Goal: Task Accomplishment & Management: Use online tool/utility

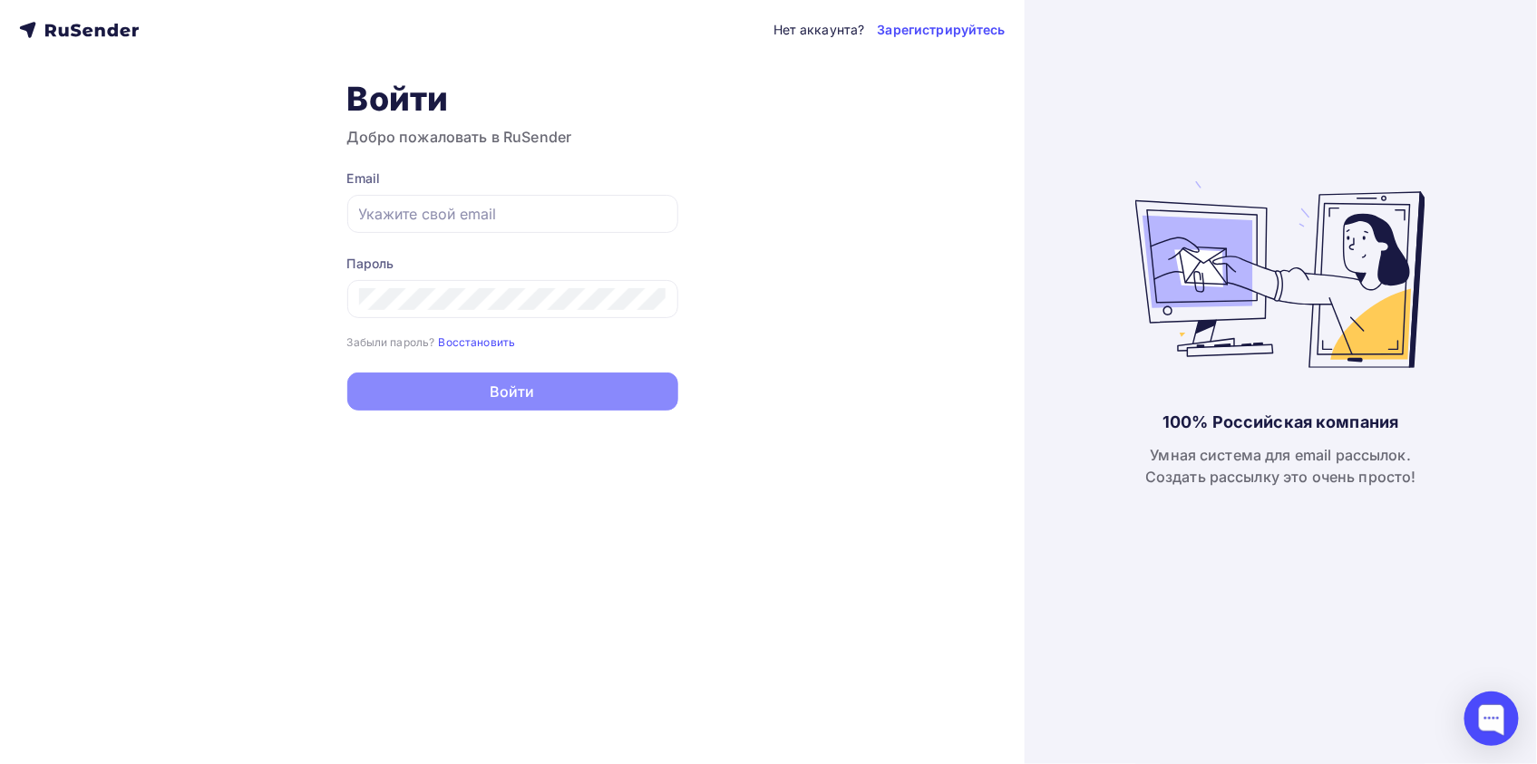
type input "[EMAIL_ADDRESS][DOMAIN_NAME]"
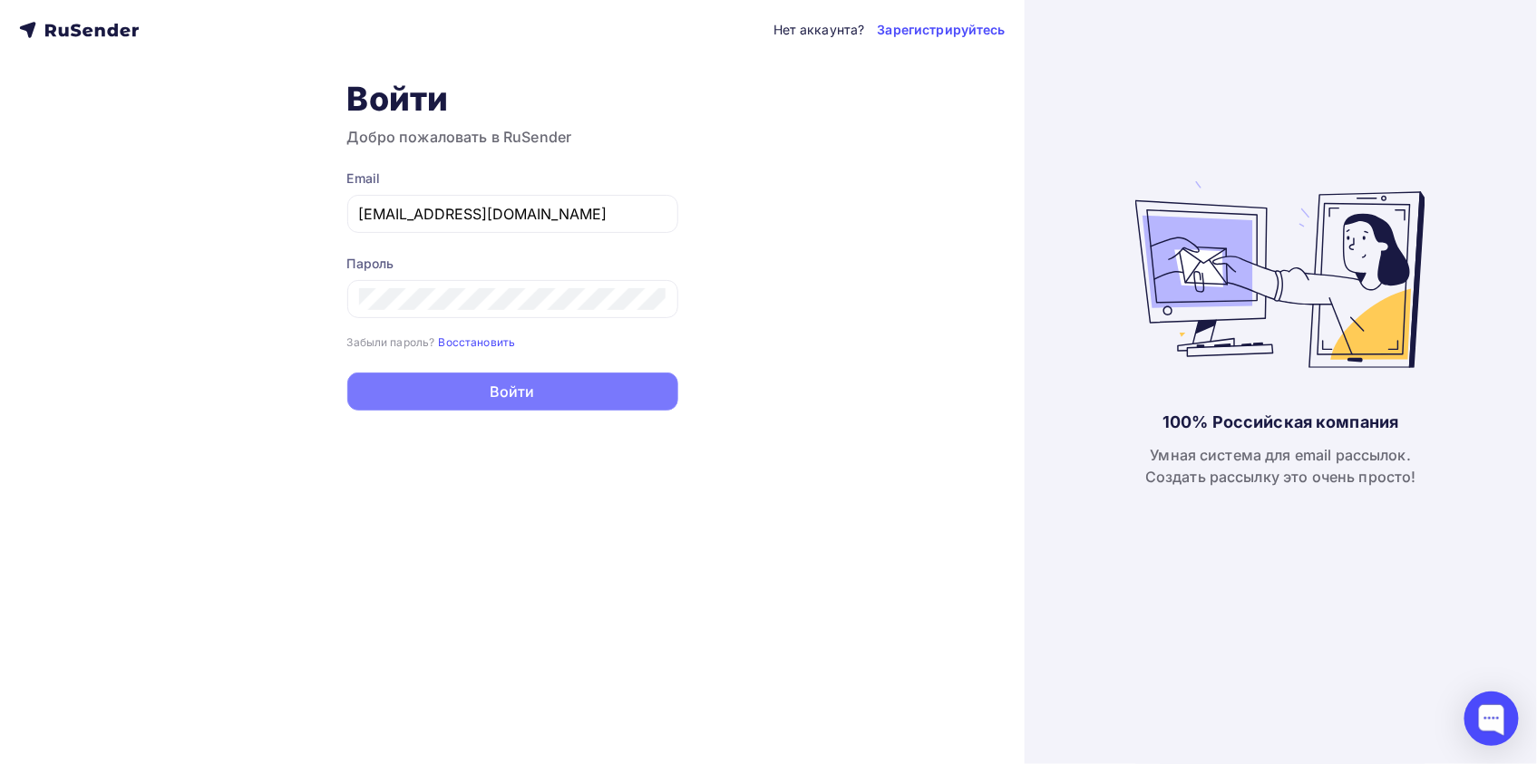
click at [513, 393] on button "Войти" at bounding box center [512, 392] width 331 height 38
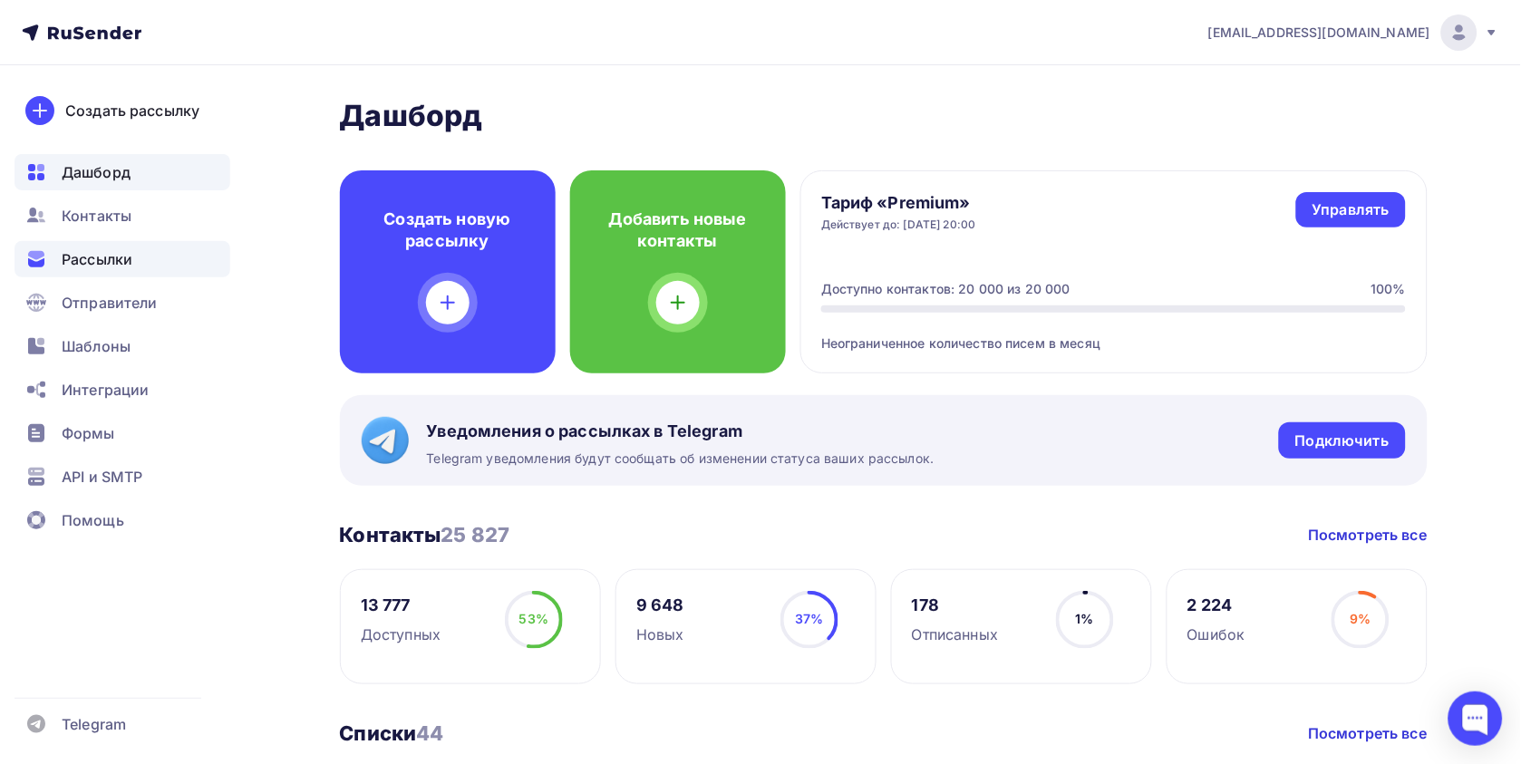
click at [102, 259] on span "Рассылки" at bounding box center [97, 259] width 71 height 22
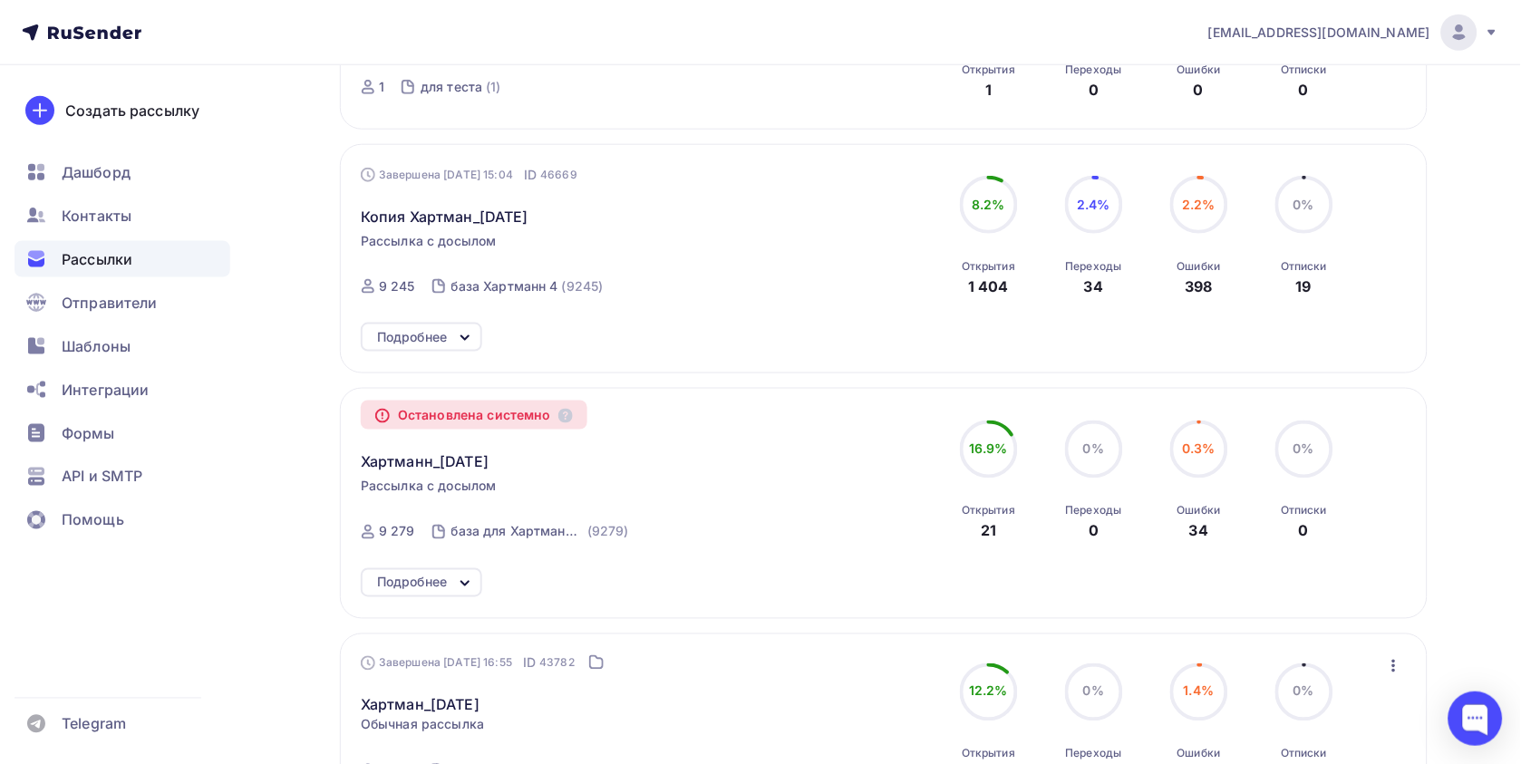
scroll to position [201, 0]
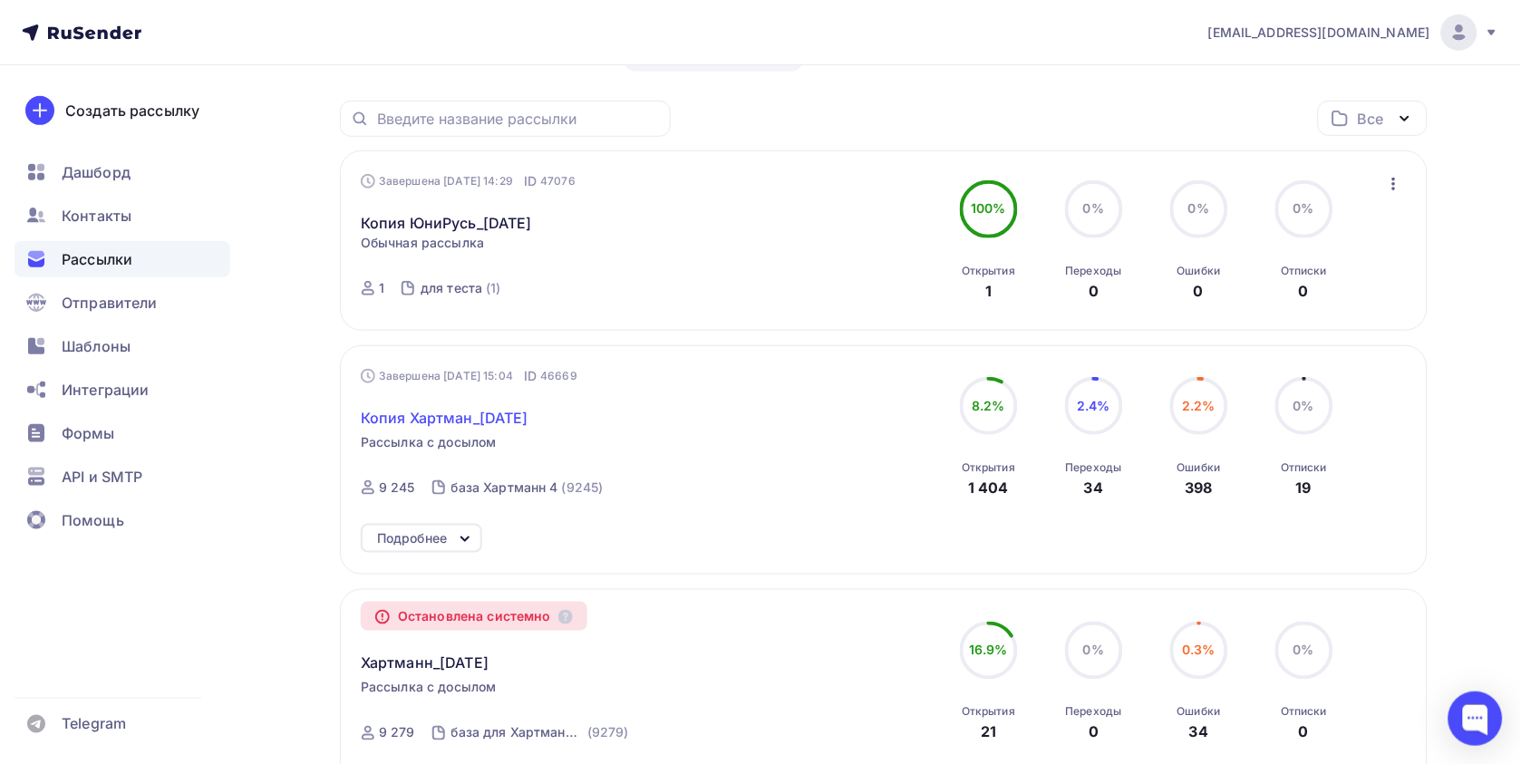
click at [465, 422] on span "Копия Хартман_[DATE]" at bounding box center [445, 418] width 168 height 22
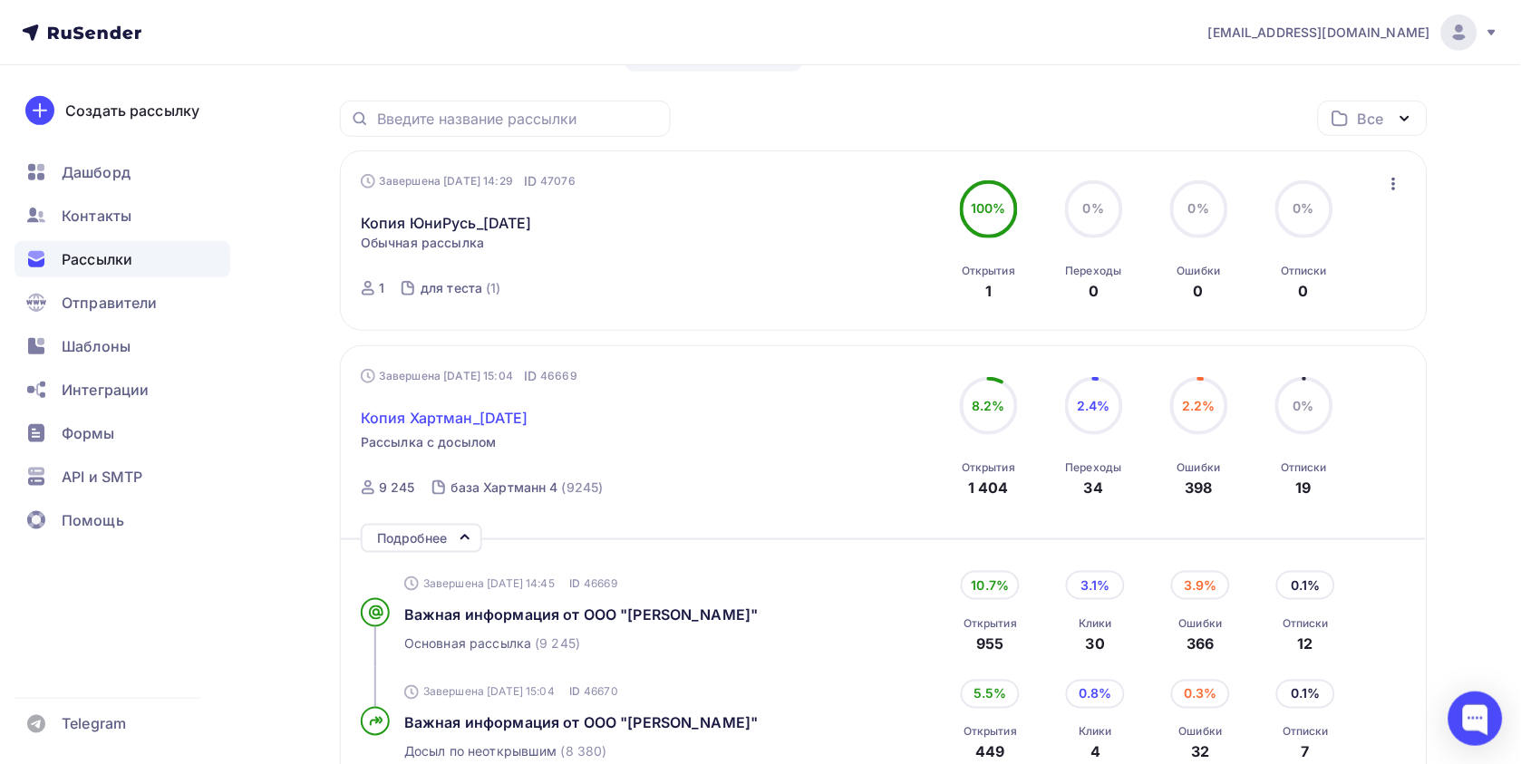
click at [458, 423] on span "Копия Хартман_[DATE]" at bounding box center [445, 418] width 168 height 22
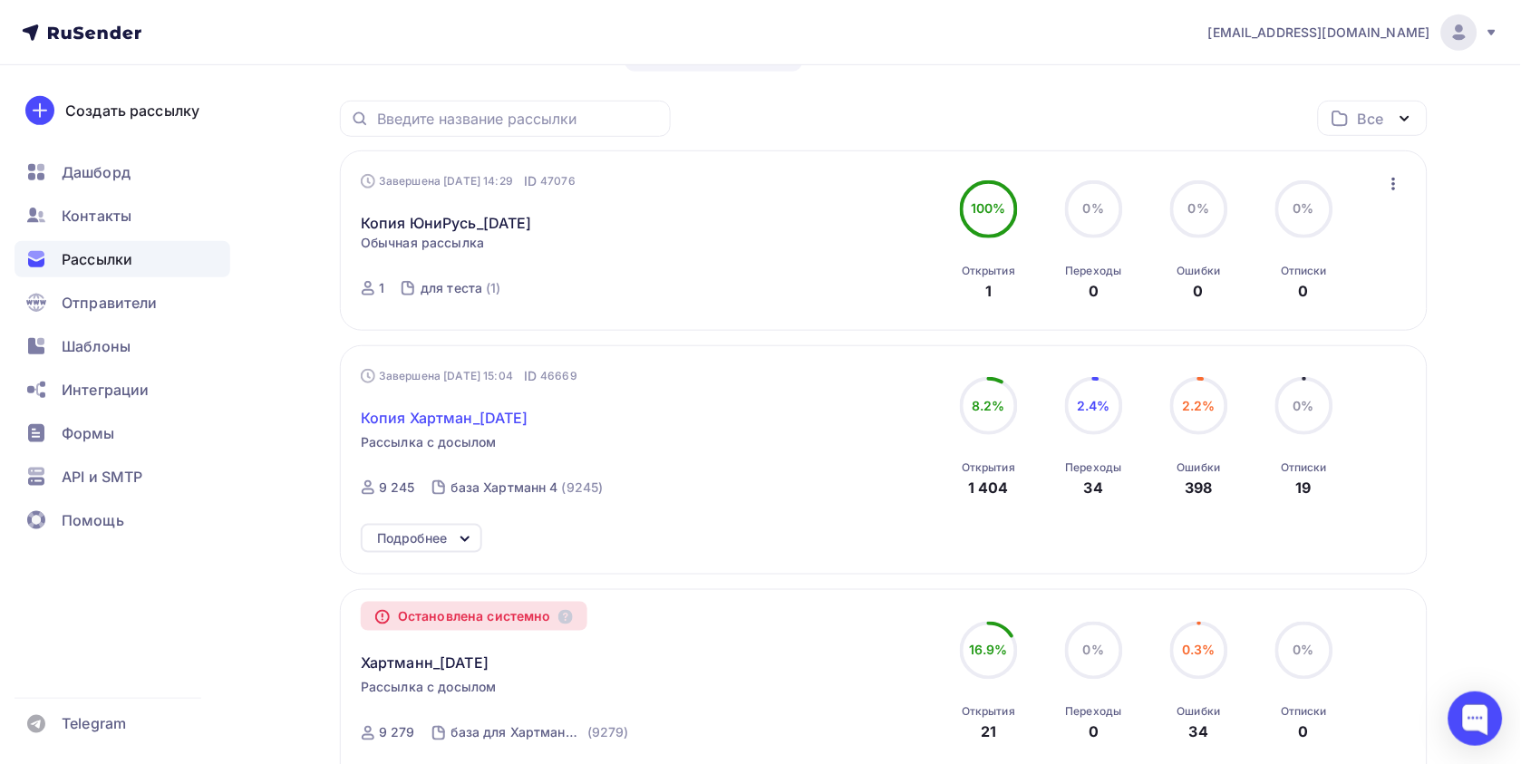
click at [446, 421] on span "Копия Хартман_[DATE]" at bounding box center [445, 418] width 168 height 22
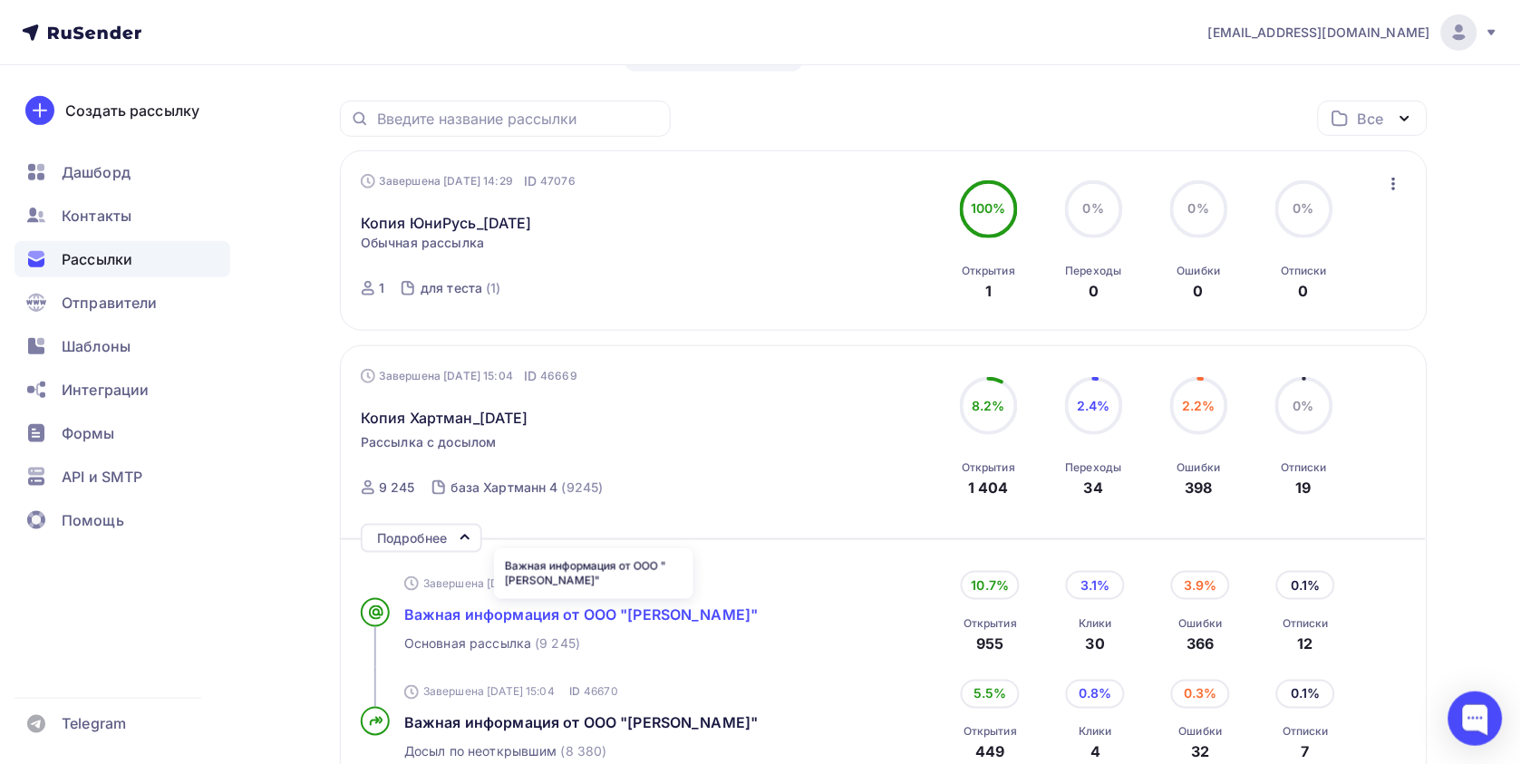
click at [629, 615] on span "Важная информация от ООО "[PERSON_NAME]"" at bounding box center [581, 615] width 355 height 18
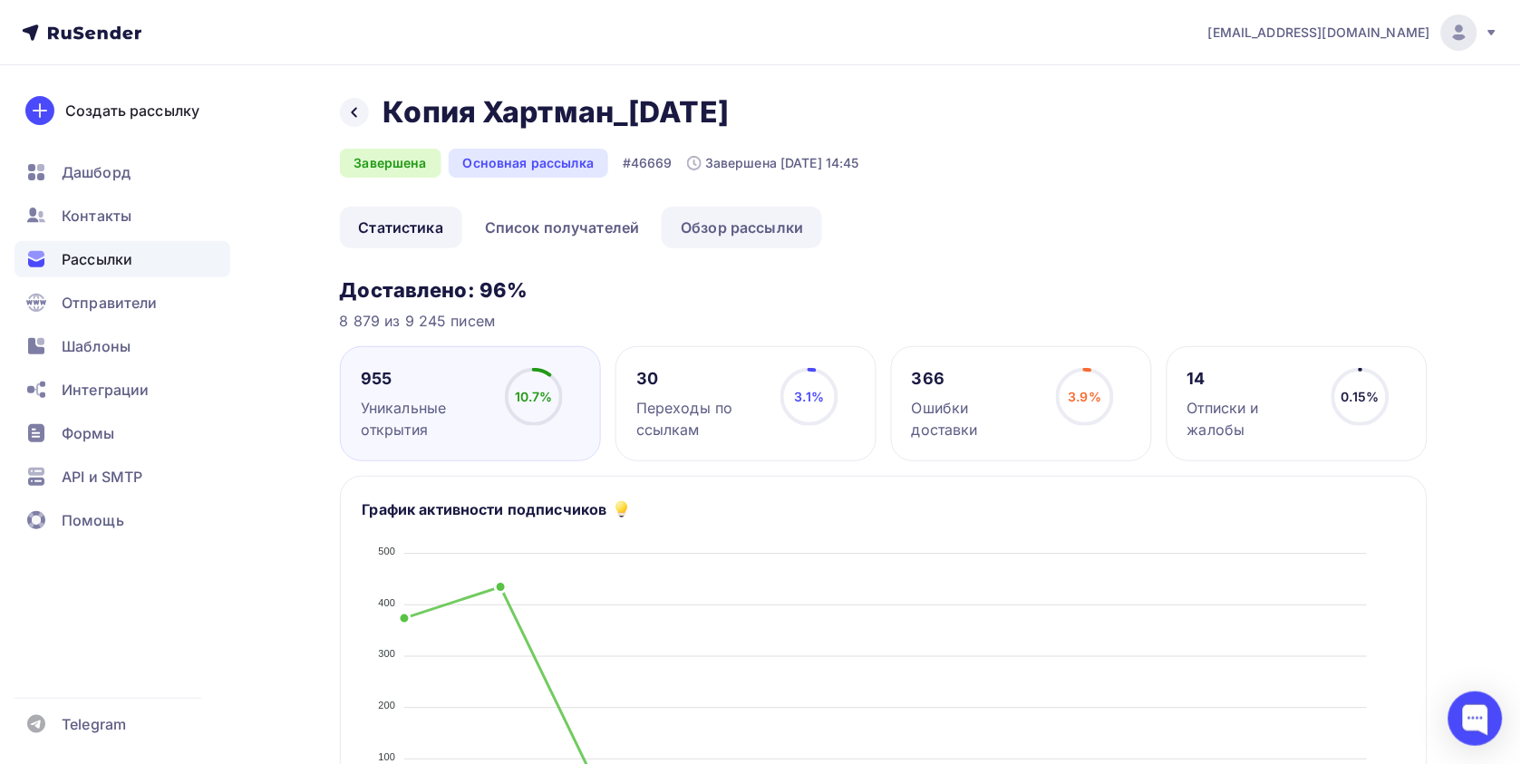
click at [753, 228] on link "Обзор рассылки" at bounding box center [742, 228] width 160 height 42
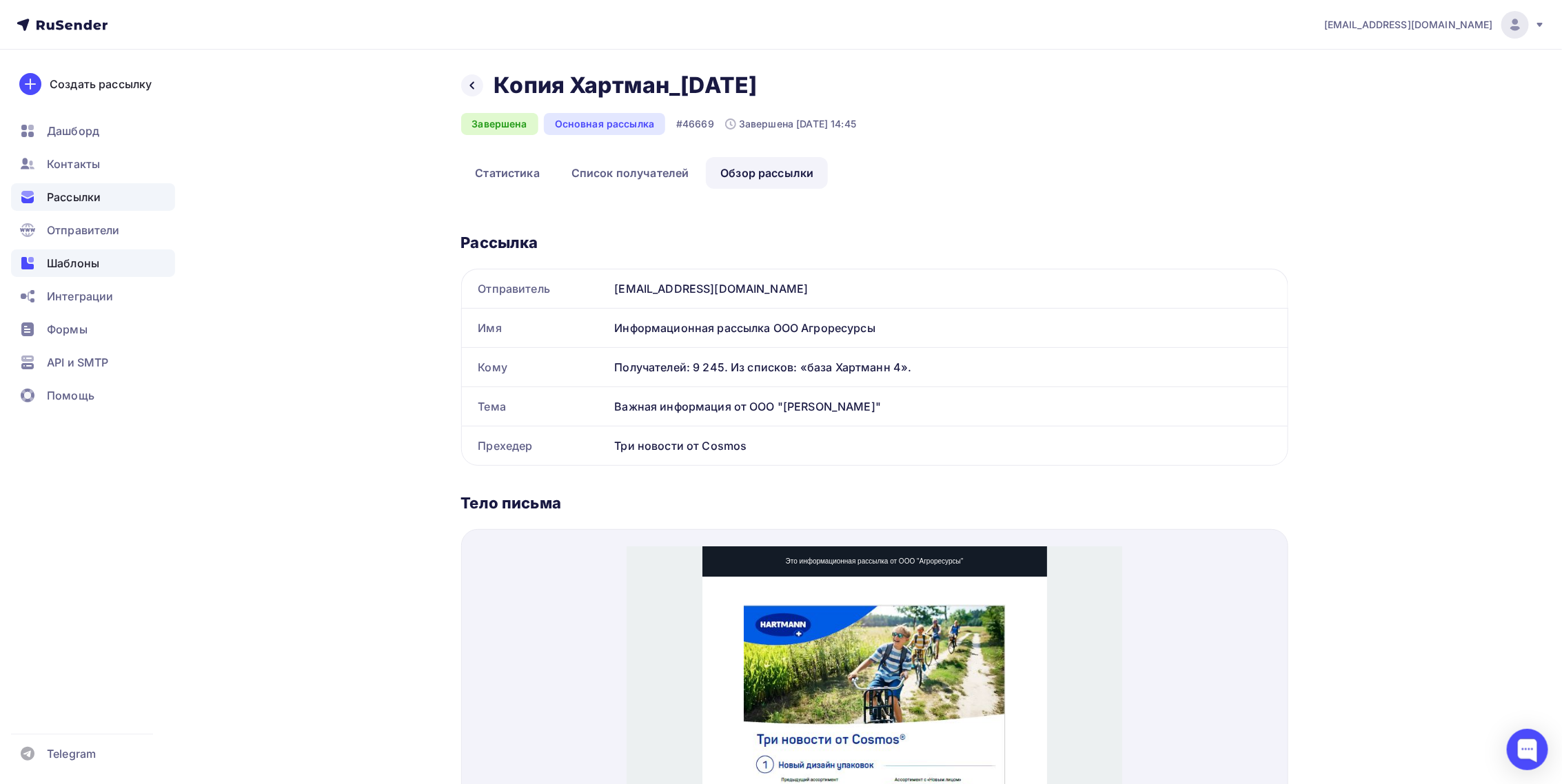
click at [96, 264] on span "Шаблоны" at bounding box center [73, 263] width 52 height 17
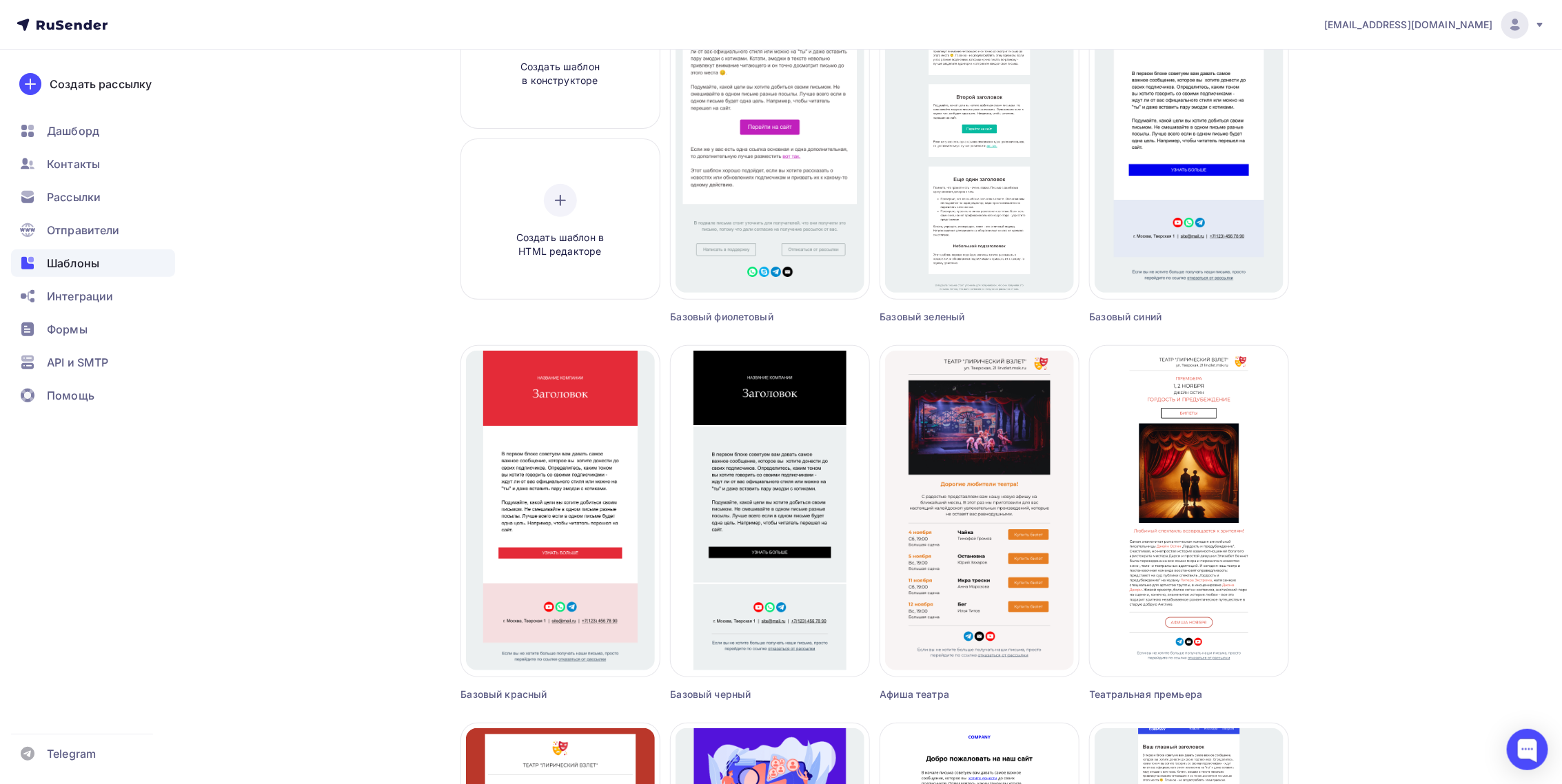
scroll to position [310, 0]
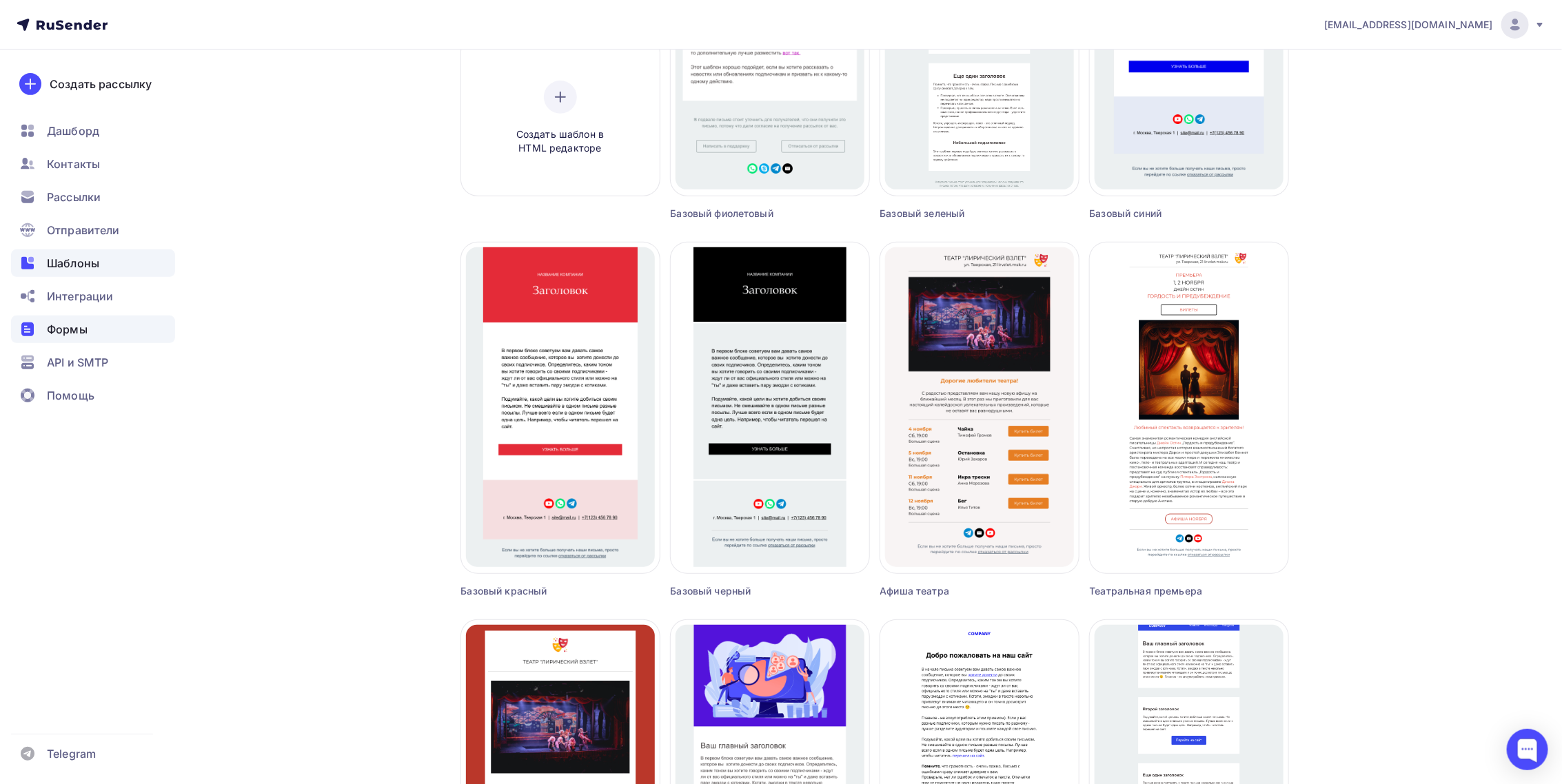
click at [93, 323] on div "Формы" at bounding box center [93, 329] width 164 height 27
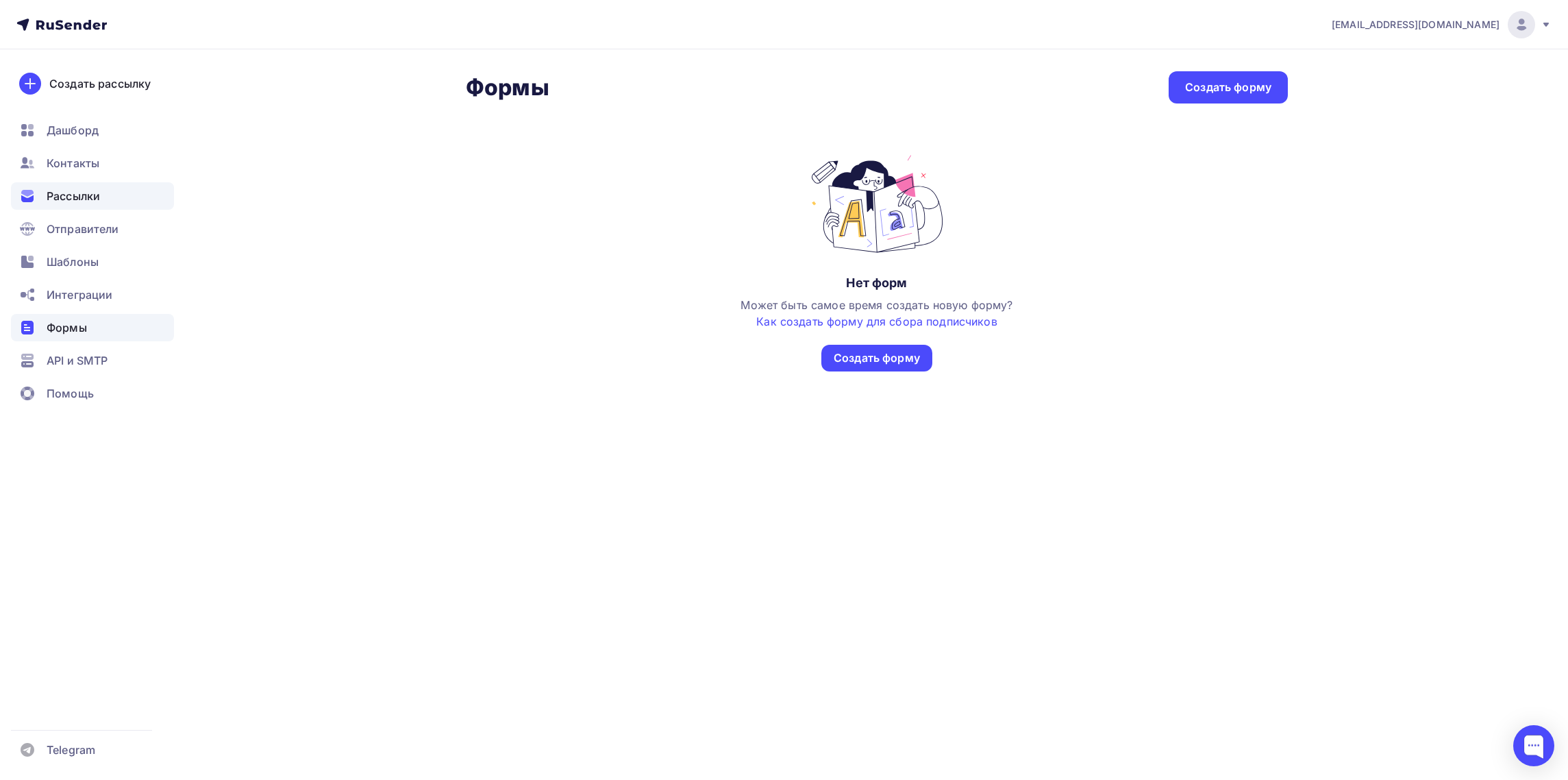
click at [91, 197] on span "Рассылки" at bounding box center [73, 196] width 54 height 17
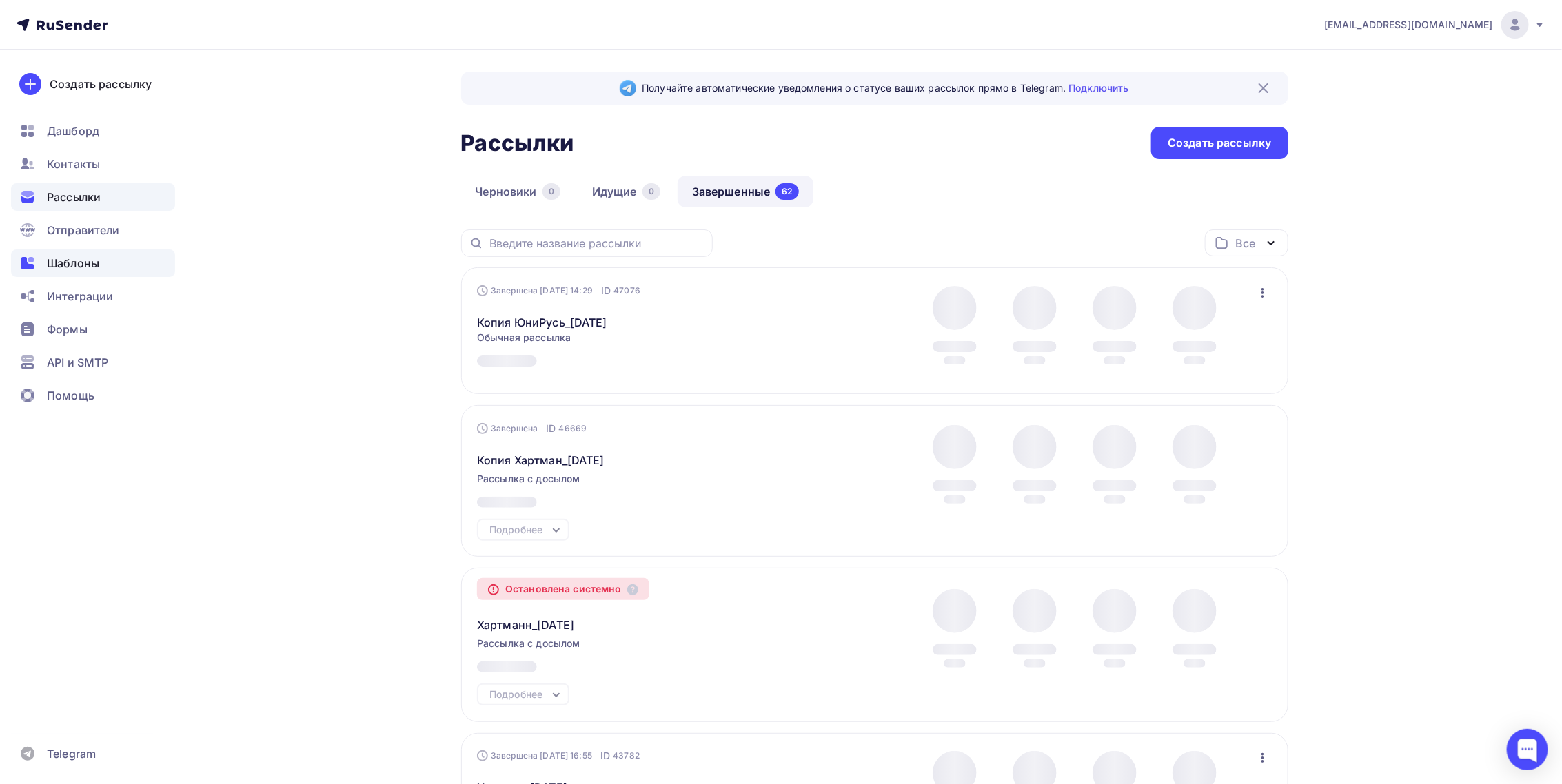
click at [69, 259] on span "Шаблоны" at bounding box center [73, 263] width 52 height 17
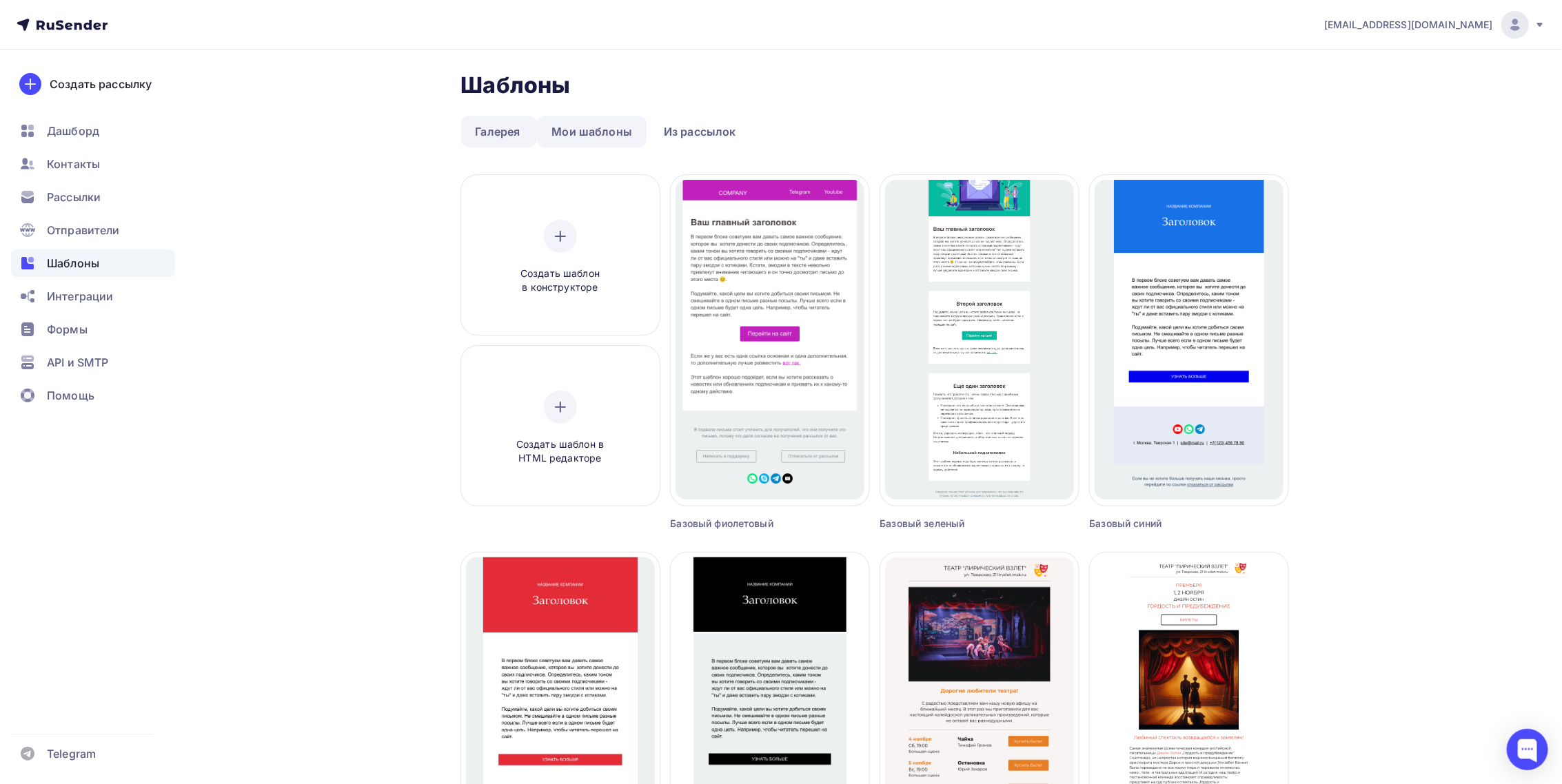
click at [624, 131] on link "Мои шаблоны" at bounding box center [591, 131] width 109 height 32
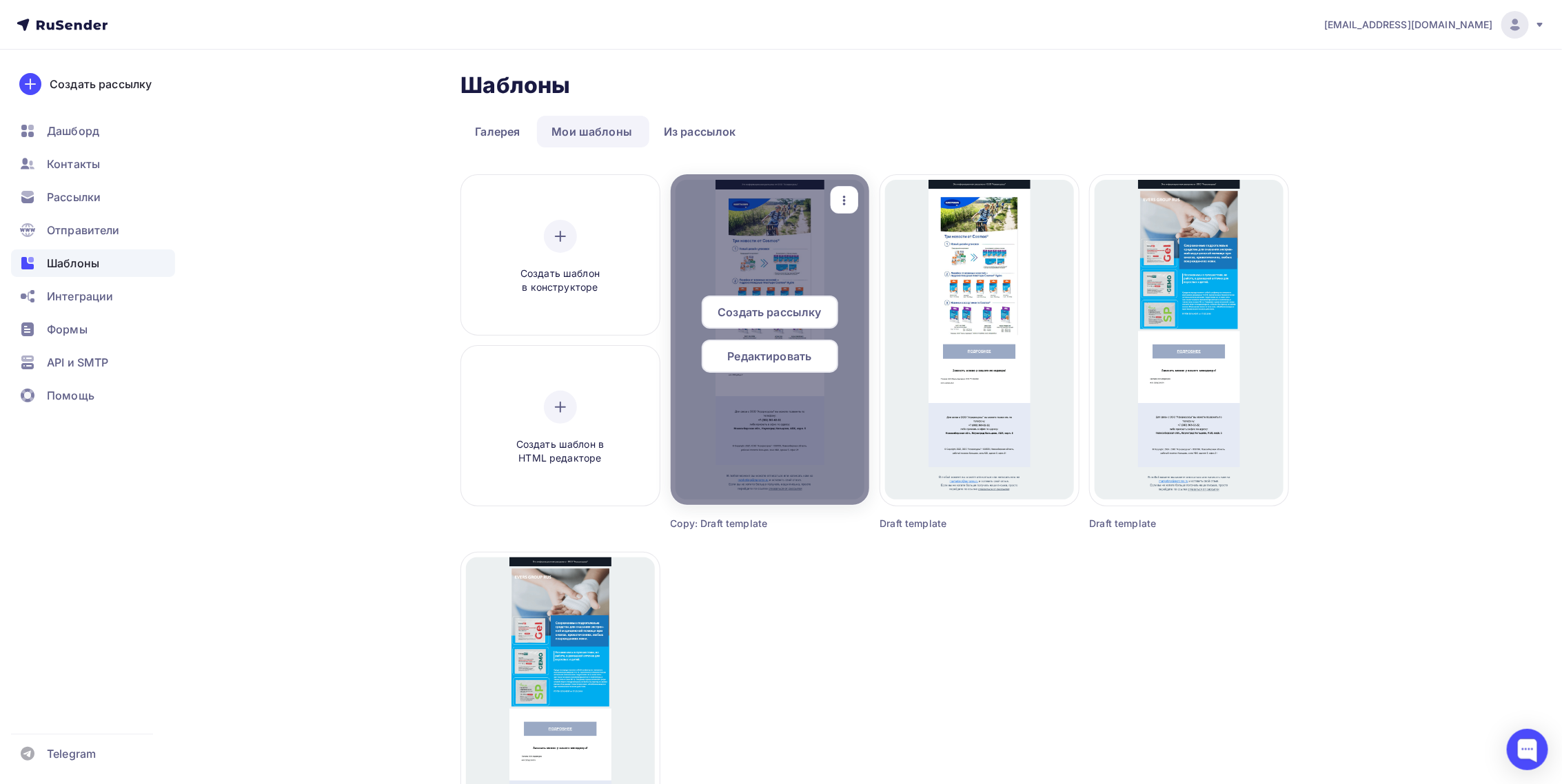
click at [776, 324] on div "Создать рассылку" at bounding box center [770, 312] width 137 height 33
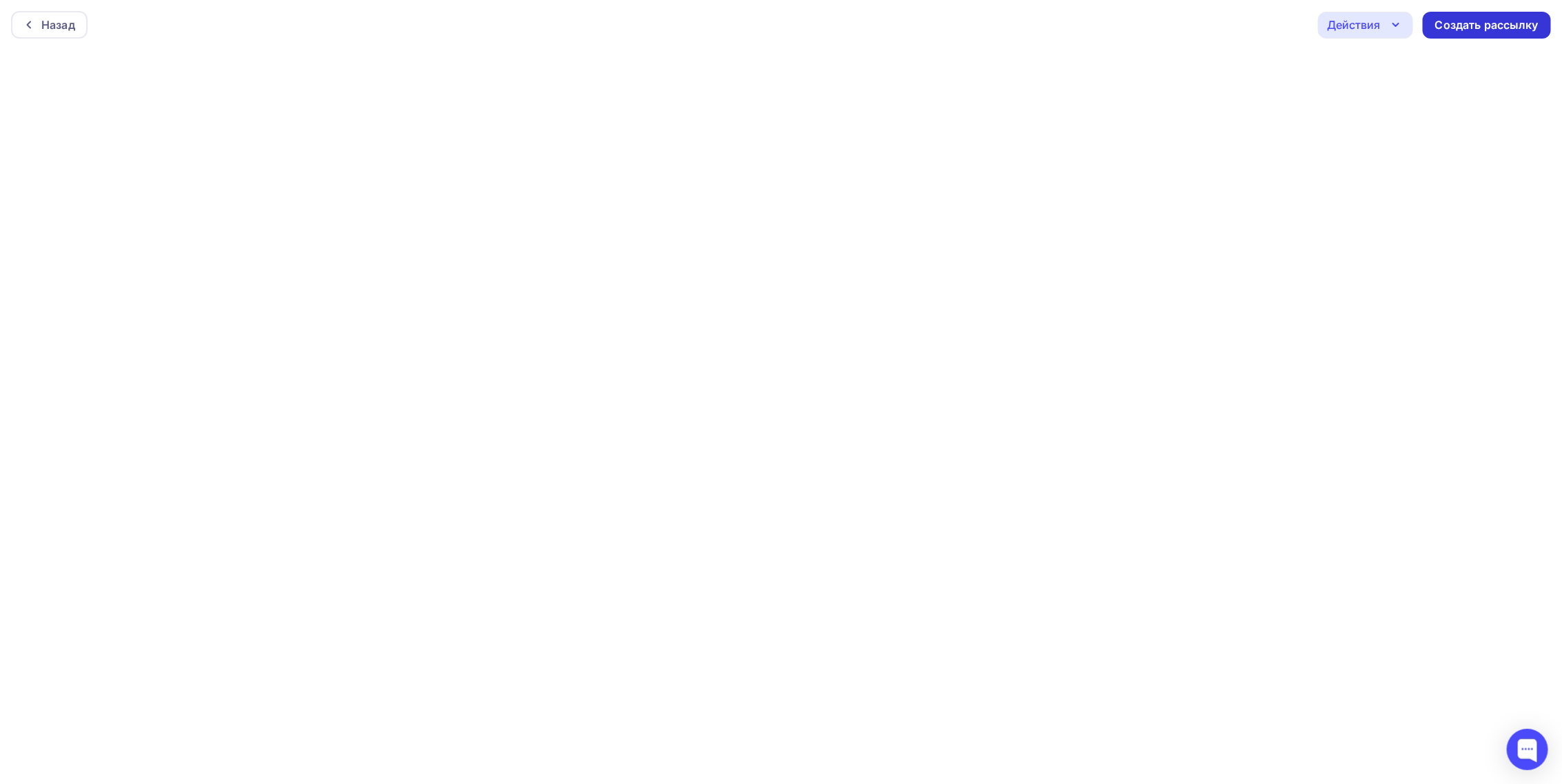
click at [1476, 24] on div "Создать рассылку" at bounding box center [1487, 25] width 103 height 16
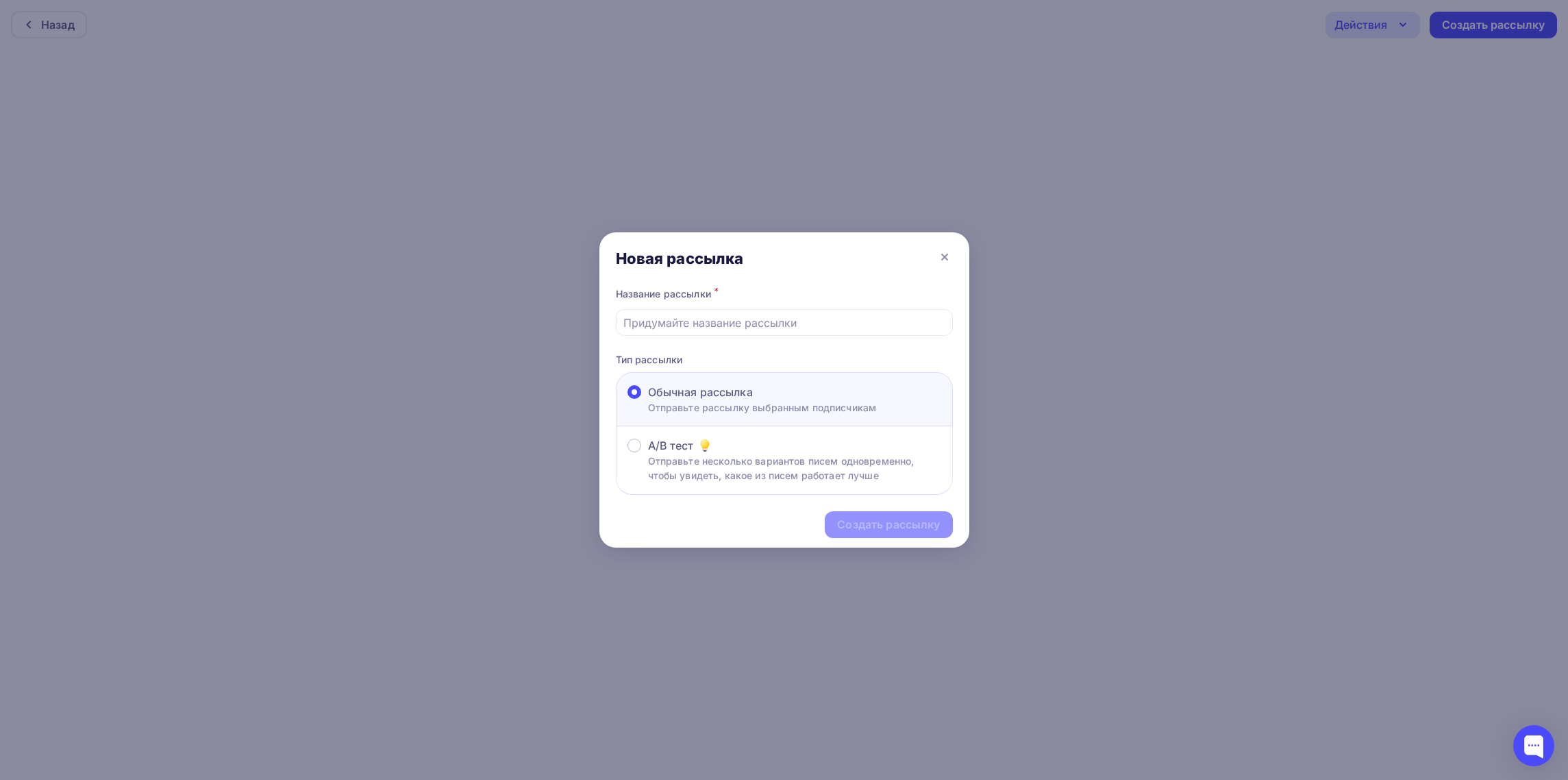
click at [741, 395] on span "Обычная рассылка" at bounding box center [700, 392] width 105 height 17
click at [648, 401] on input "Обычная рассылка Отправьте рассылку выбранным подписчикам" at bounding box center [648, 401] width 0 height 0
click at [675, 327] on input "text" at bounding box center [784, 323] width 321 height 17
type input "Эгис_[DATE]"
click at [868, 518] on div "Создать рассылку" at bounding box center [889, 525] width 103 height 16
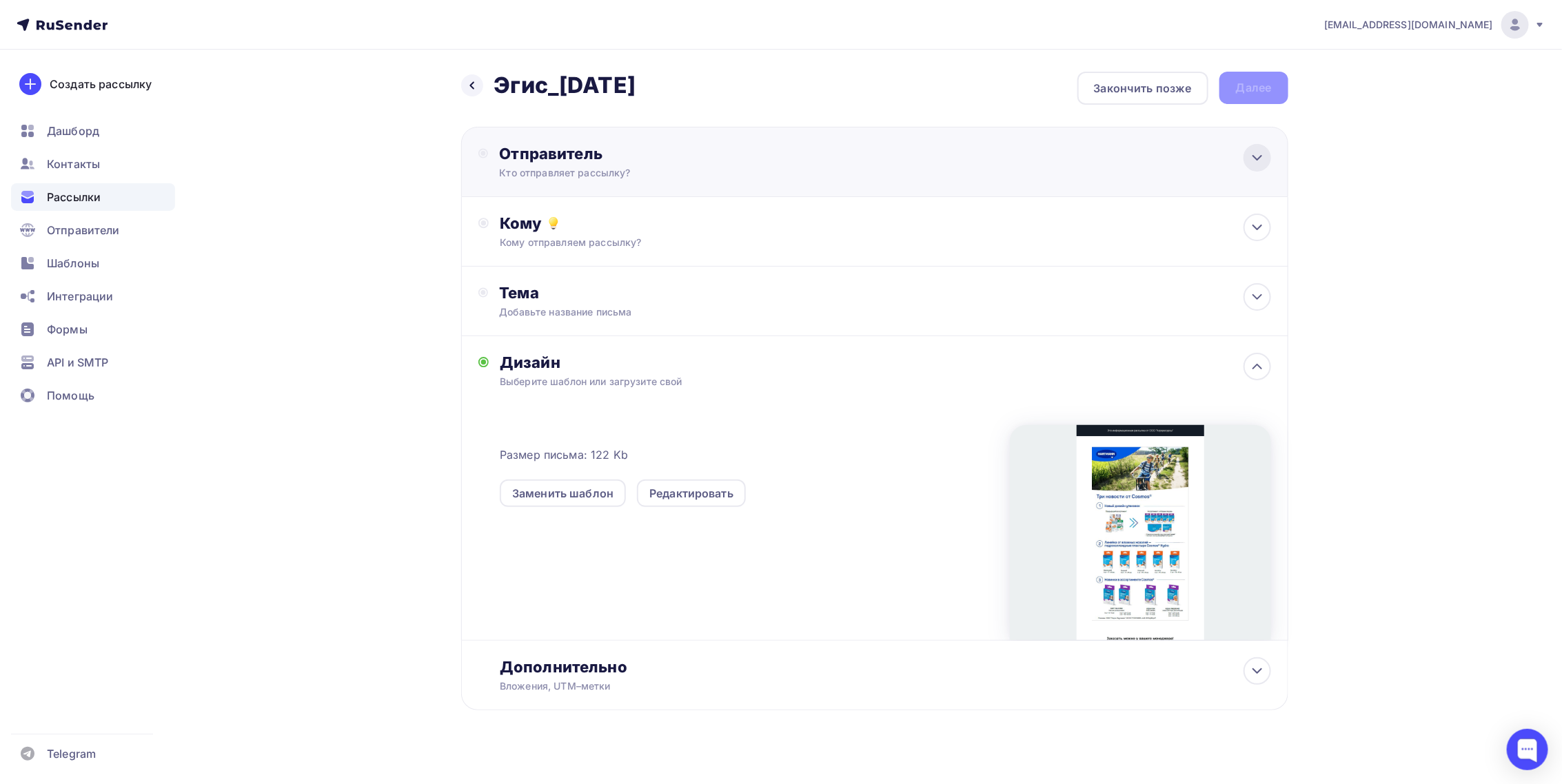
click at [1259, 160] on icon at bounding box center [1257, 158] width 17 height 17
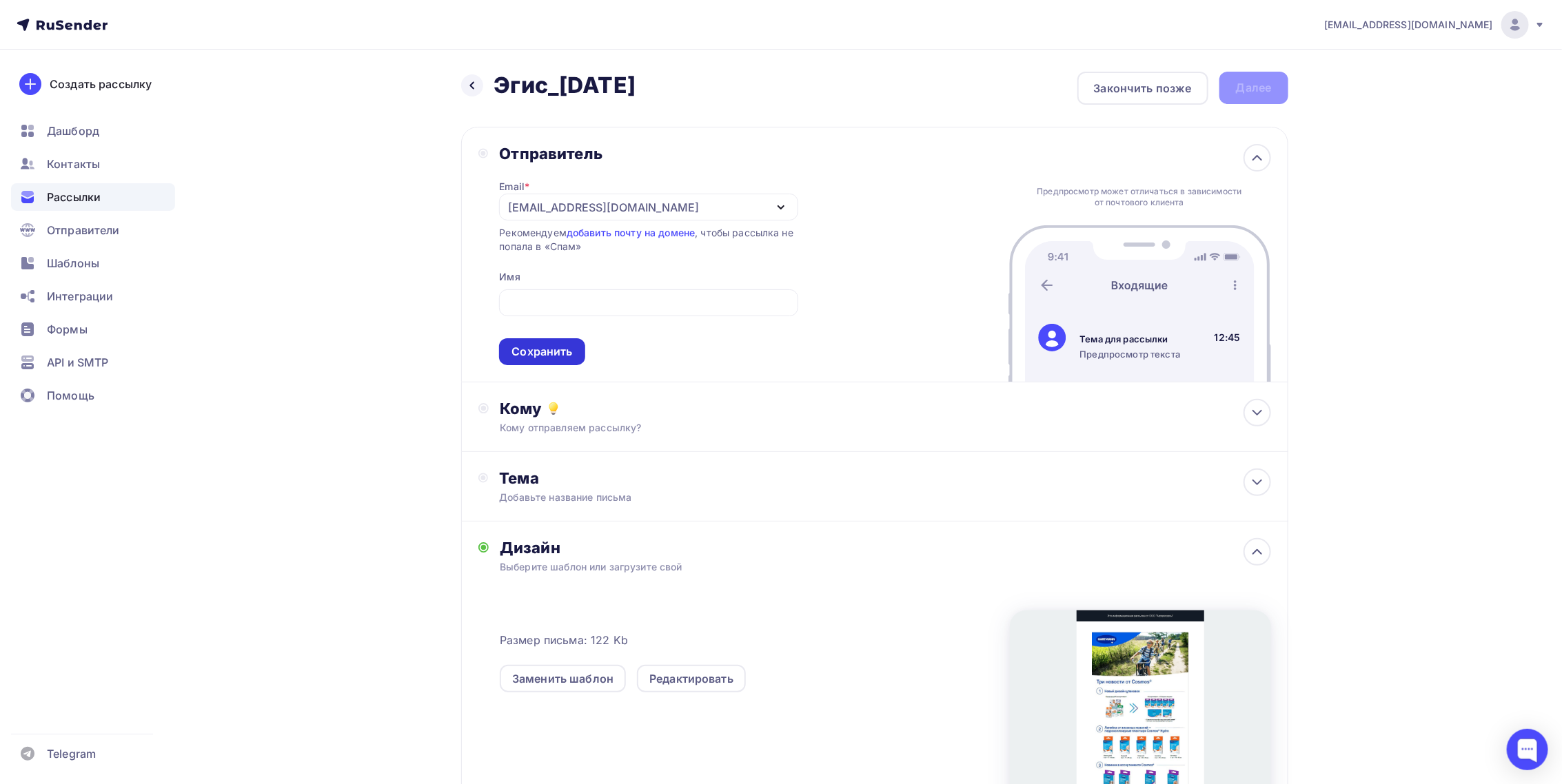
click at [547, 348] on div "Сохранить" at bounding box center [542, 351] width 61 height 16
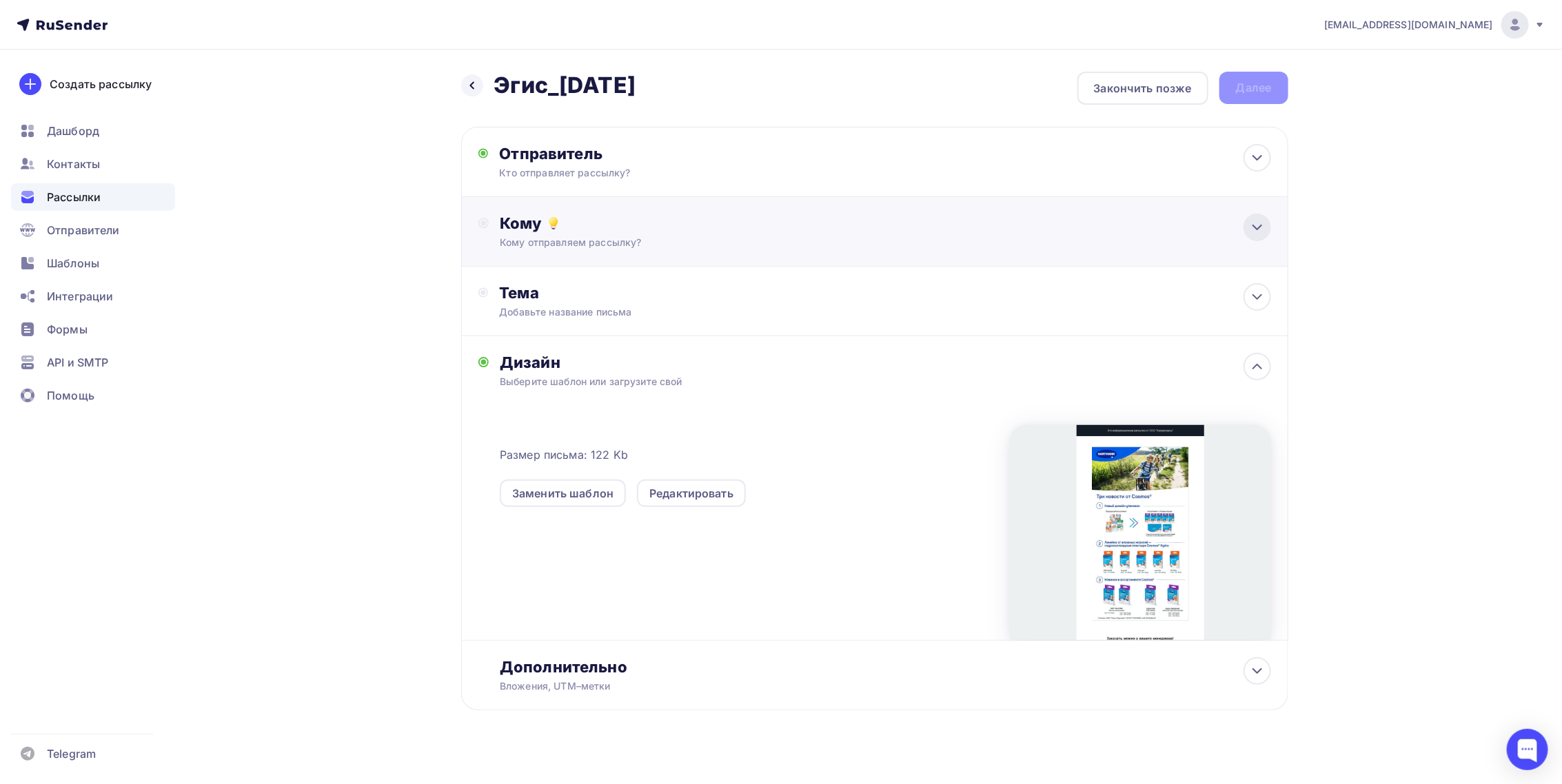
click at [1256, 234] on icon at bounding box center [1257, 227] width 17 height 17
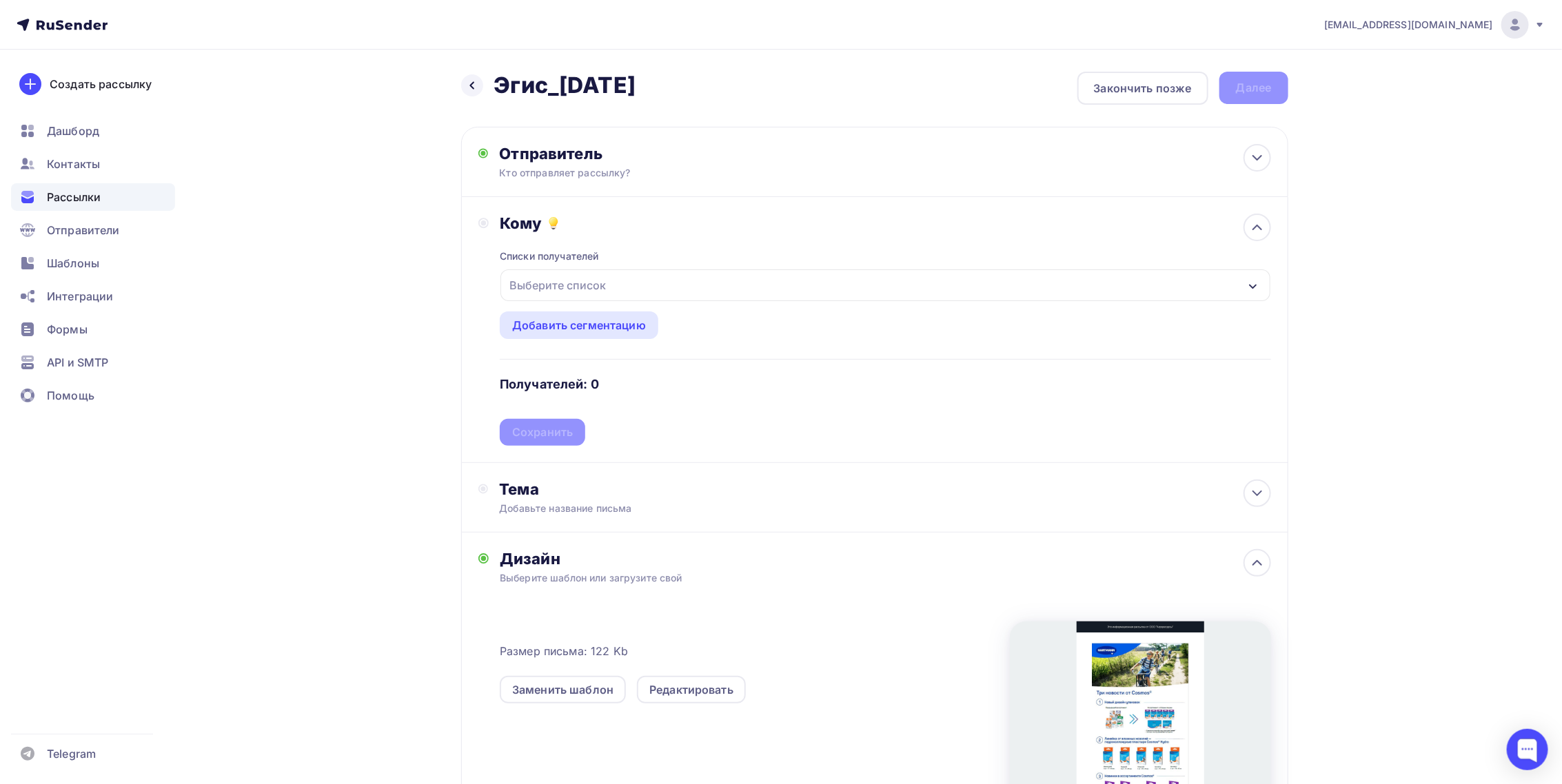
click at [678, 279] on div "Выберите список" at bounding box center [885, 286] width 769 height 32
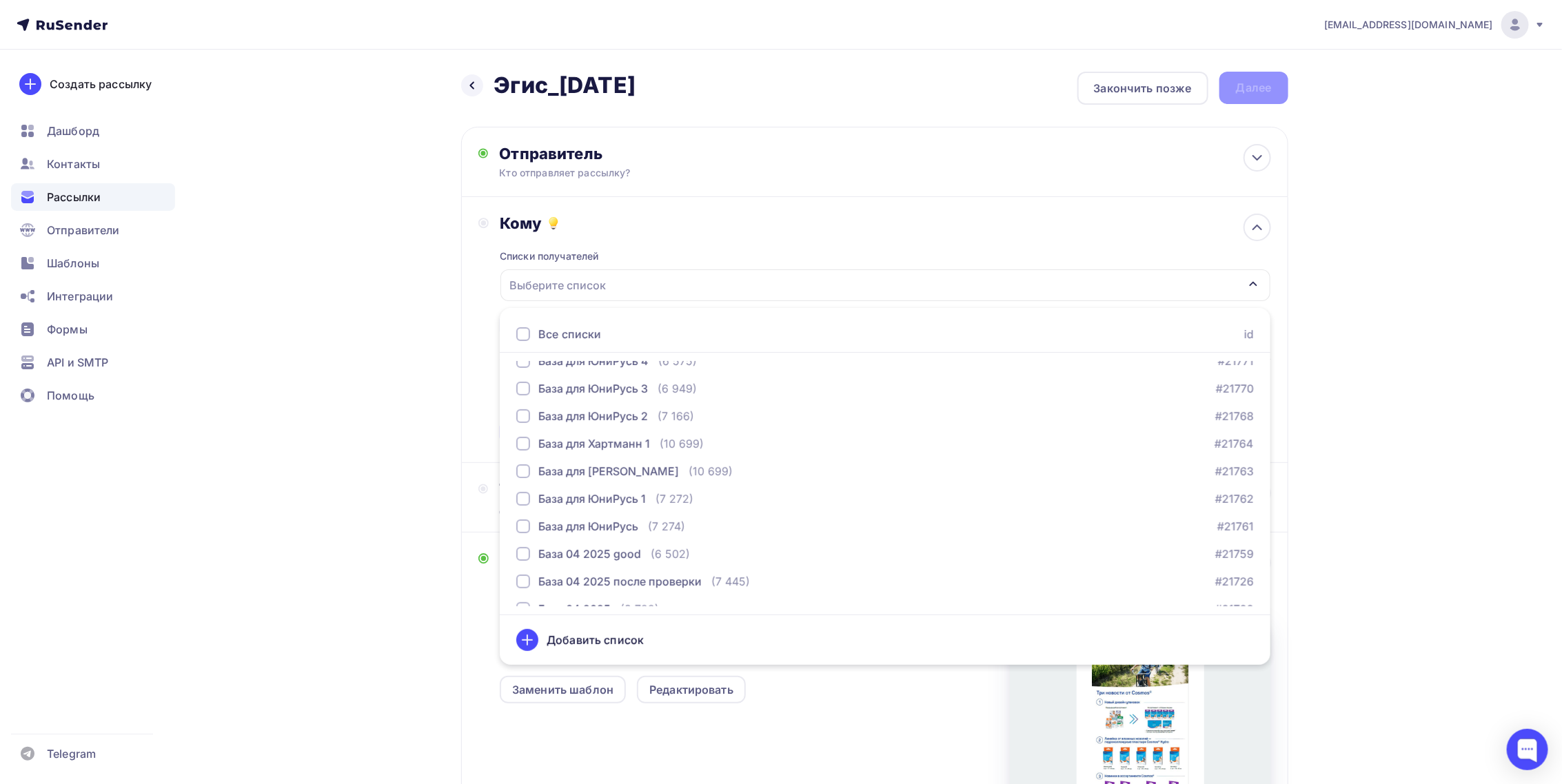
scroll to position [310, 0]
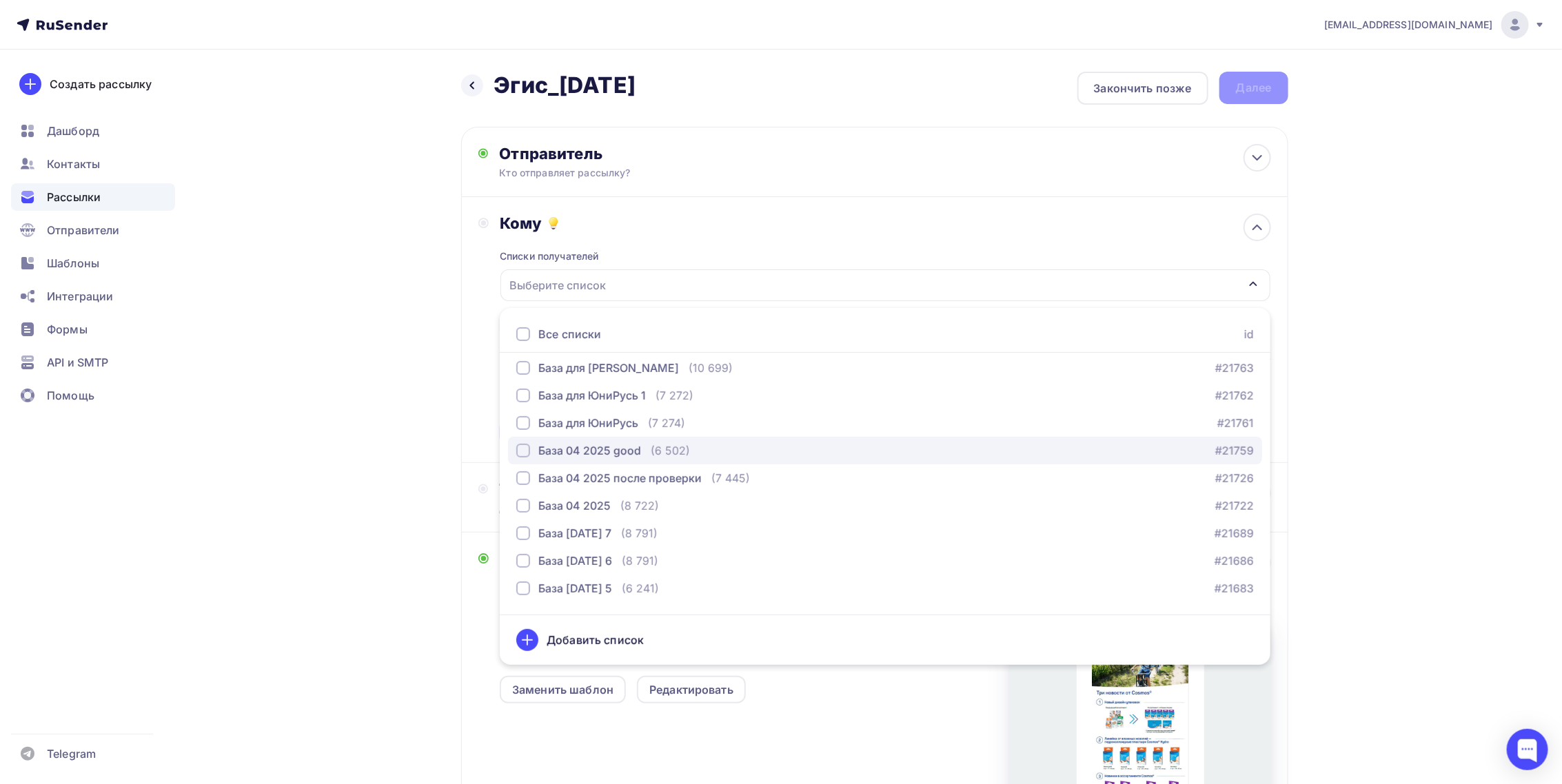
click at [588, 447] on div "База 04 2025 good" at bounding box center [589, 450] width 103 height 17
click at [833, 445] on div "База 04 2025 good (6 502) #21759" at bounding box center [885, 450] width 737 height 17
click at [905, 290] on div "База 04 2025 good" at bounding box center [885, 286] width 769 height 32
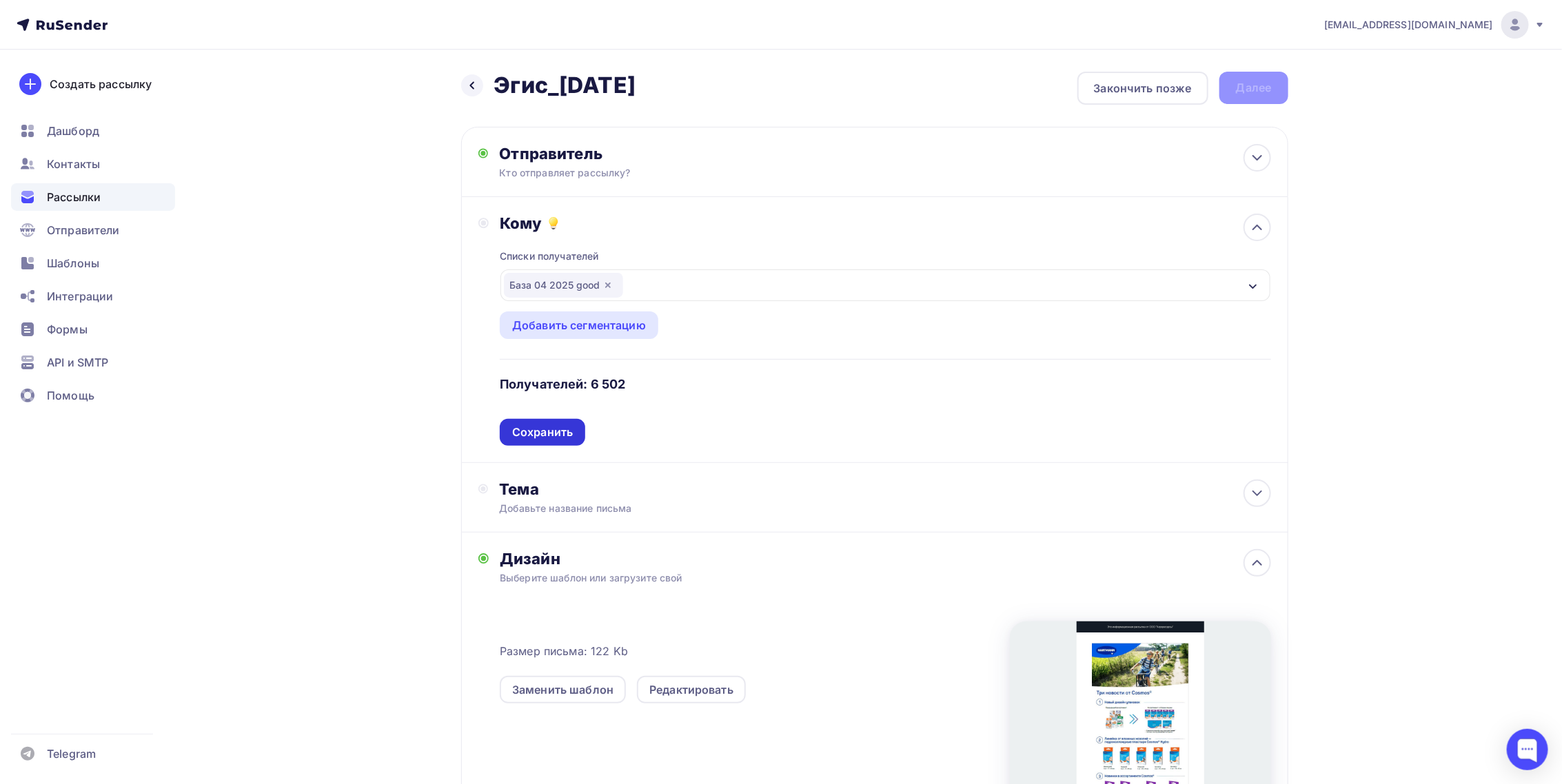
click at [560, 428] on div "Сохранить" at bounding box center [543, 432] width 61 height 16
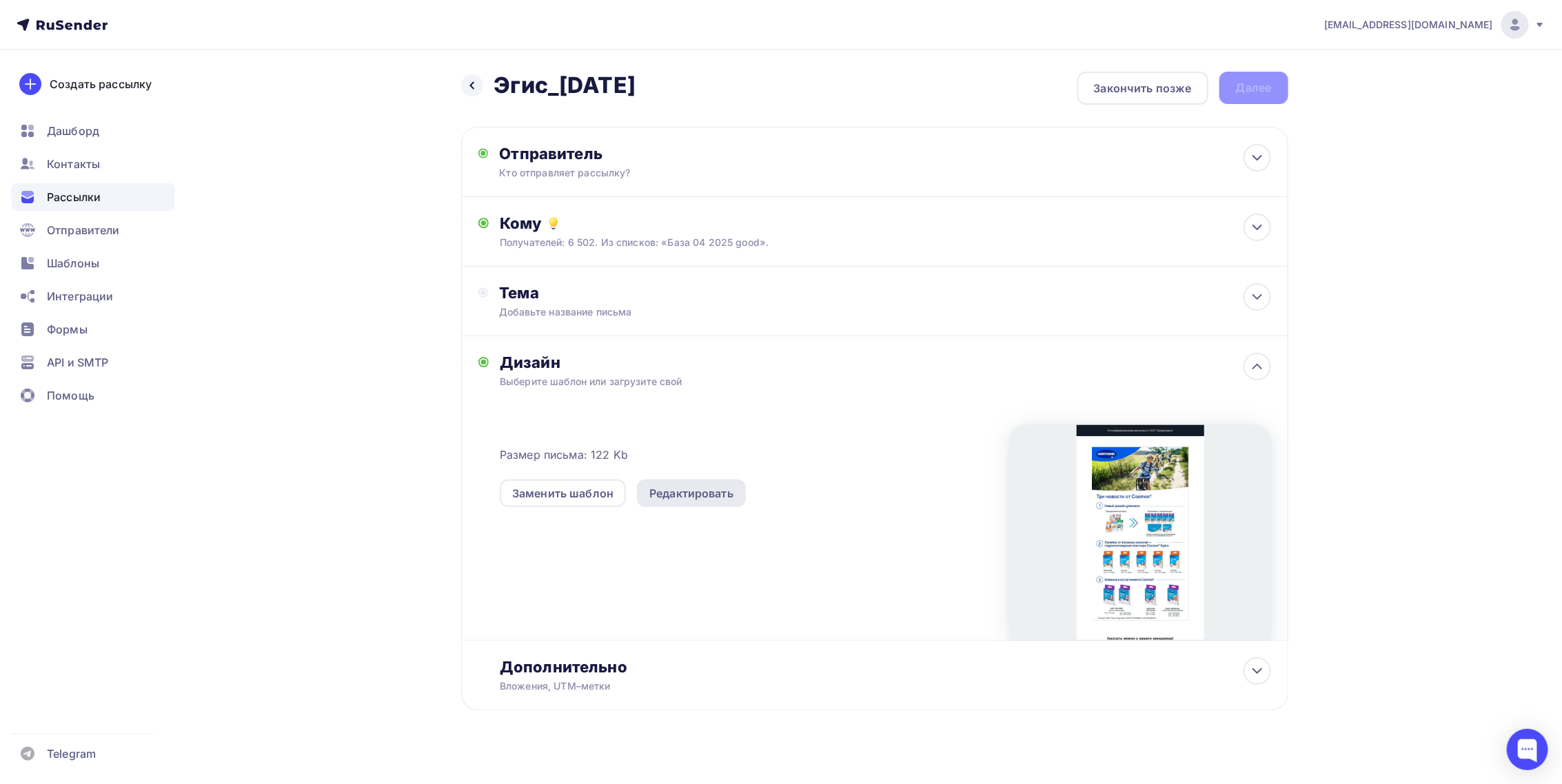
click at [687, 495] on div "Редактировать" at bounding box center [691, 493] width 84 height 17
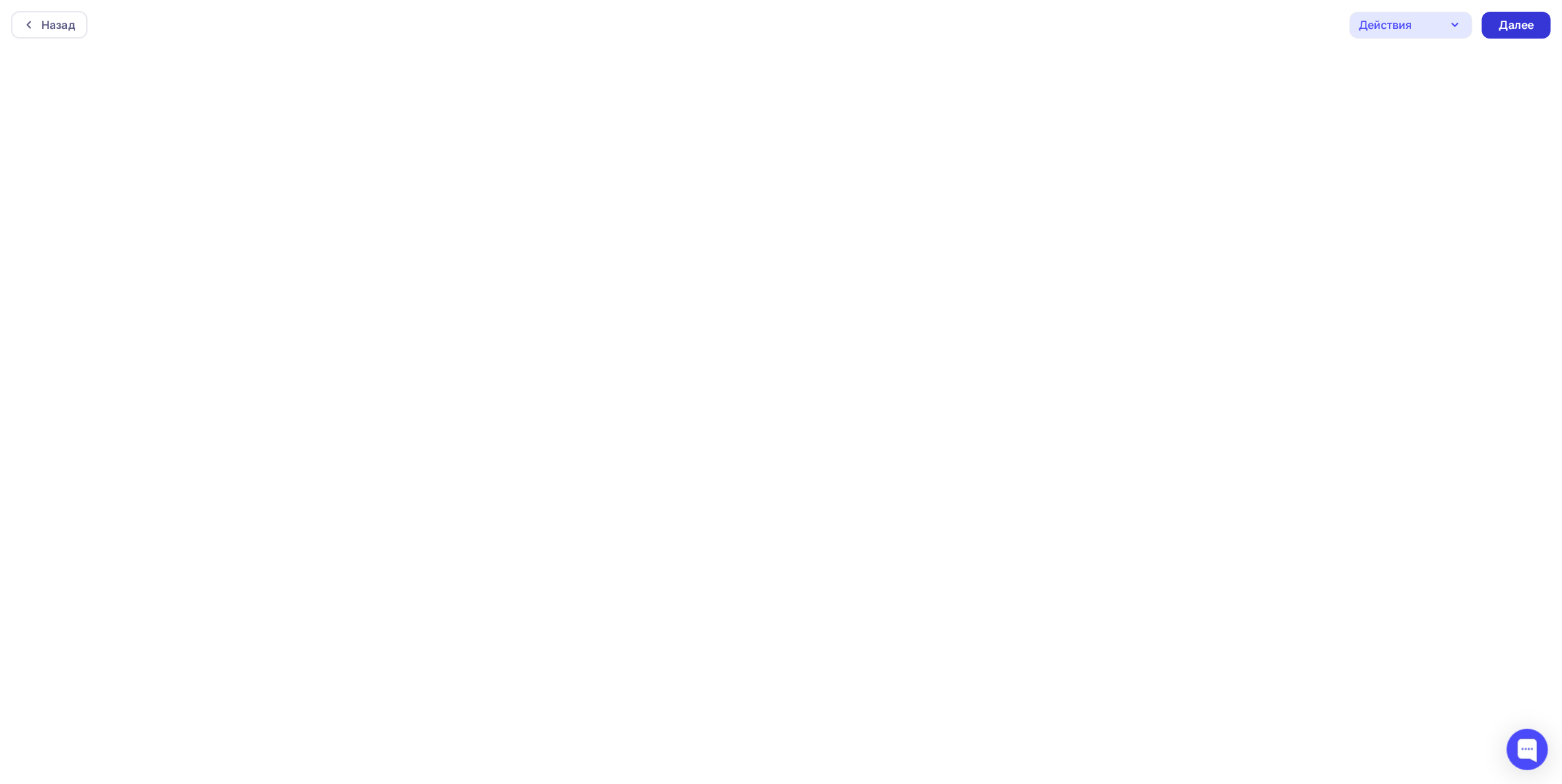
click at [1506, 26] on div "Далее" at bounding box center [1516, 25] width 36 height 16
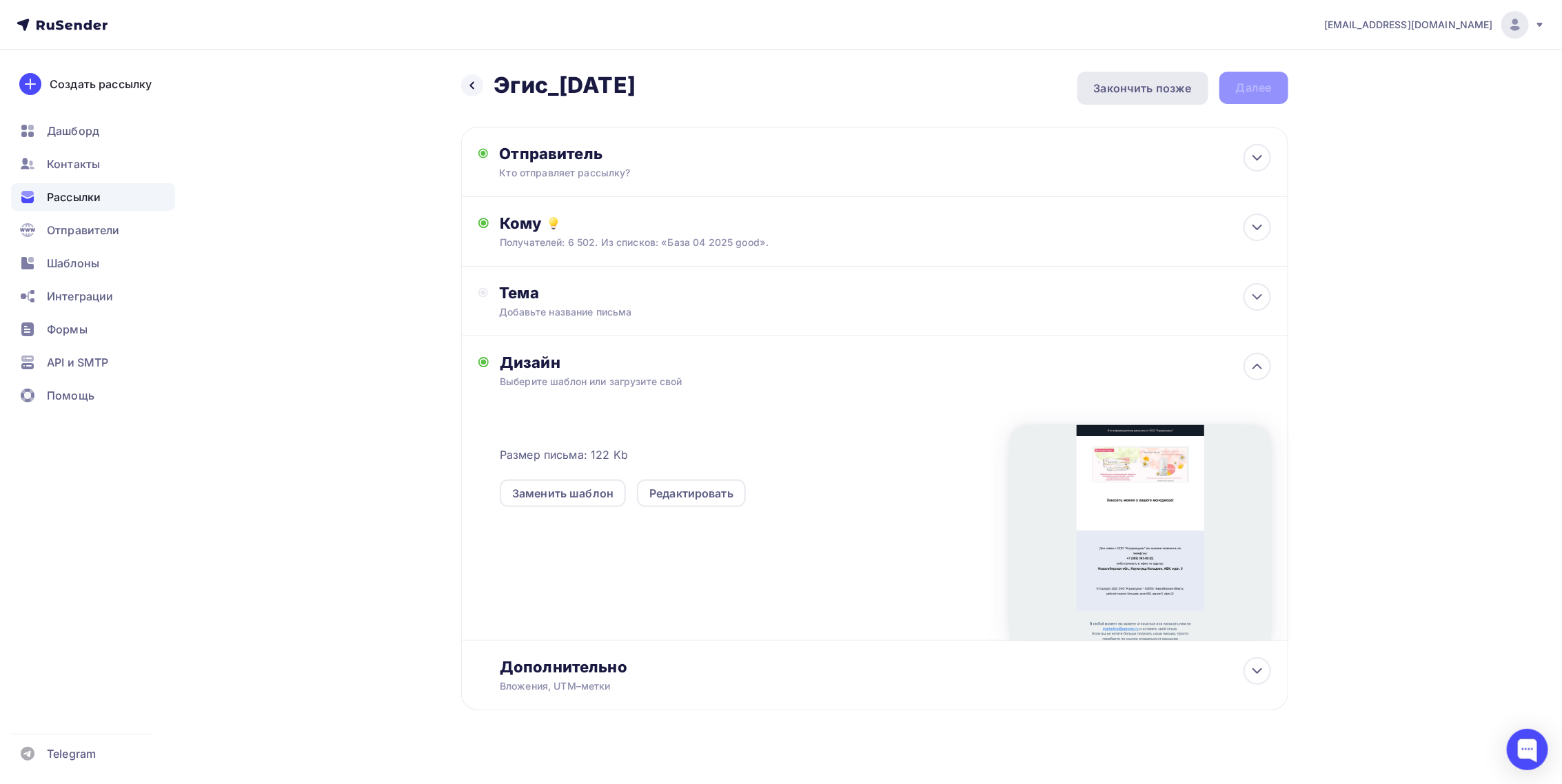
click at [1146, 87] on div "Закончить позже" at bounding box center [1142, 88] width 98 height 17
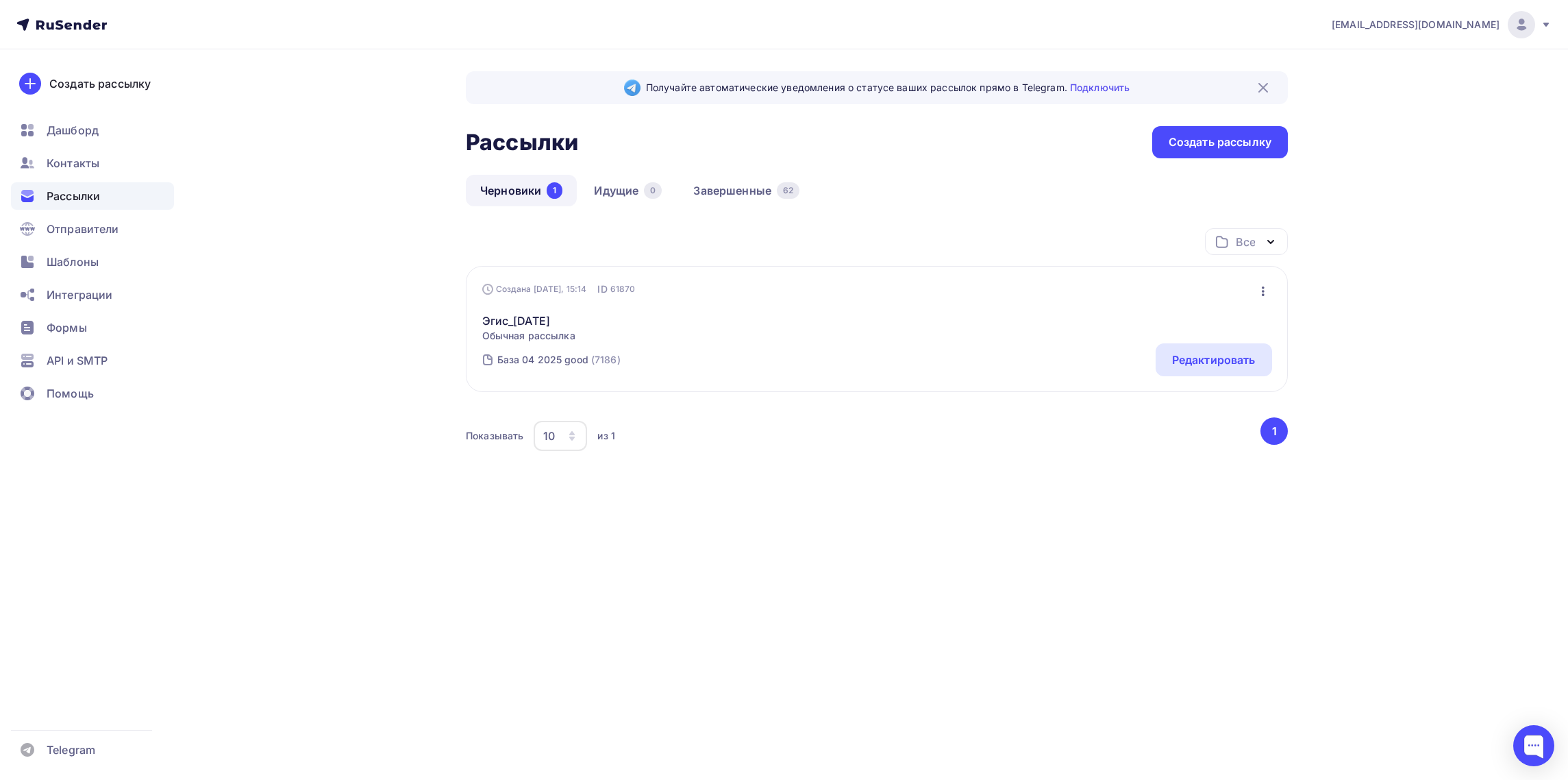
click at [1260, 286] on icon "button" at bounding box center [1263, 291] width 17 height 17
click at [1223, 321] on div "Редактировать" at bounding box center [1205, 328] width 131 height 17
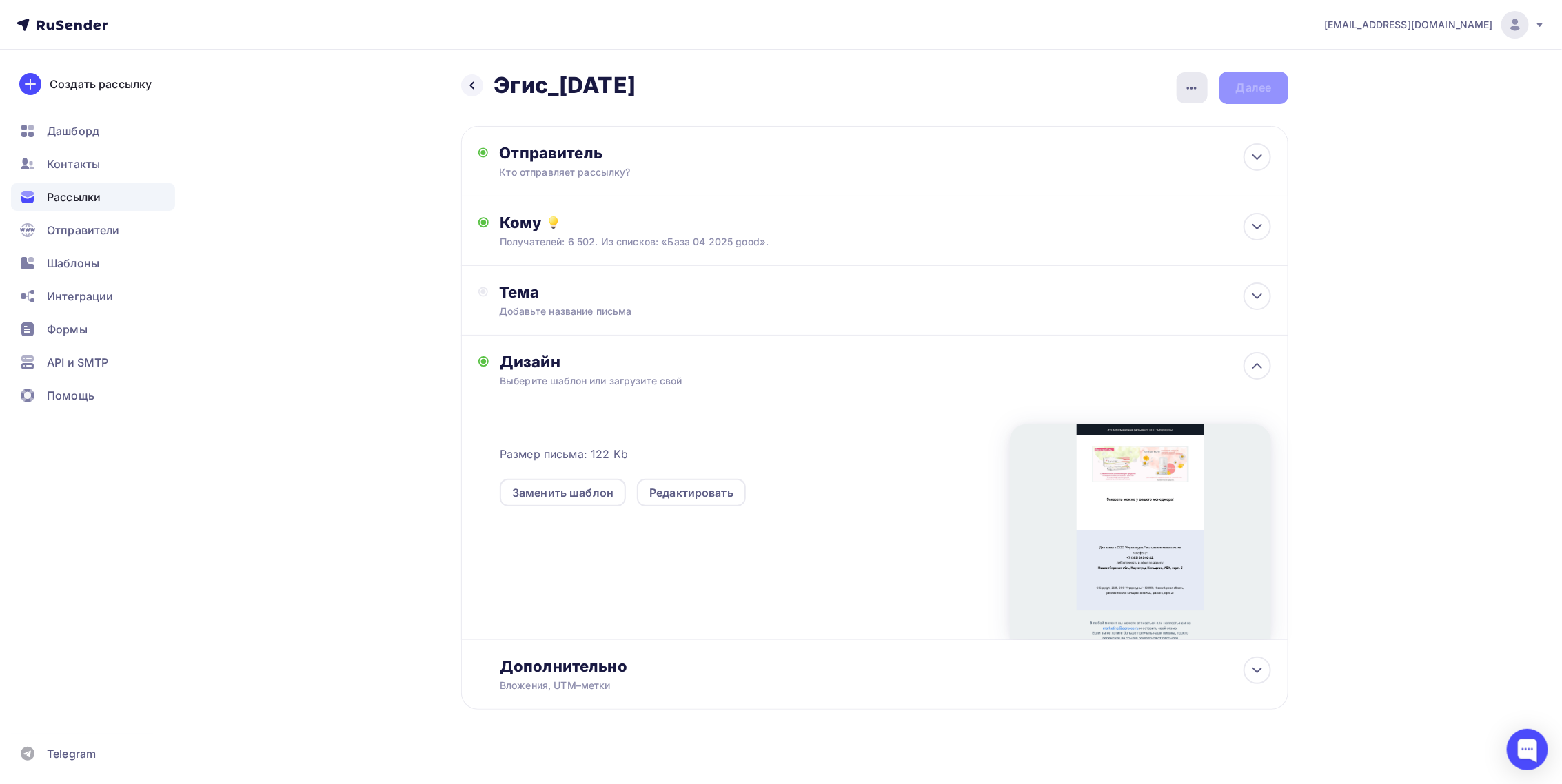
click at [1193, 93] on icon "button" at bounding box center [1192, 88] width 17 height 17
click at [234, 544] on div "Назад Эгис_[DATE] Эгис_[DATE] Закончить позже Переименовать рассылку Удалить Да…" at bounding box center [781, 424] width 1130 height 749
click at [1197, 87] on icon "button" at bounding box center [1192, 88] width 17 height 17
click at [1107, 129] on div "Закончить позже" at bounding box center [1120, 131] width 171 height 17
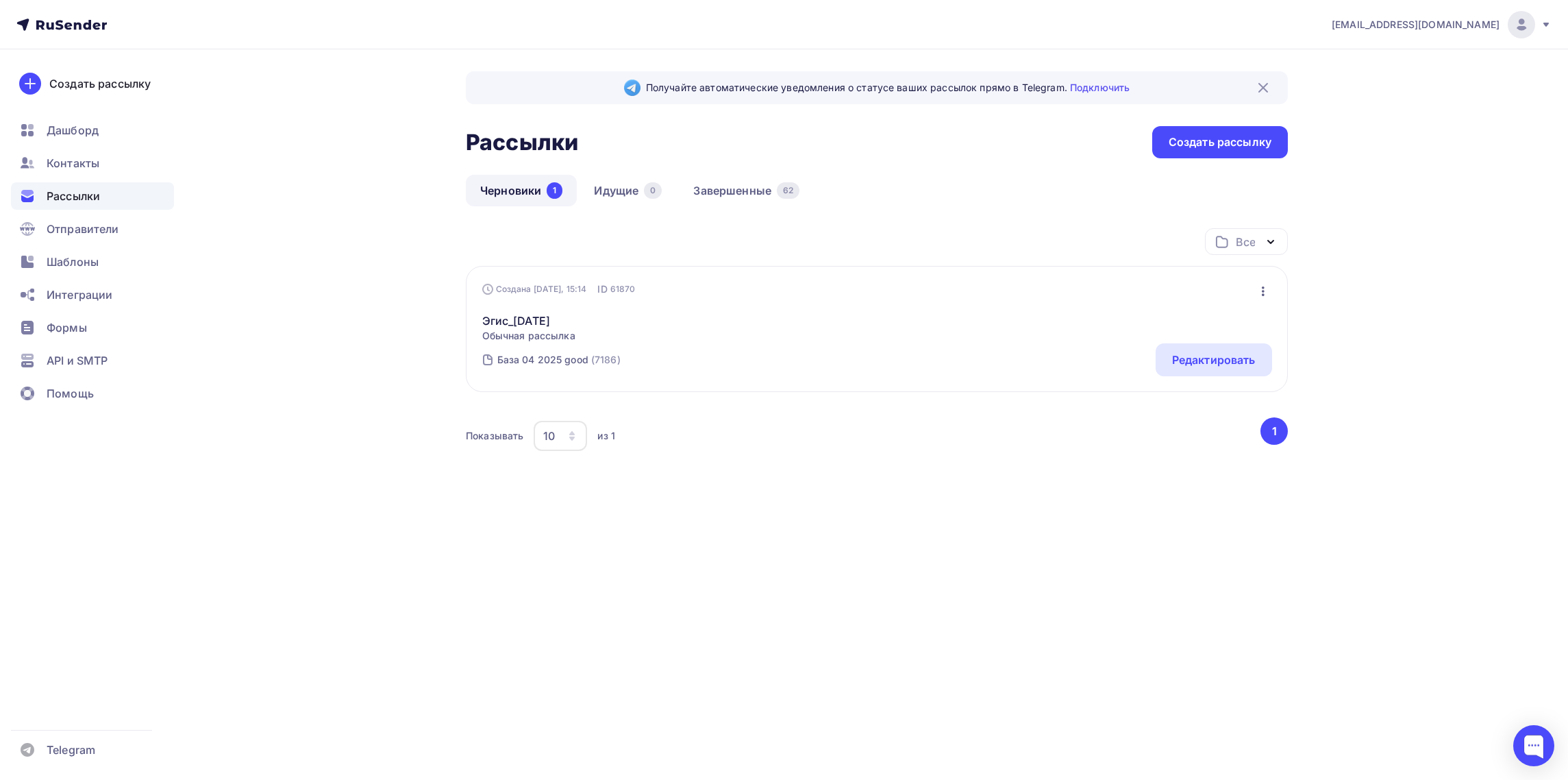
click at [302, 556] on div "Получайте автоматические уведомления о статусе ваших рассылок прямо в Telegram.…" at bounding box center [784, 303] width 1123 height 508
click at [1263, 290] on icon "button" at bounding box center [1263, 291] width 17 height 17
click at [1384, 264] on div "[EMAIL_ADDRESS][DOMAIN_NAME] Аккаунт Тарифы Выйти Создать рассылку [GEOGRAPHIC_…" at bounding box center [784, 278] width 1568 height 557
click at [745, 185] on link "Завершенные 62" at bounding box center [747, 190] width 135 height 32
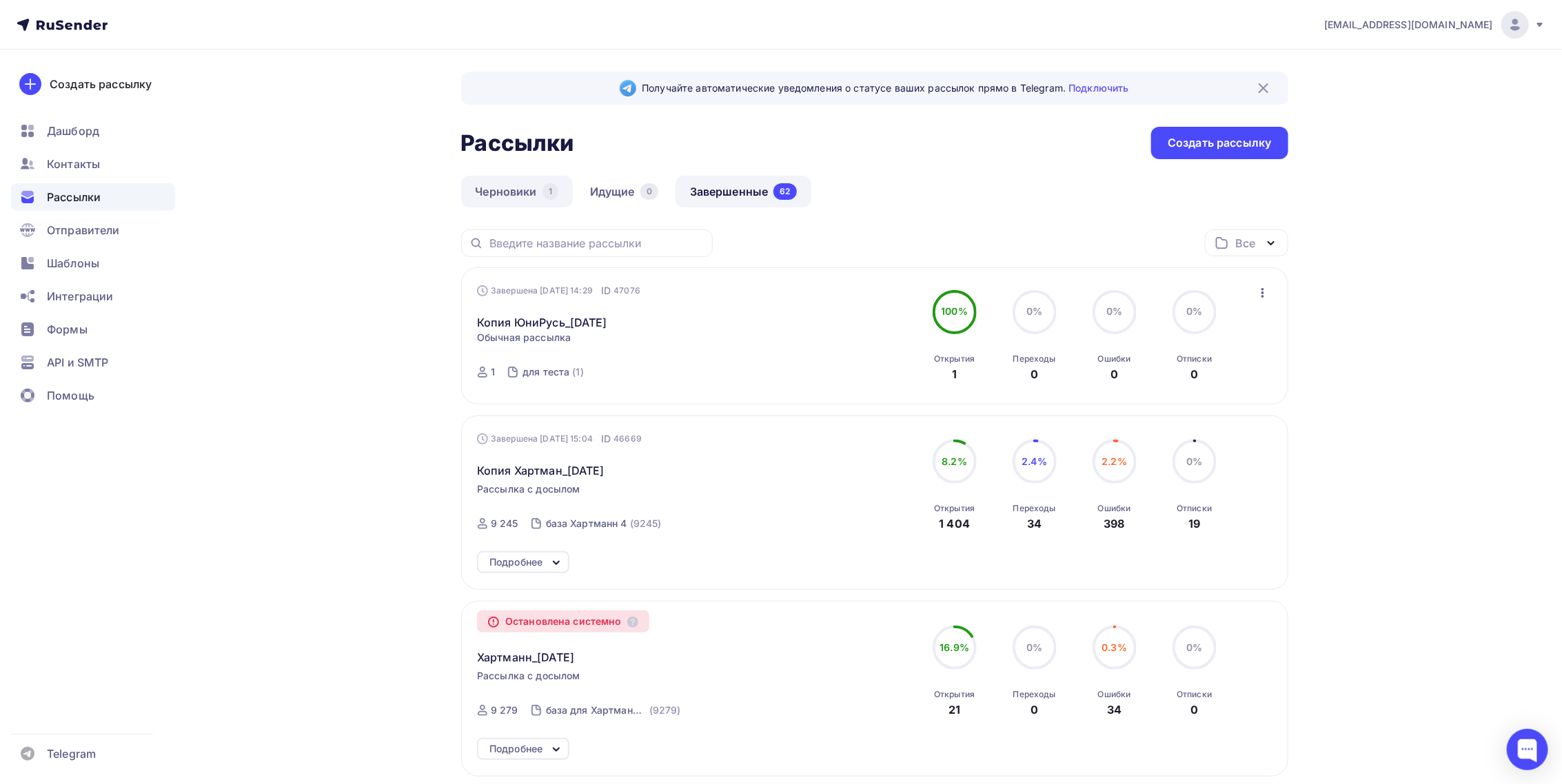
click at [511, 190] on link "Черновики 1" at bounding box center [517, 191] width 112 height 32
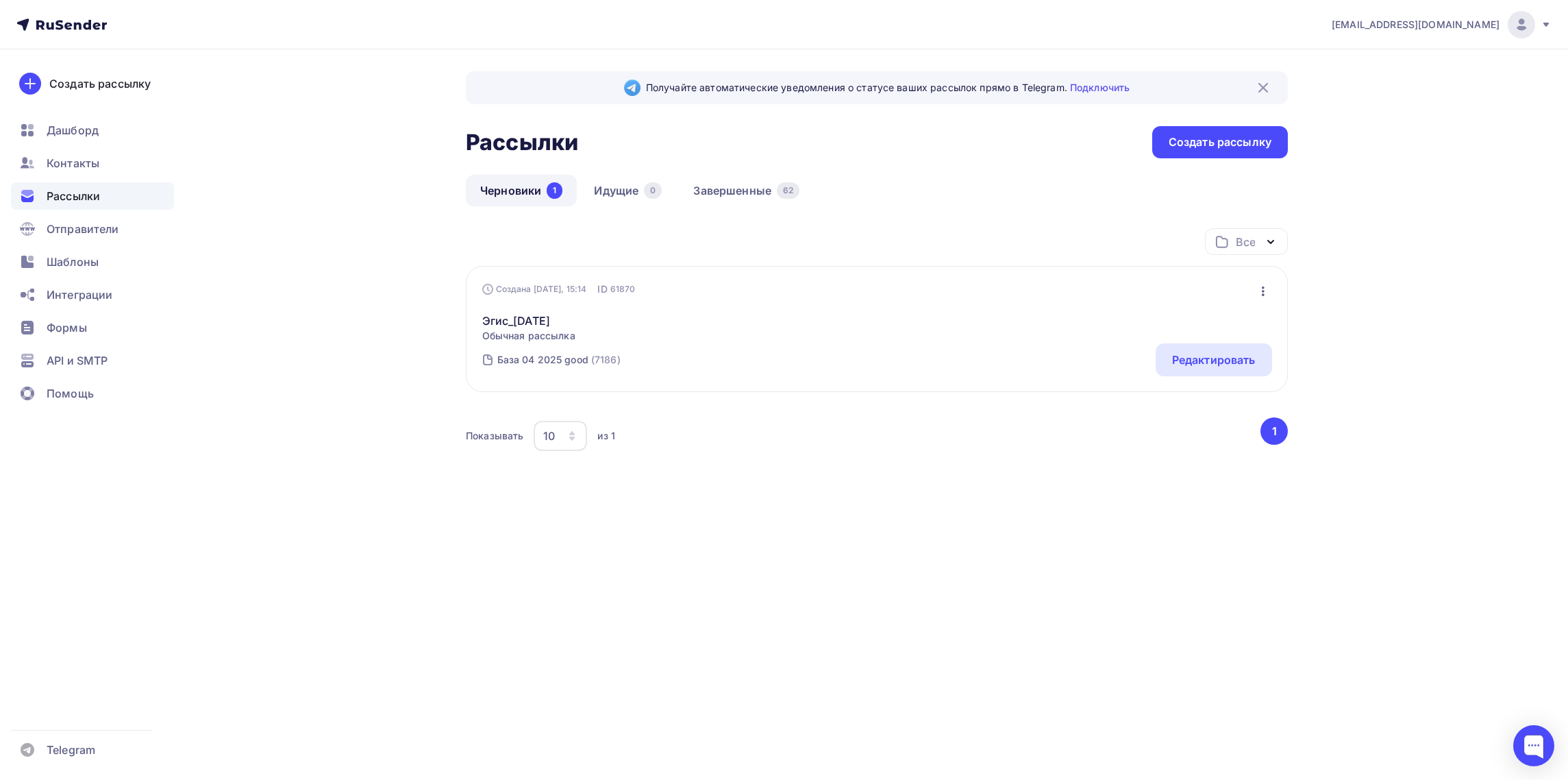
click at [1266, 241] on icon "button" at bounding box center [1271, 242] width 17 height 17
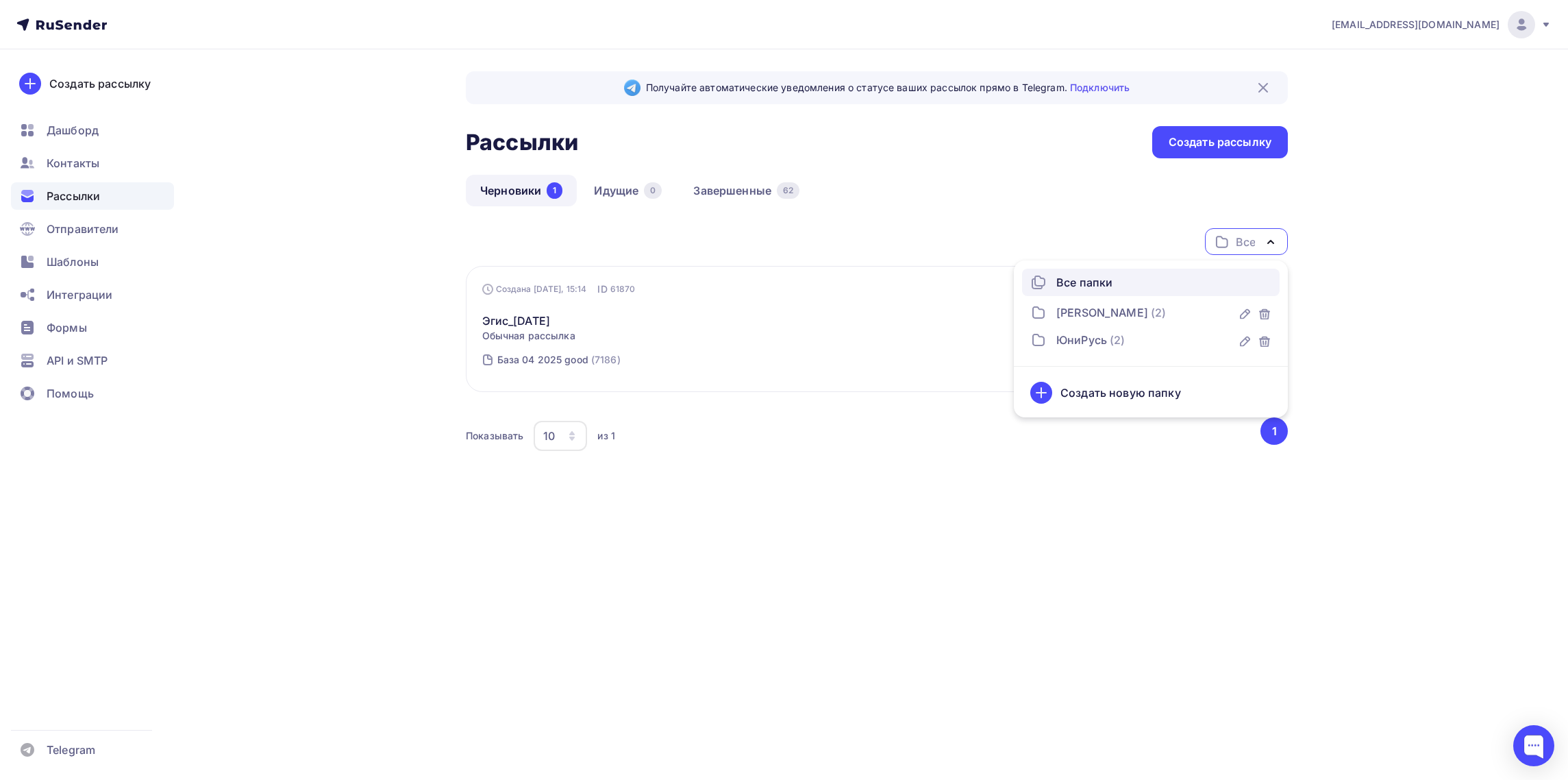
click at [1266, 241] on icon "button" at bounding box center [1271, 242] width 17 height 17
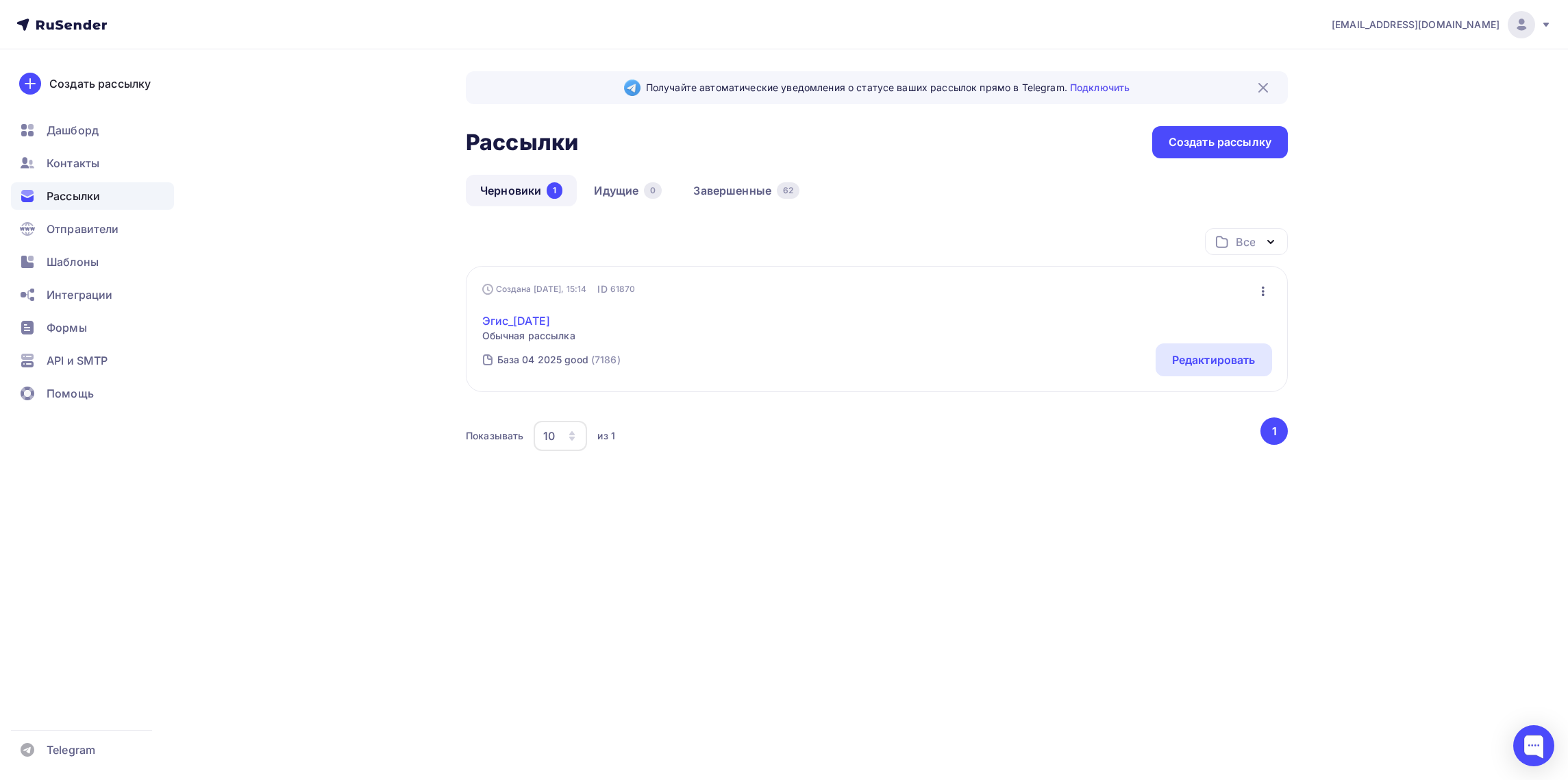
click at [537, 317] on link "Эгис_[DATE]" at bounding box center [528, 320] width 93 height 17
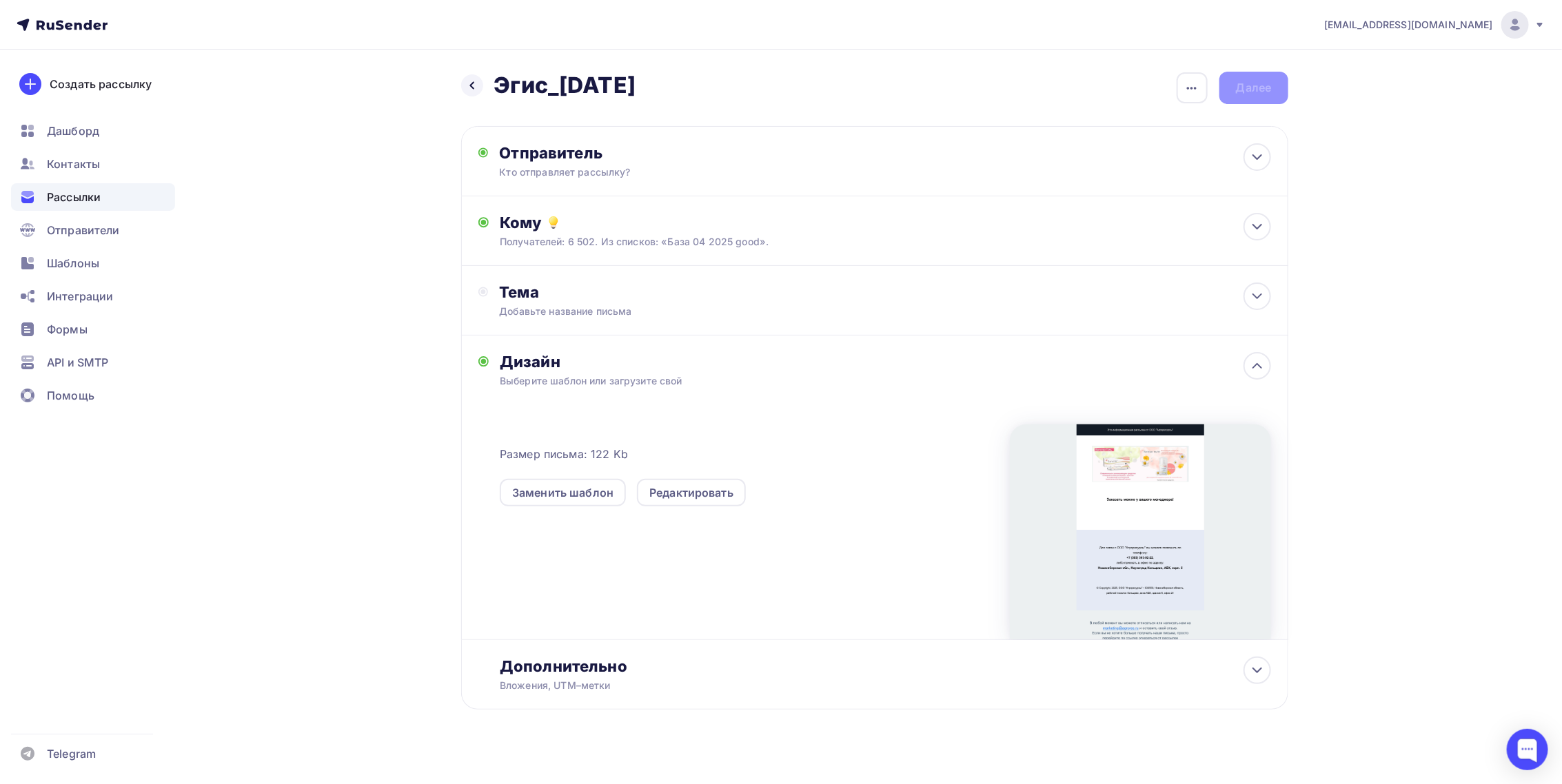
scroll to position [17, 0]
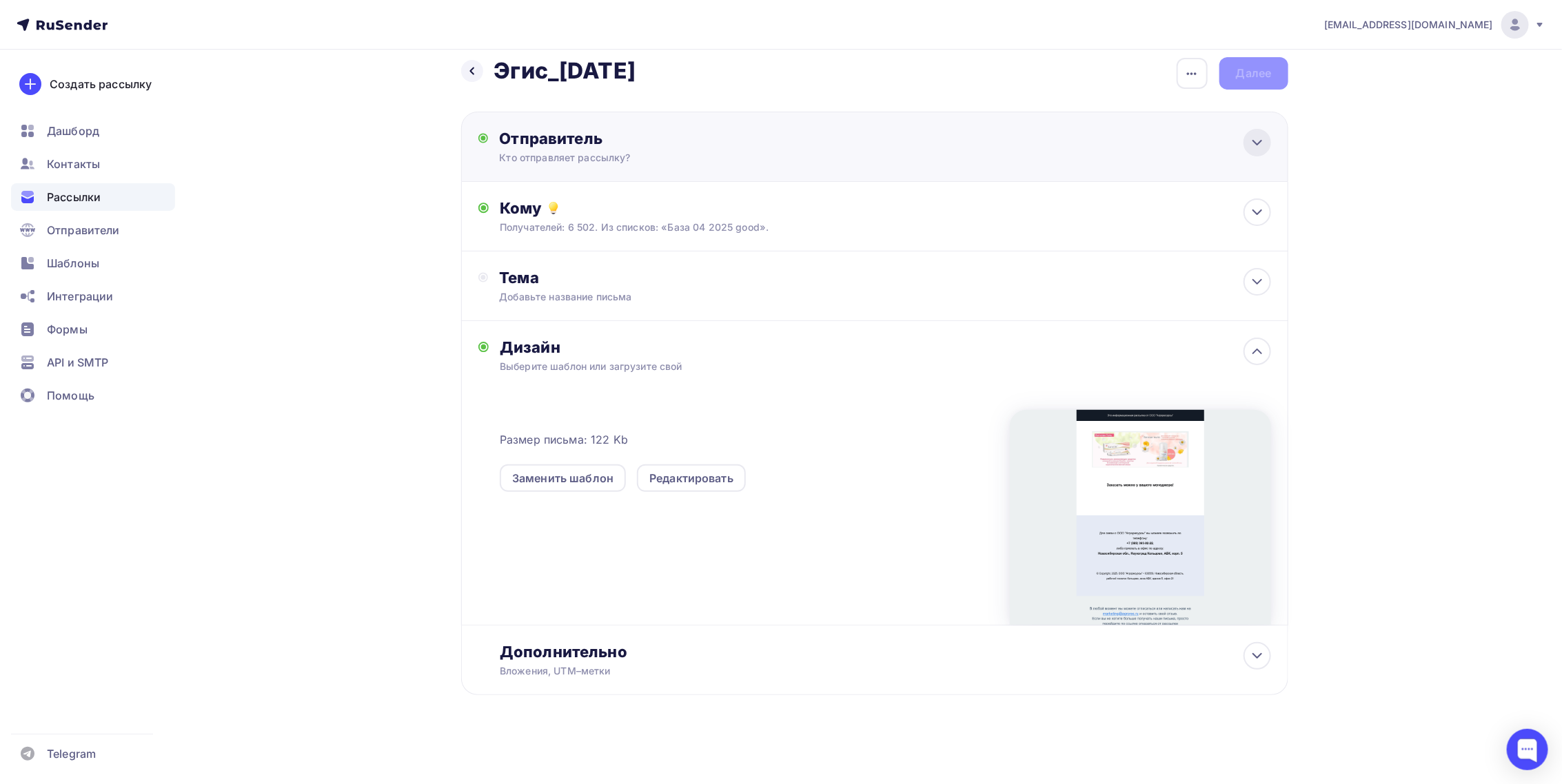
click at [1257, 147] on icon at bounding box center [1257, 143] width 17 height 17
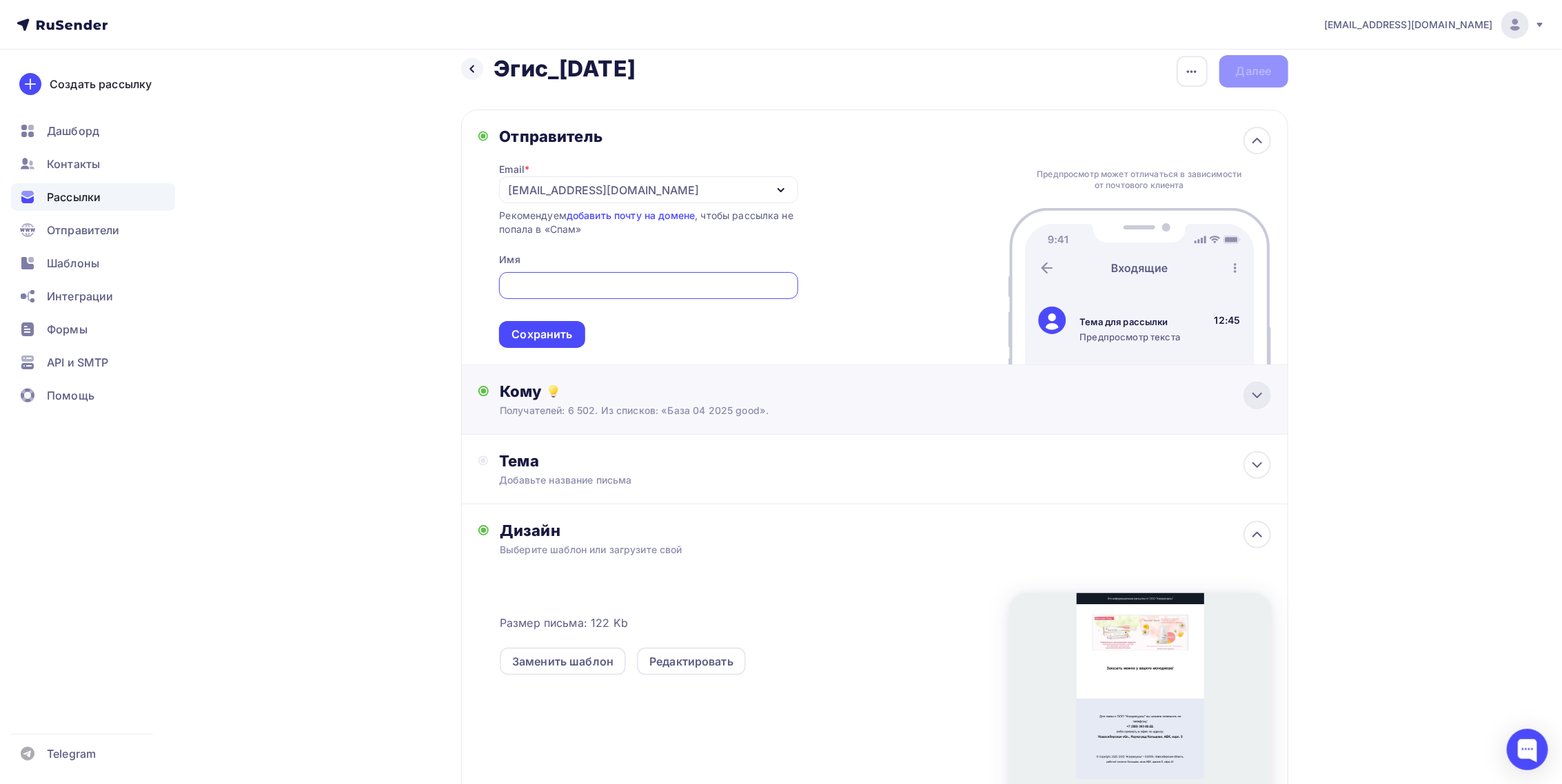
click at [1257, 403] on icon at bounding box center [1257, 396] width 17 height 17
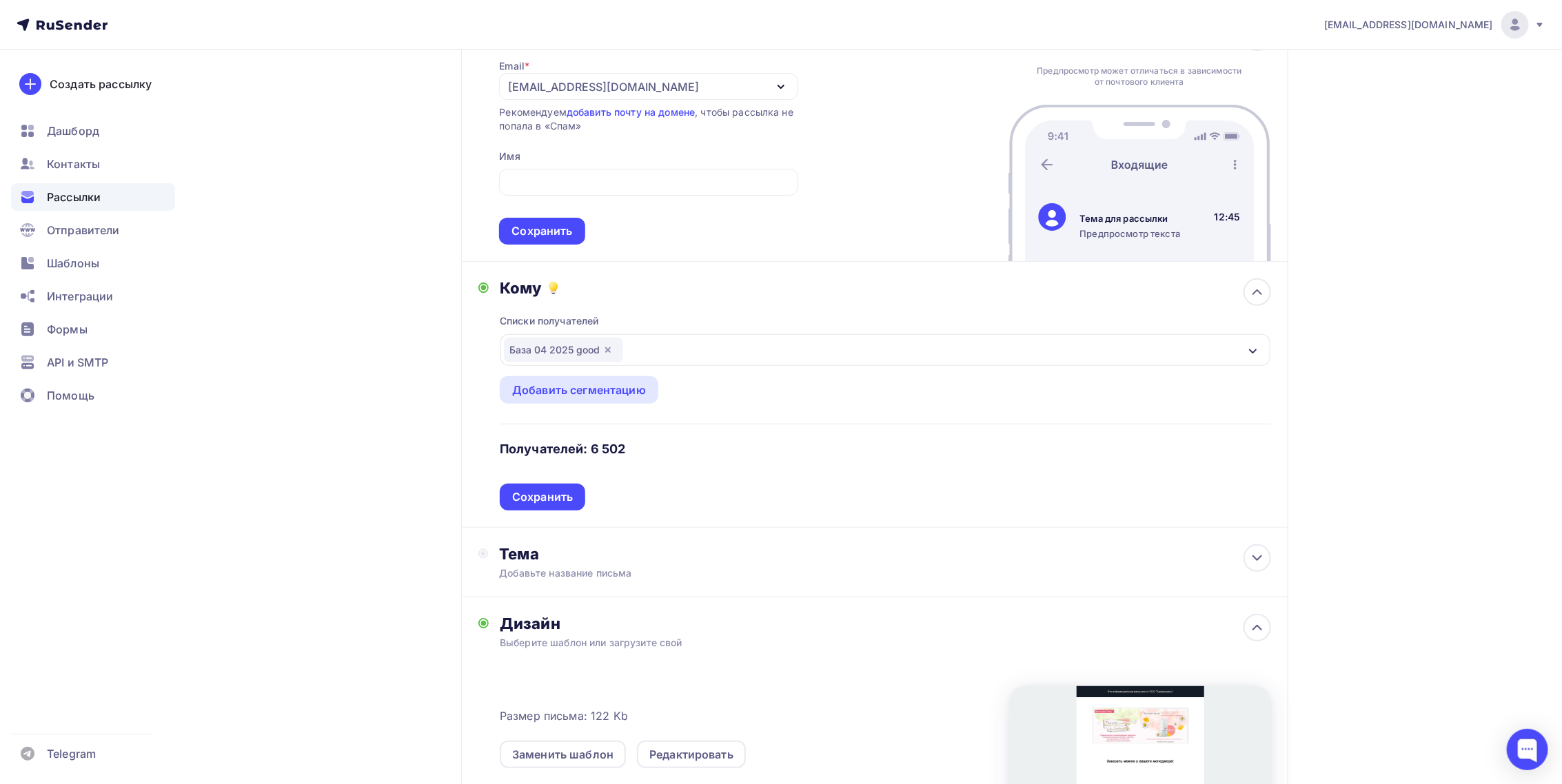
scroll to position [223, 0]
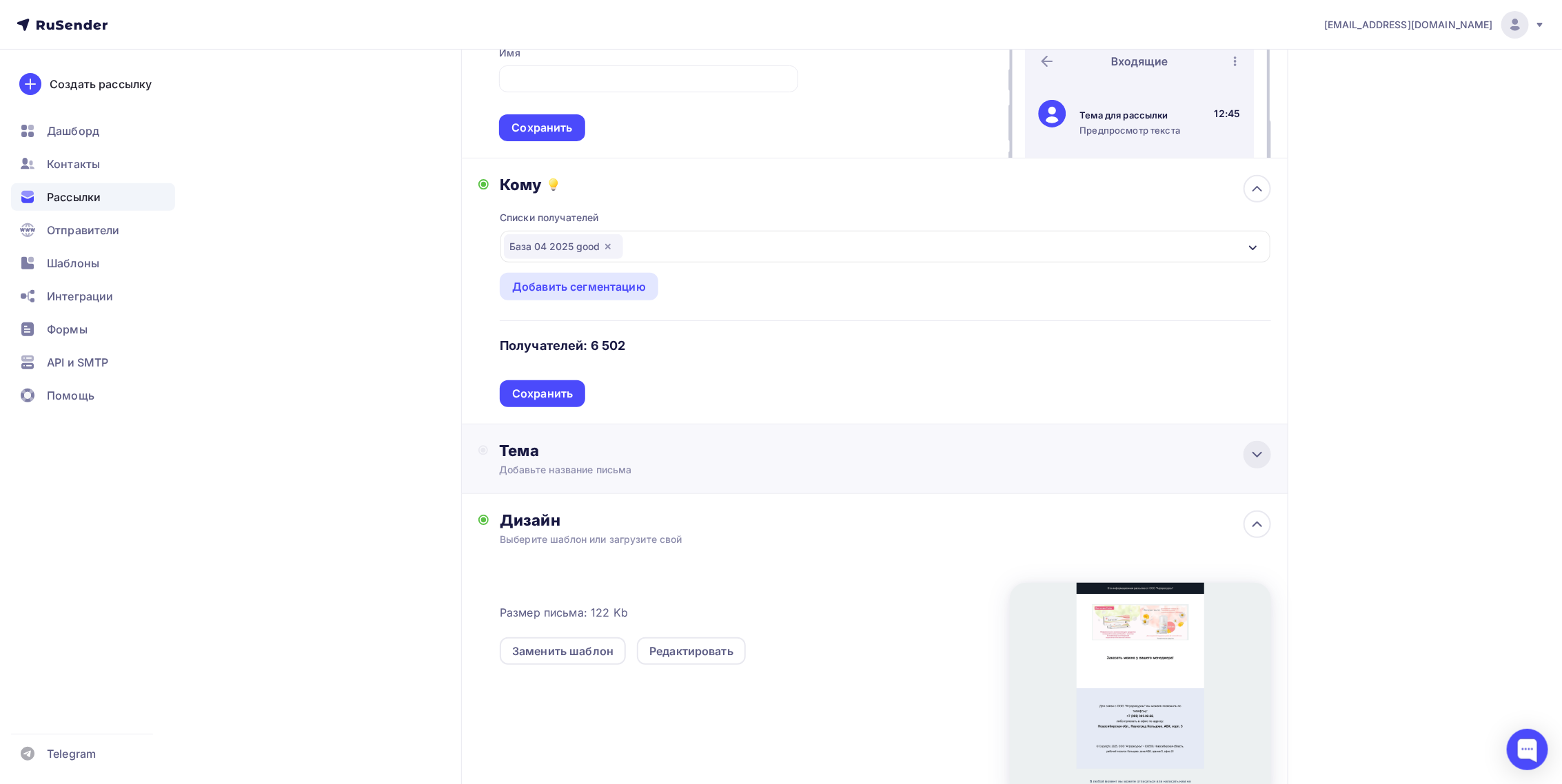
click at [1261, 457] on icon at bounding box center [1256, 454] width 8 height 4
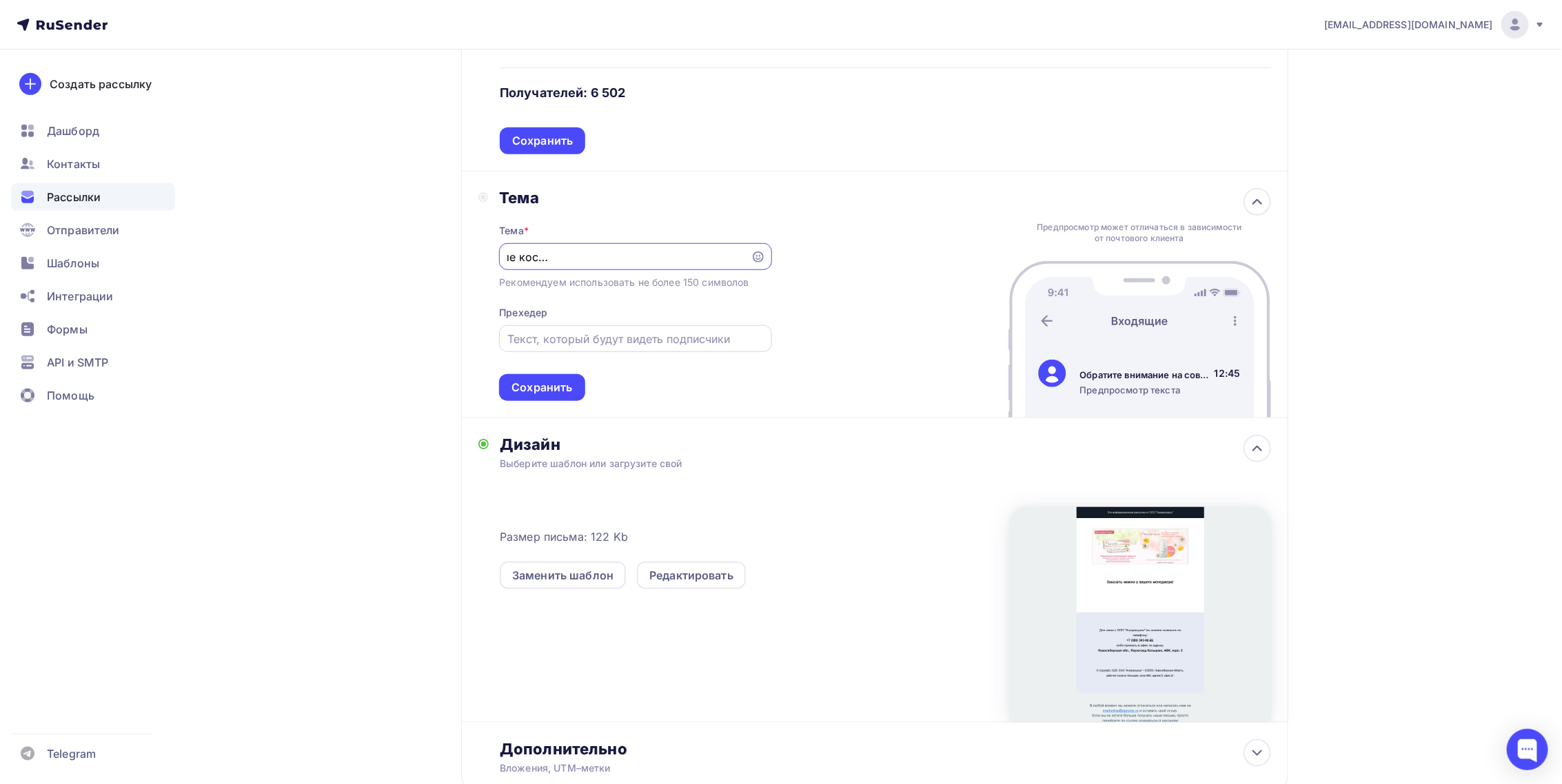
scroll to position [0, 195]
click at [615, 262] on input "Обратите внимание на совремееные косметические сроедства марки Вагилак" at bounding box center [625, 257] width 236 height 17
type input "Обратите внимание на совремееные косметические средства марки Вагилак"
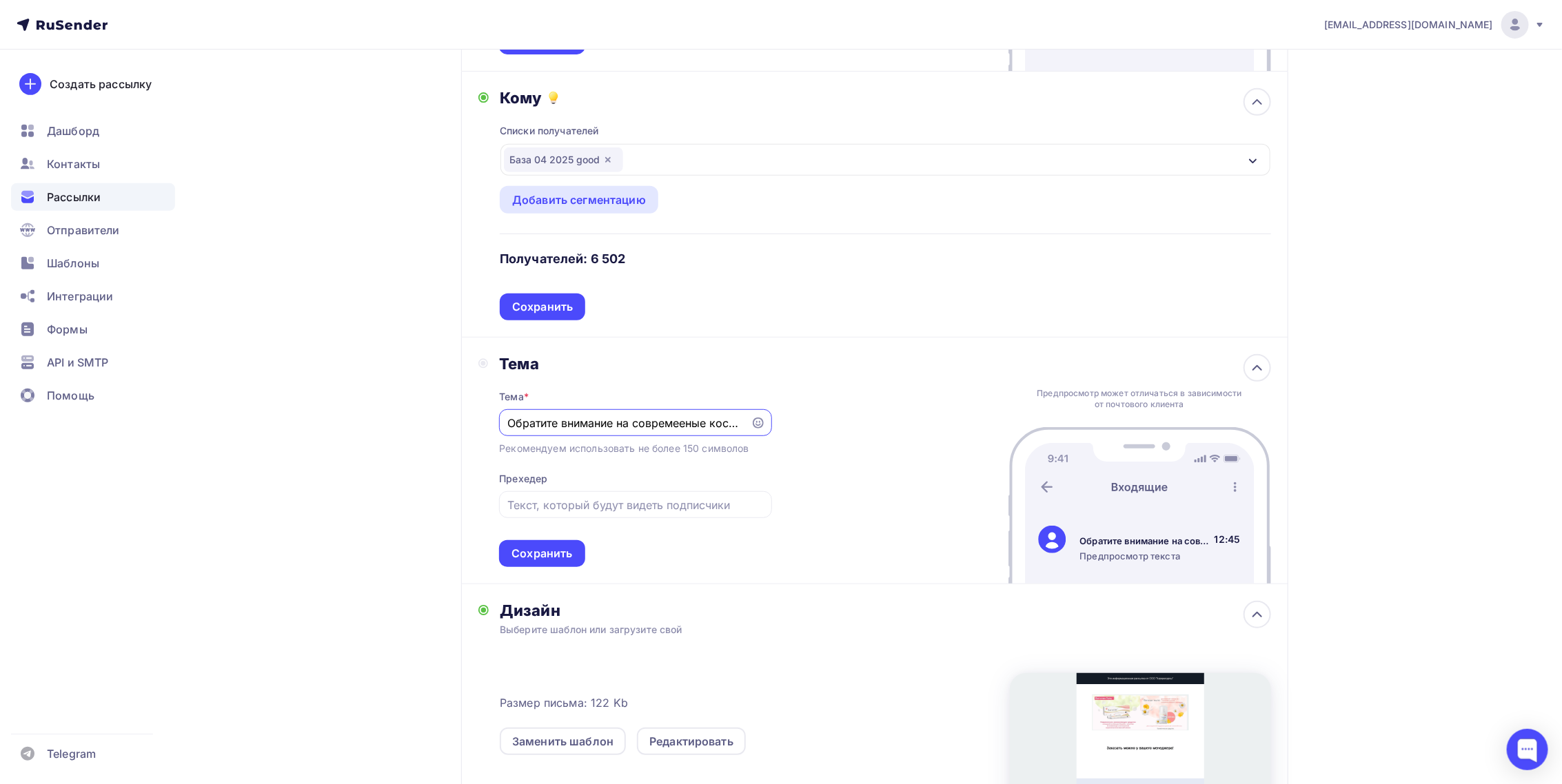
scroll to position [517, 0]
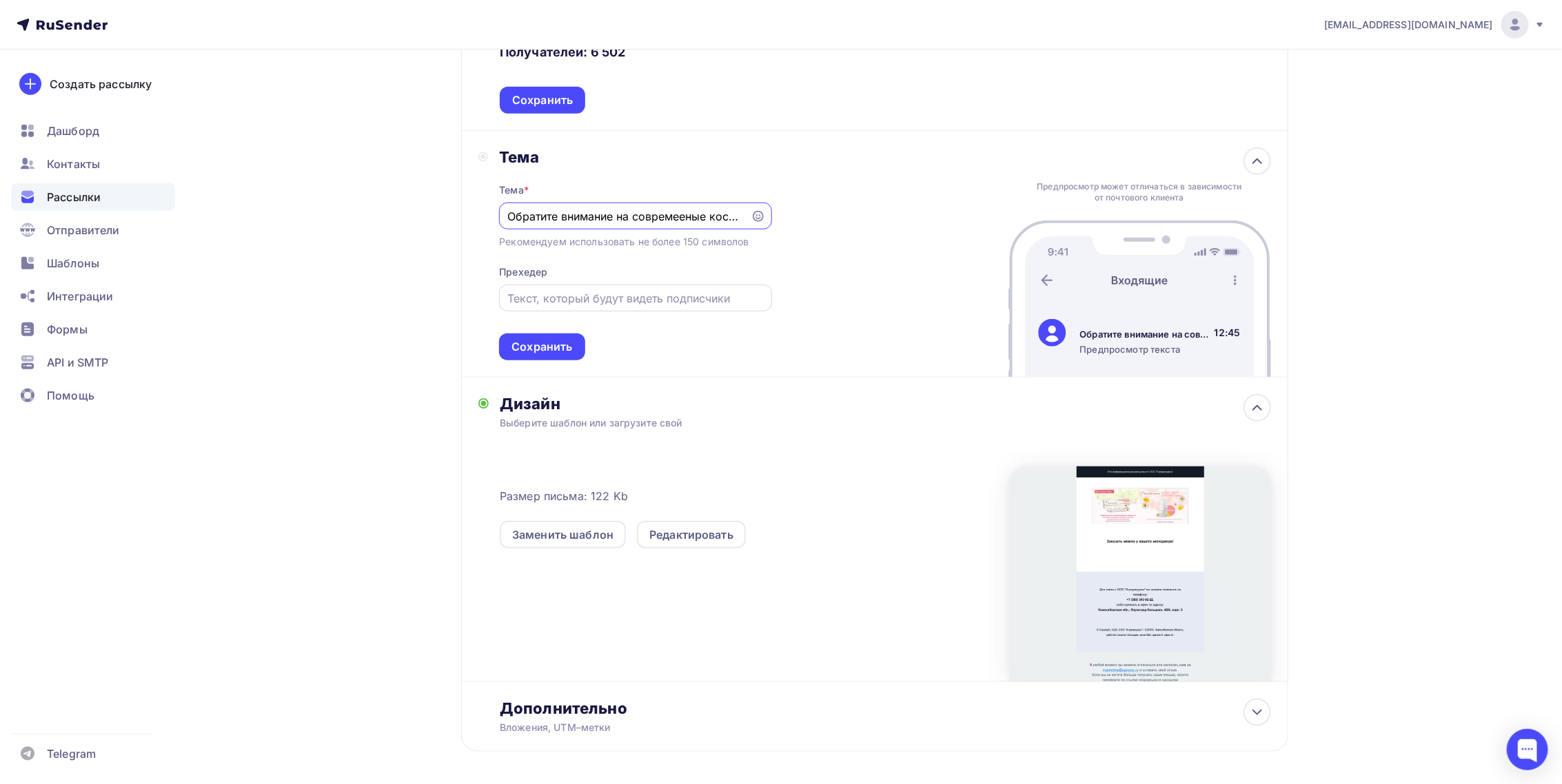
click at [550, 302] on input "text" at bounding box center [635, 299] width 256 height 17
drag, startPoint x: 633, startPoint y: 225, endPoint x: 851, endPoint y: 236, distance: 218.3
click at [851, 236] on div "[PERSON_NAME] * Обратите внимание на совремееные косметические средства марки […" at bounding box center [875, 254] width 827 height 247
click at [559, 300] on input "text" at bounding box center [635, 299] width 256 height 17
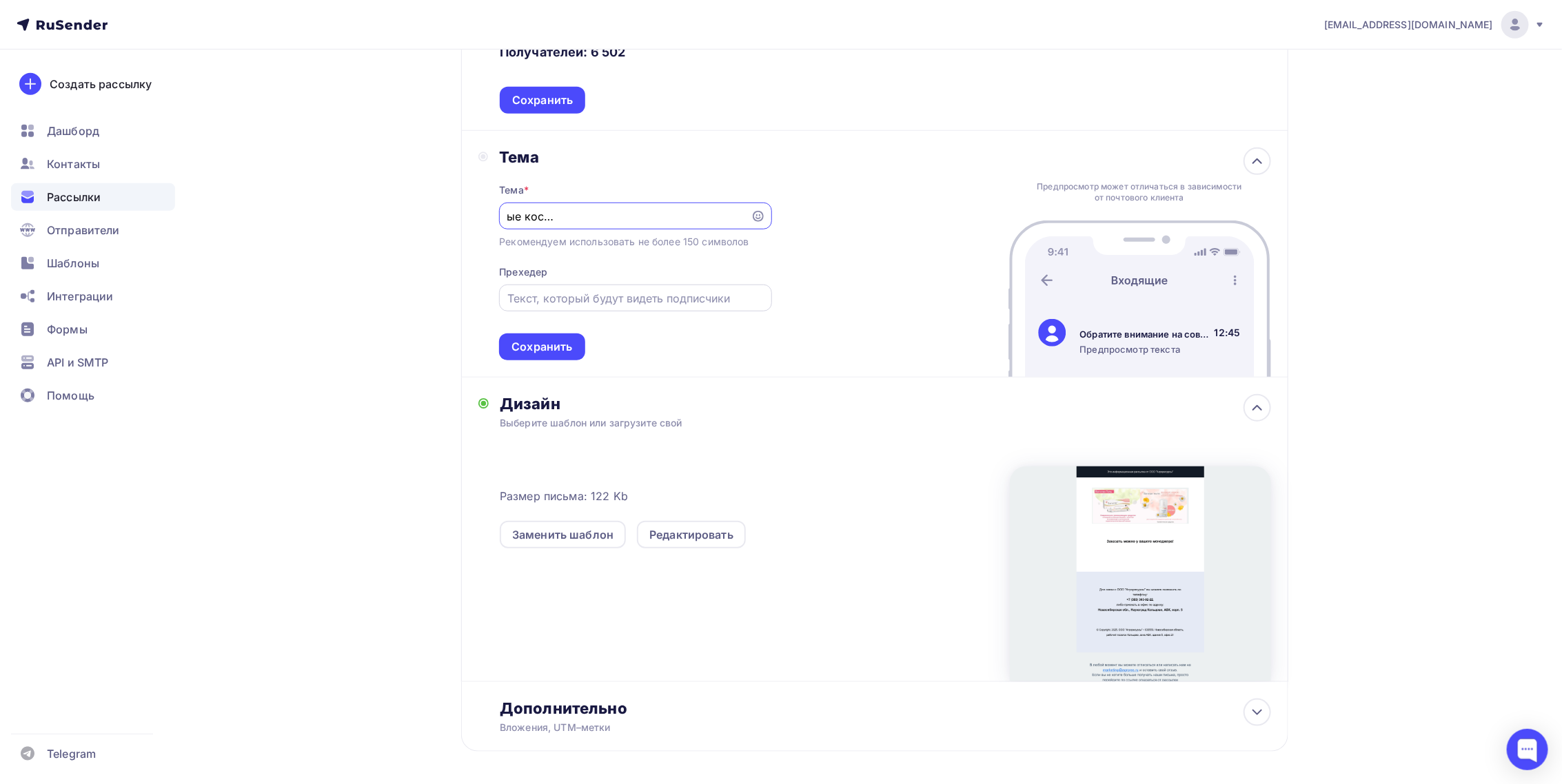
scroll to position [0, 0]
paste input "совремееные косметические средства марки Вагилак"
click at [515, 302] on input "совремееные косметические средства марки Вагилак" at bounding box center [635, 299] width 256 height 17
type input "современные косметические средства марки Вагилак"
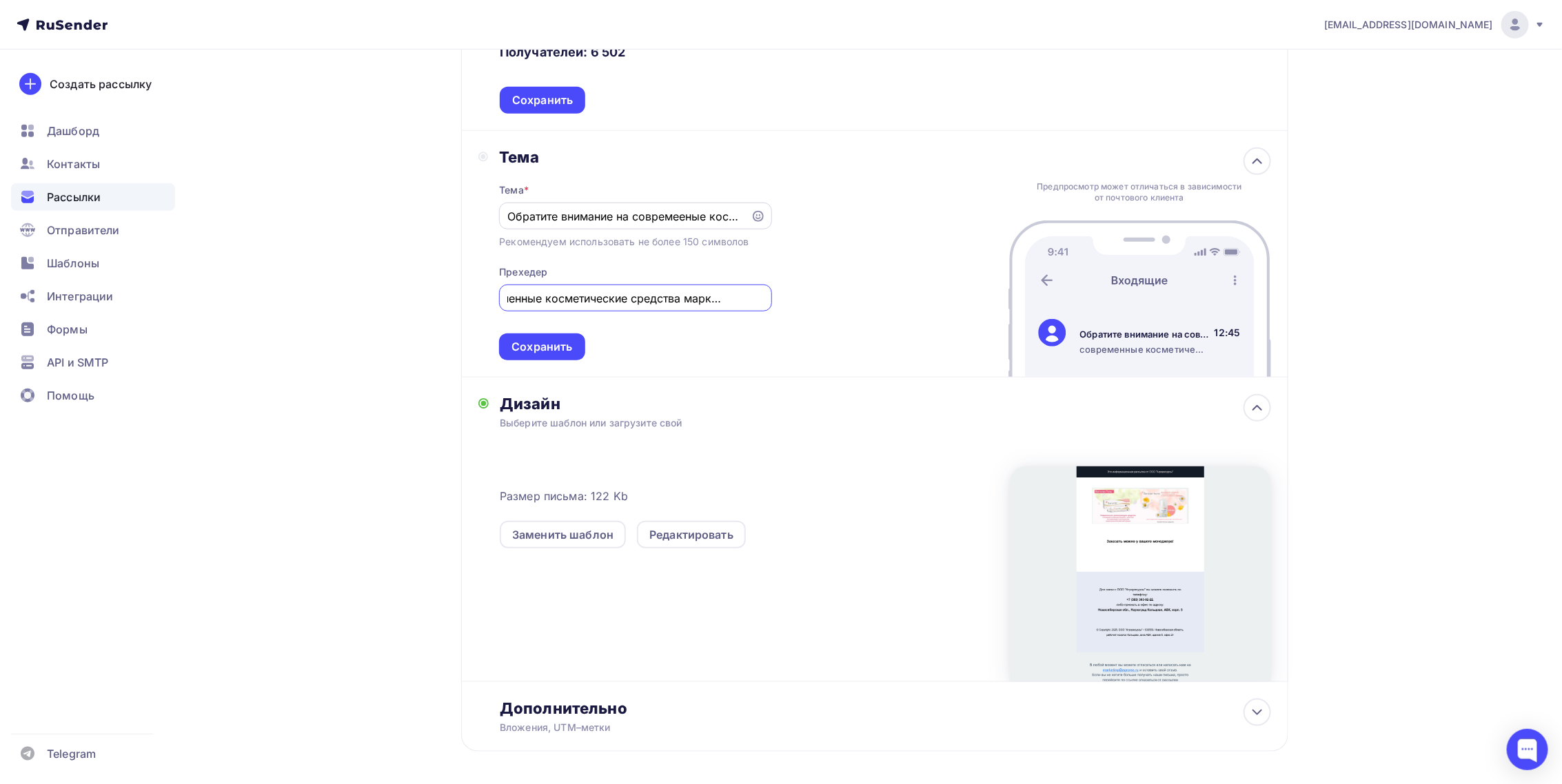
click at [703, 213] on input "Обратите внимание на совремееные косметические средства марки Вагилак" at bounding box center [625, 217] width 236 height 17
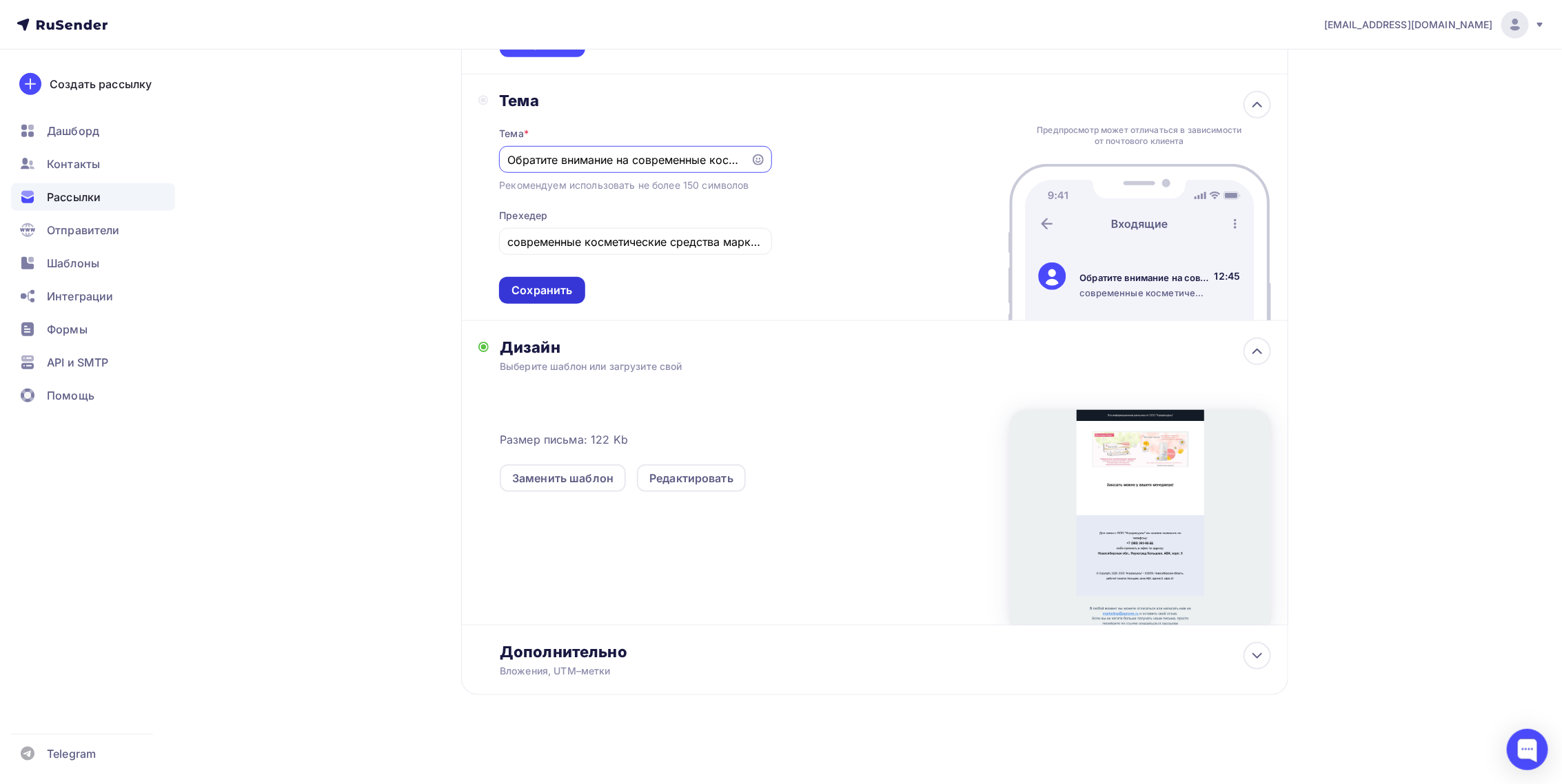
type input "Обратите внимание на современные косметические средства марки Вагилак"
click at [569, 288] on div "Сохранить" at bounding box center [542, 290] width 61 height 16
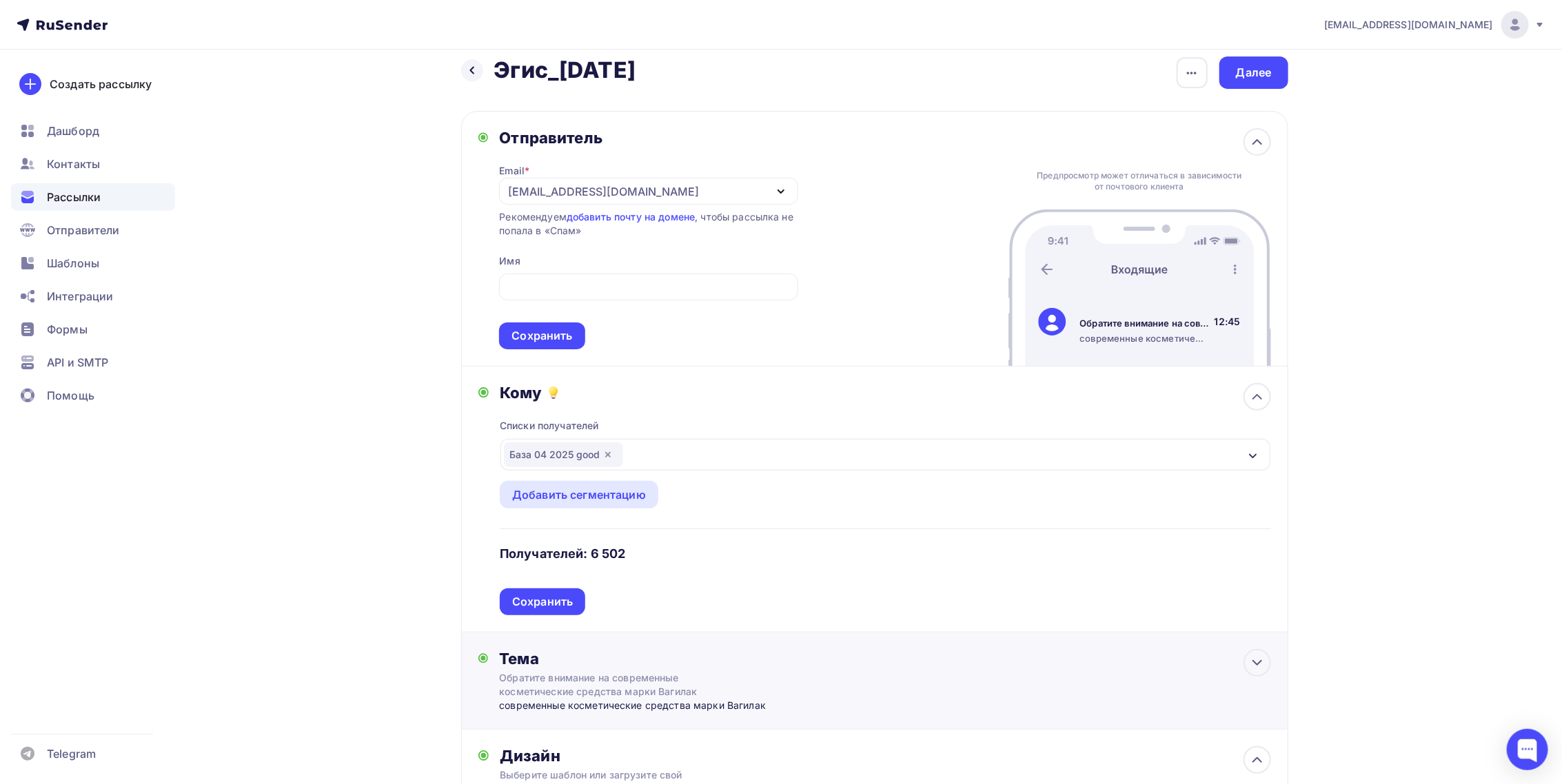
scroll to position [0, 0]
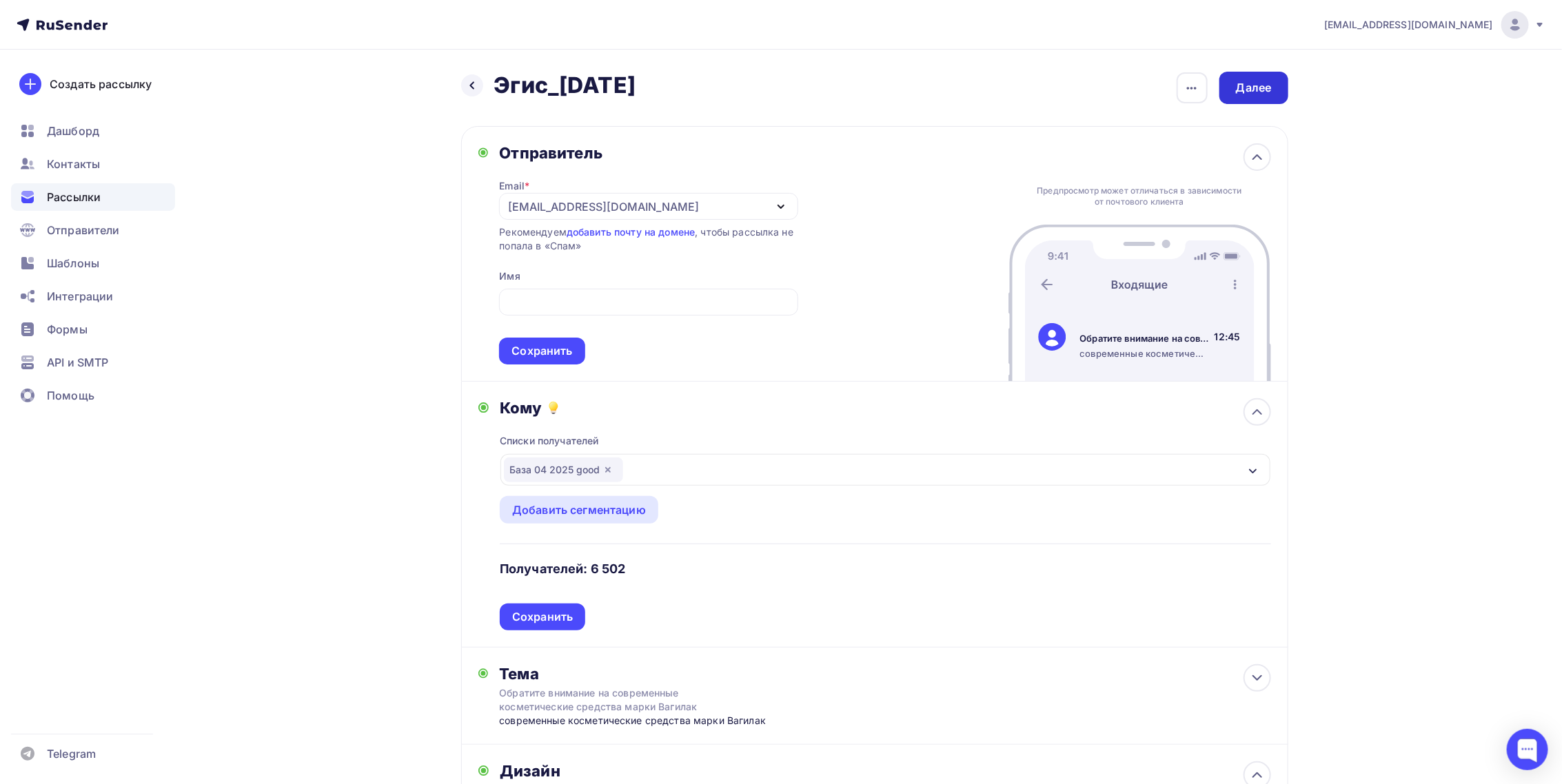
click at [1259, 87] on div "Далее" at bounding box center [1253, 87] width 36 height 16
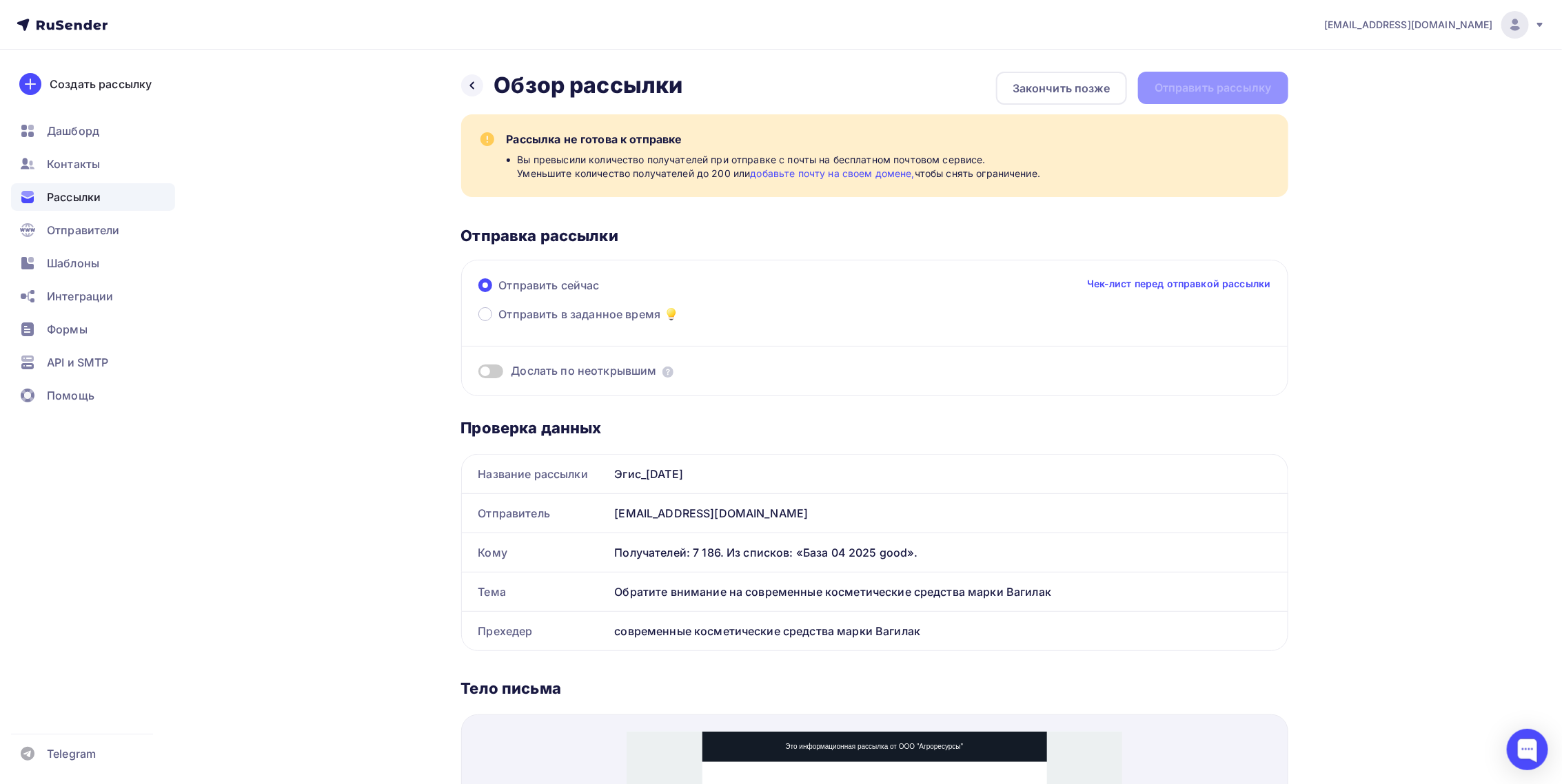
click at [1135, 289] on link "Чек-лист перед отправкой рассылки" at bounding box center [1179, 283] width 184 height 14
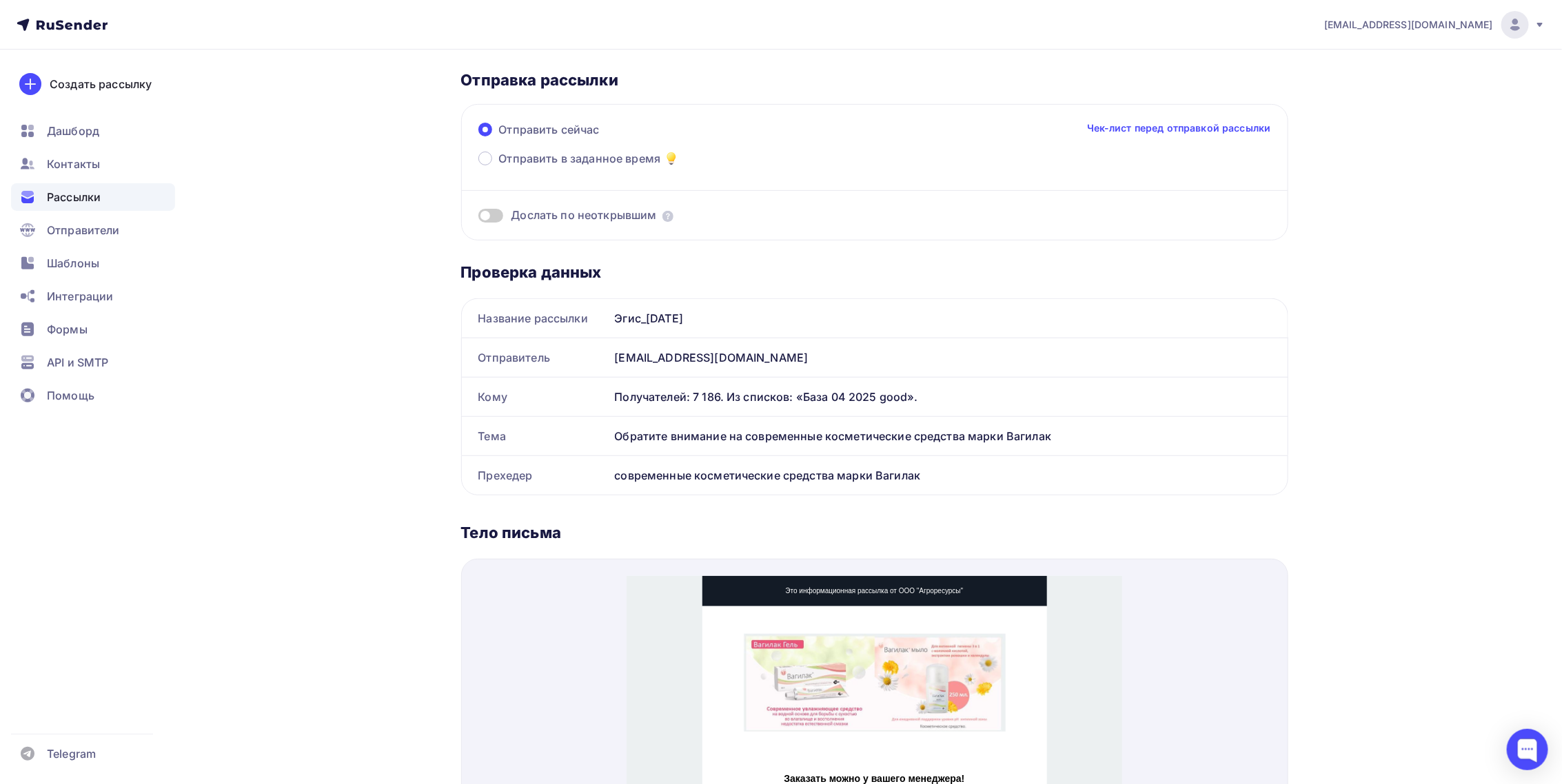
scroll to position [52, 0]
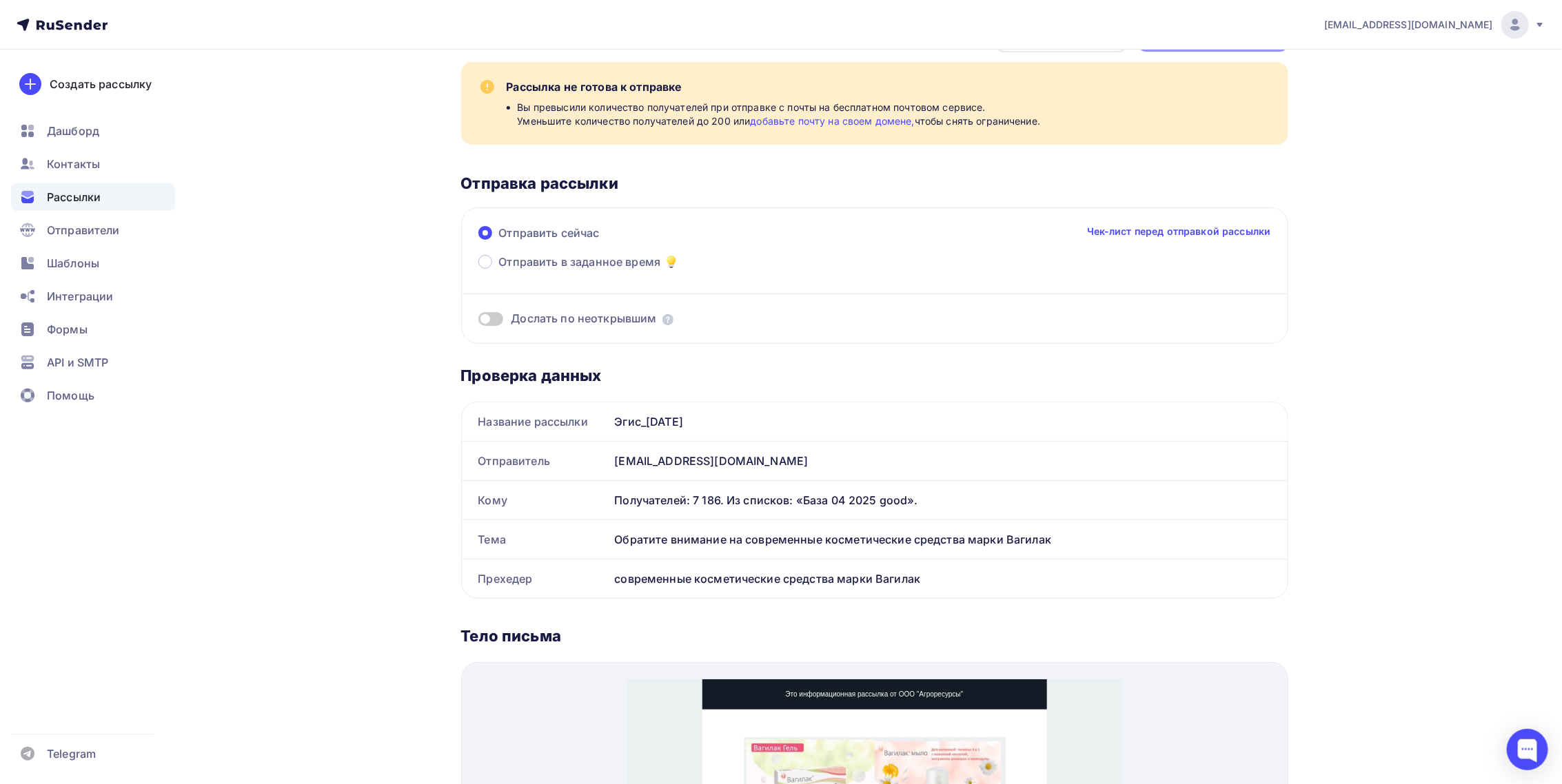
click at [70, 194] on span "Рассылки" at bounding box center [74, 197] width 54 height 17
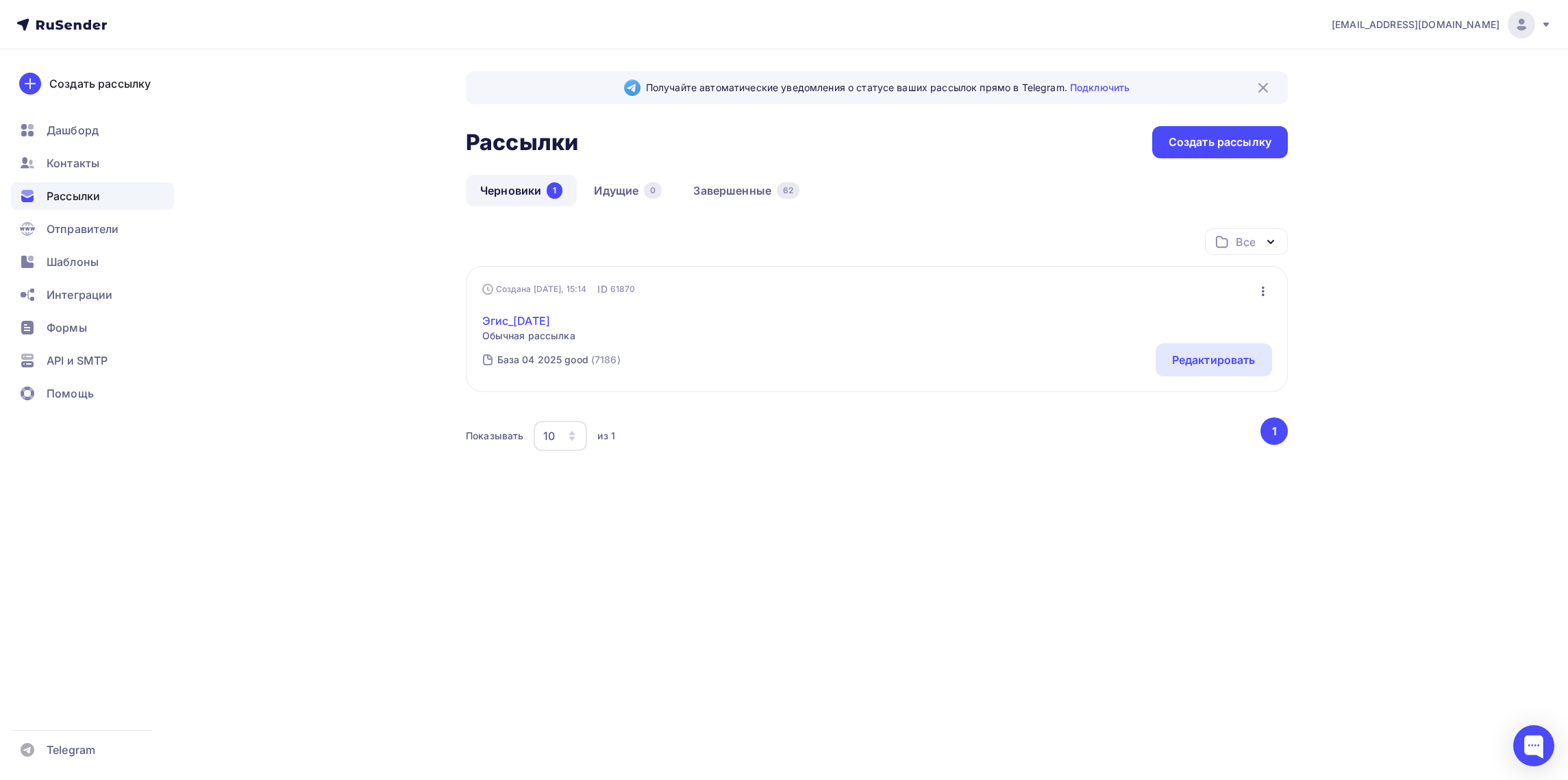
click at [531, 321] on link "Эгис_[DATE]" at bounding box center [528, 320] width 93 height 17
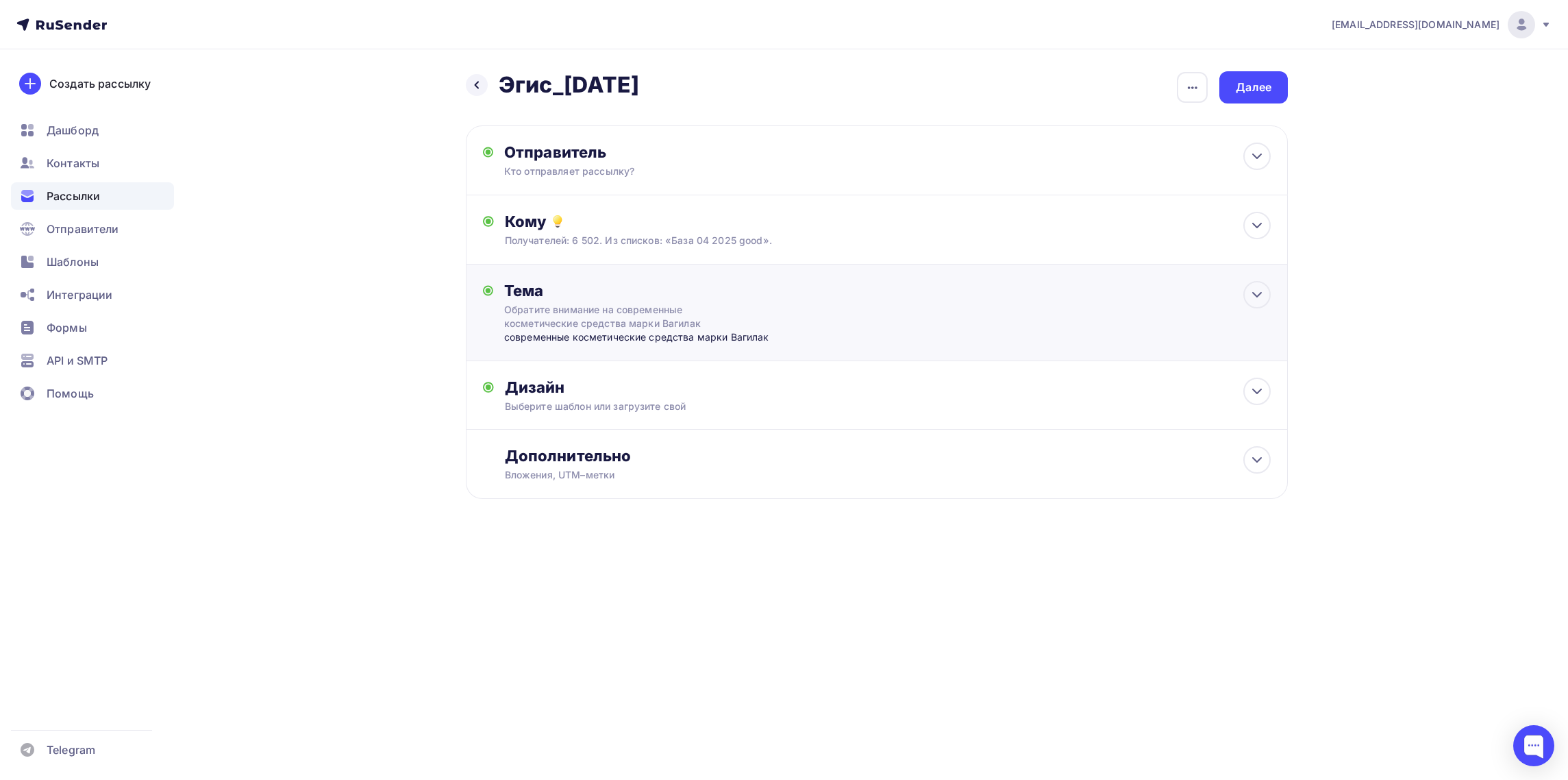
click at [528, 290] on div "Тема" at bounding box center [639, 290] width 271 height 19
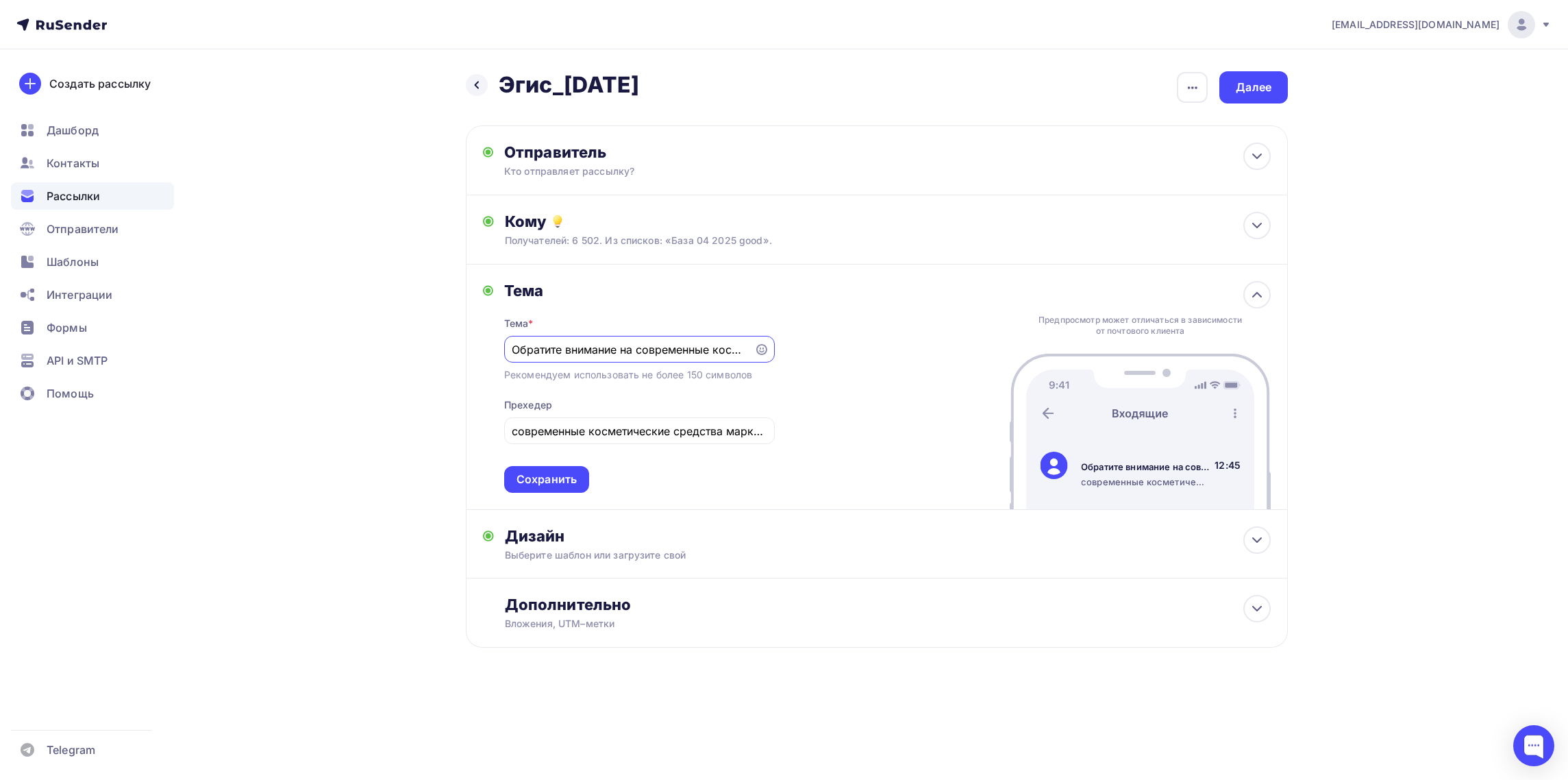
drag, startPoint x: 745, startPoint y: 354, endPoint x: 369, endPoint y: 354, distance: 376.0
click at [369, 354] on div "Назад Эгис_[DATE] Эгис_[DATE] Закончить позже Переименовать рассылку Удалить Да…" at bounding box center [784, 392] width 1123 height 686
type input "Информационная рассылка ООО Агроресурсы"
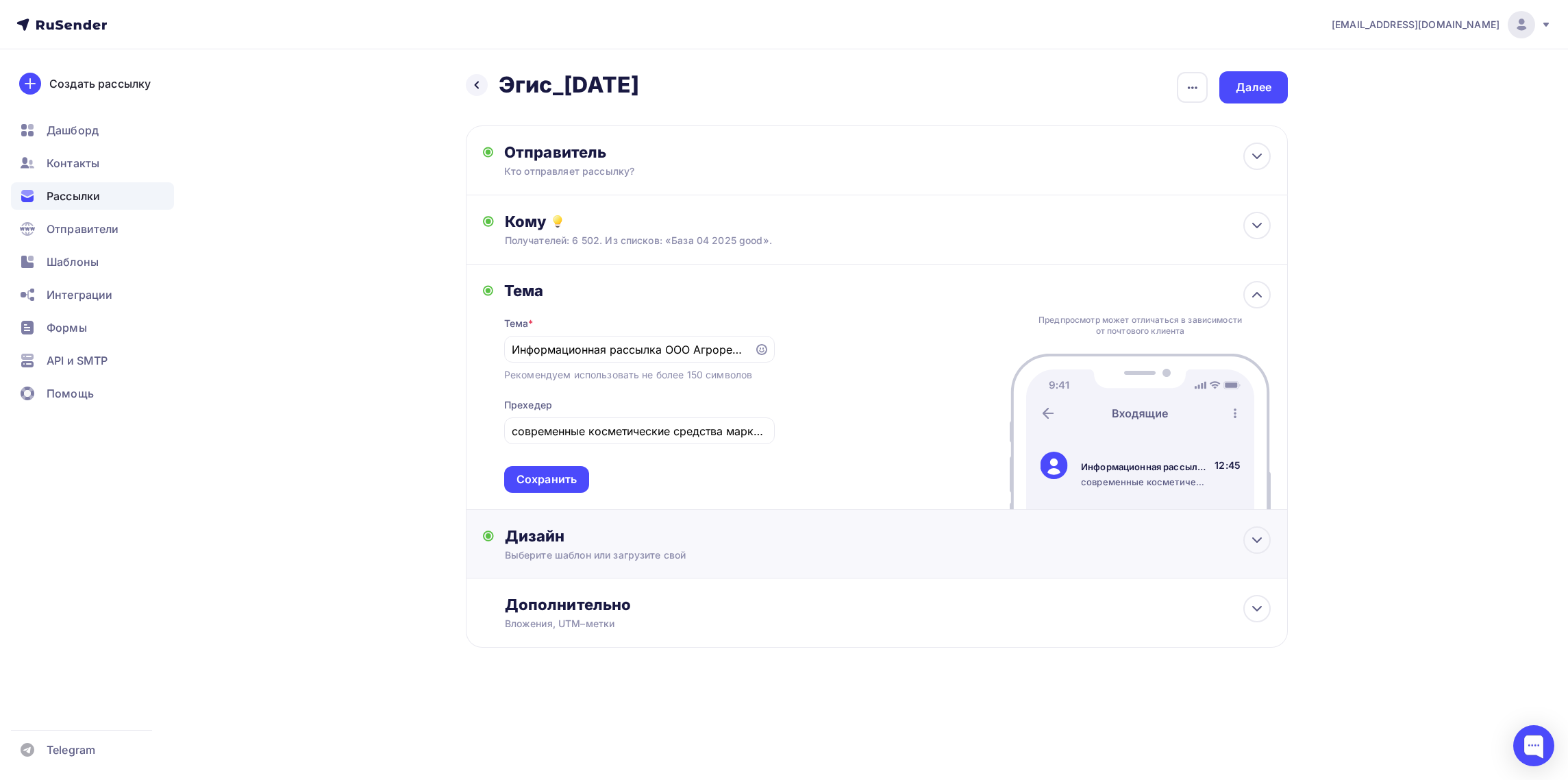
click at [540, 537] on div "Дизайн" at bounding box center [888, 535] width 766 height 19
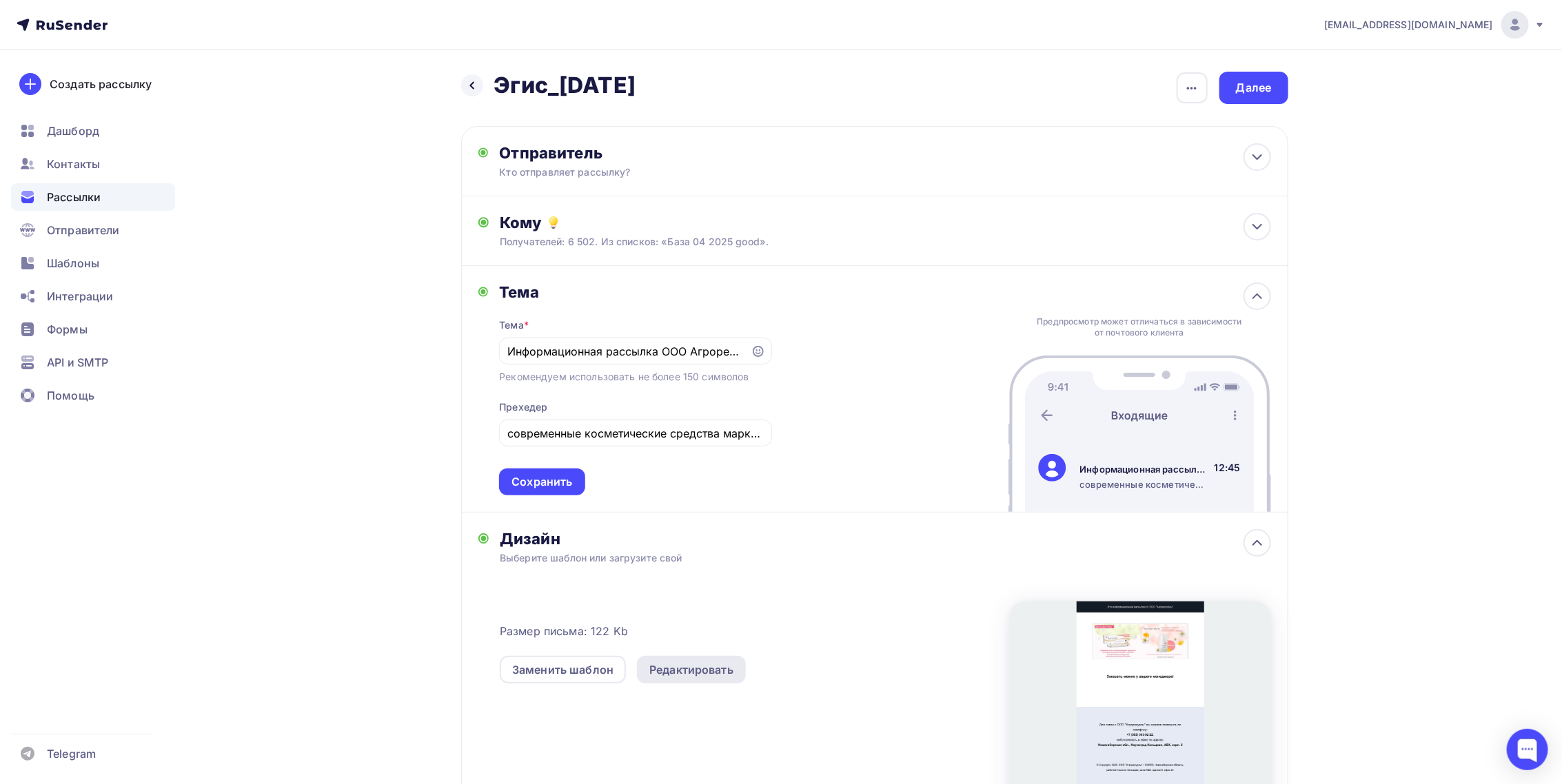
click at [697, 672] on div "Редактировать" at bounding box center [691, 669] width 84 height 17
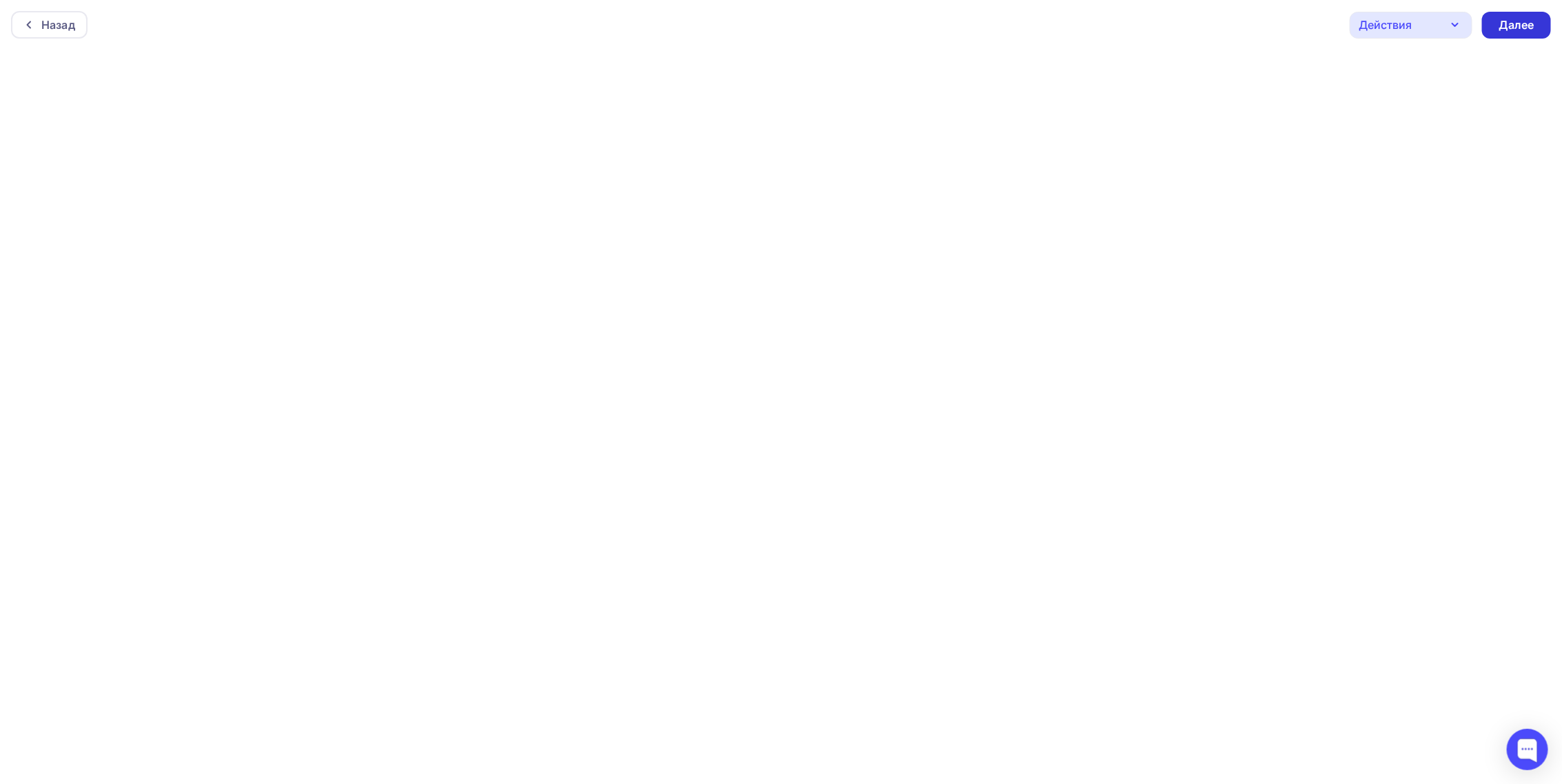
click at [1506, 23] on div "Далее" at bounding box center [1516, 25] width 36 height 16
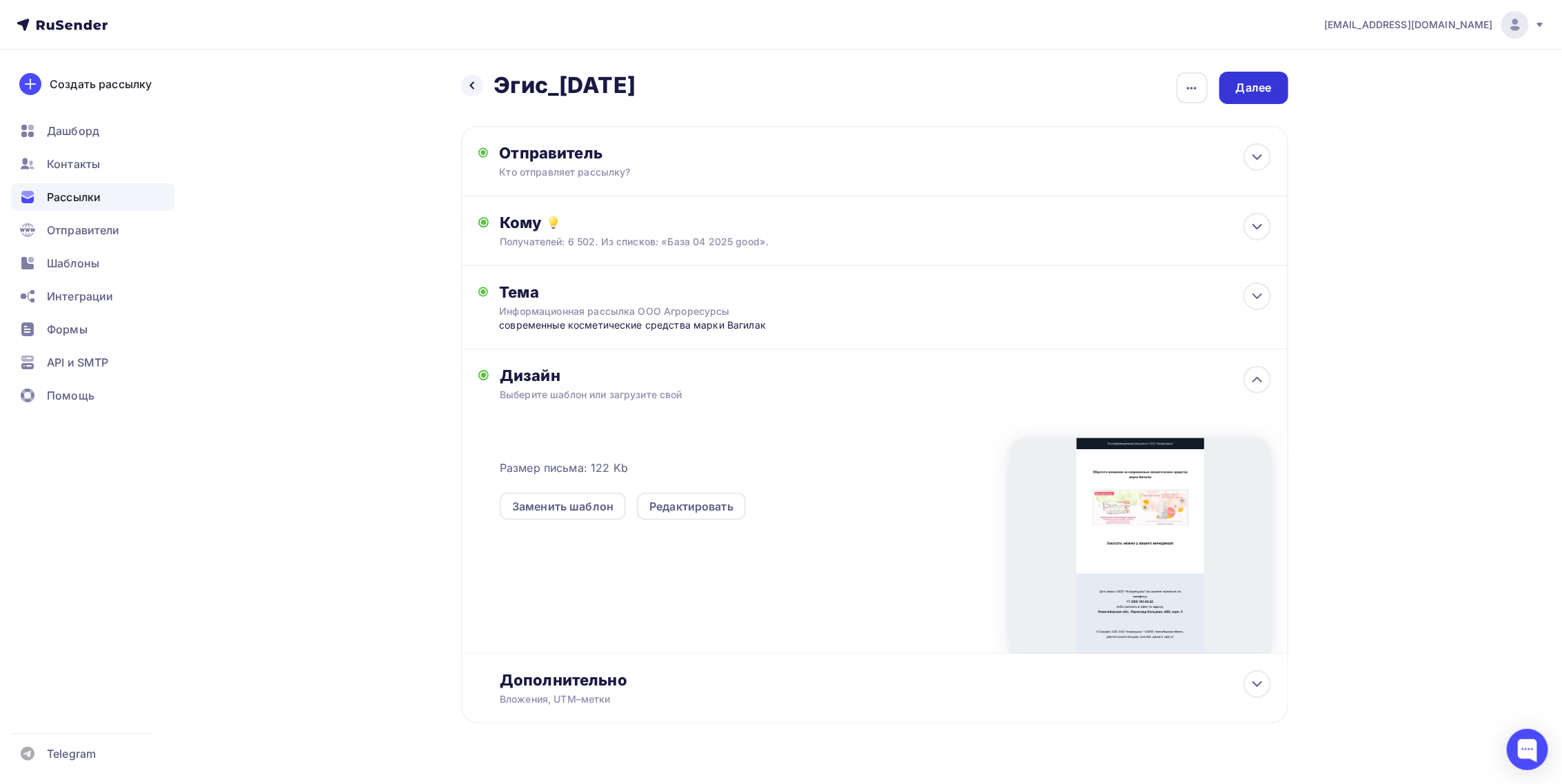
click at [1253, 87] on div "Далее" at bounding box center [1253, 87] width 36 height 16
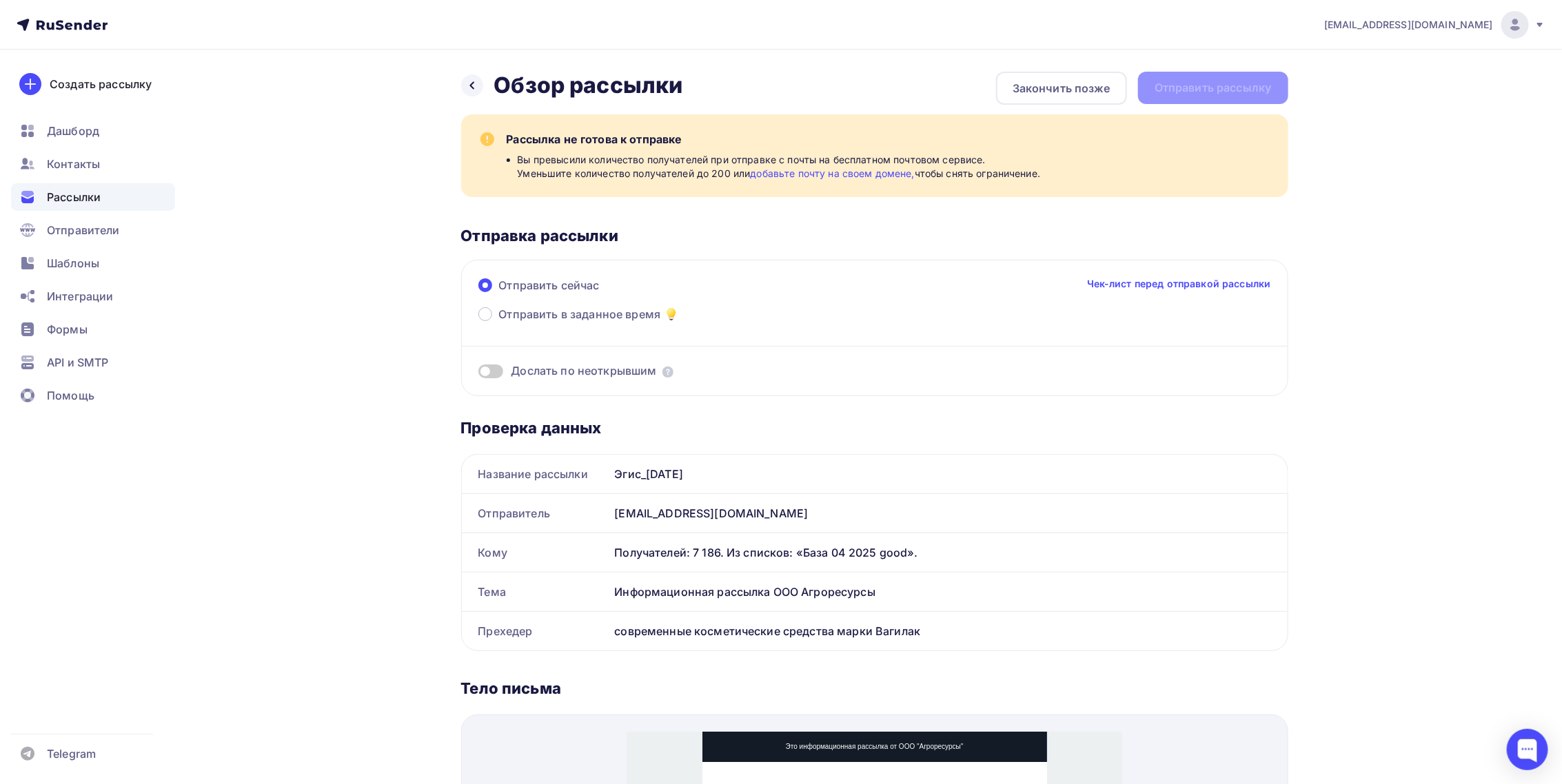
click at [71, 201] on span "Рассылки" at bounding box center [74, 197] width 54 height 17
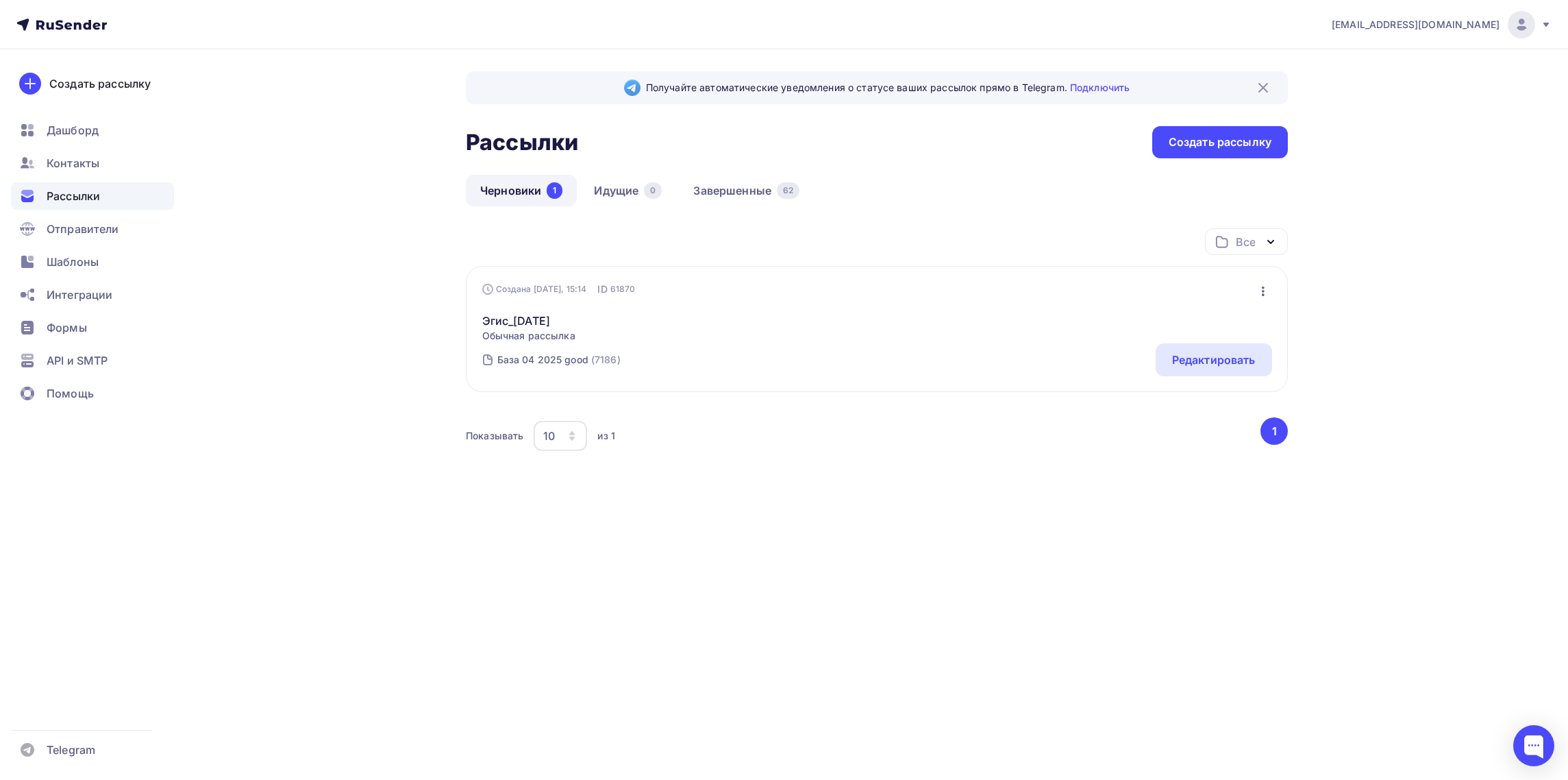
click at [55, 196] on span "Рассылки" at bounding box center [73, 196] width 54 height 17
click at [734, 187] on link "Завершенные 62" at bounding box center [747, 190] width 135 height 32
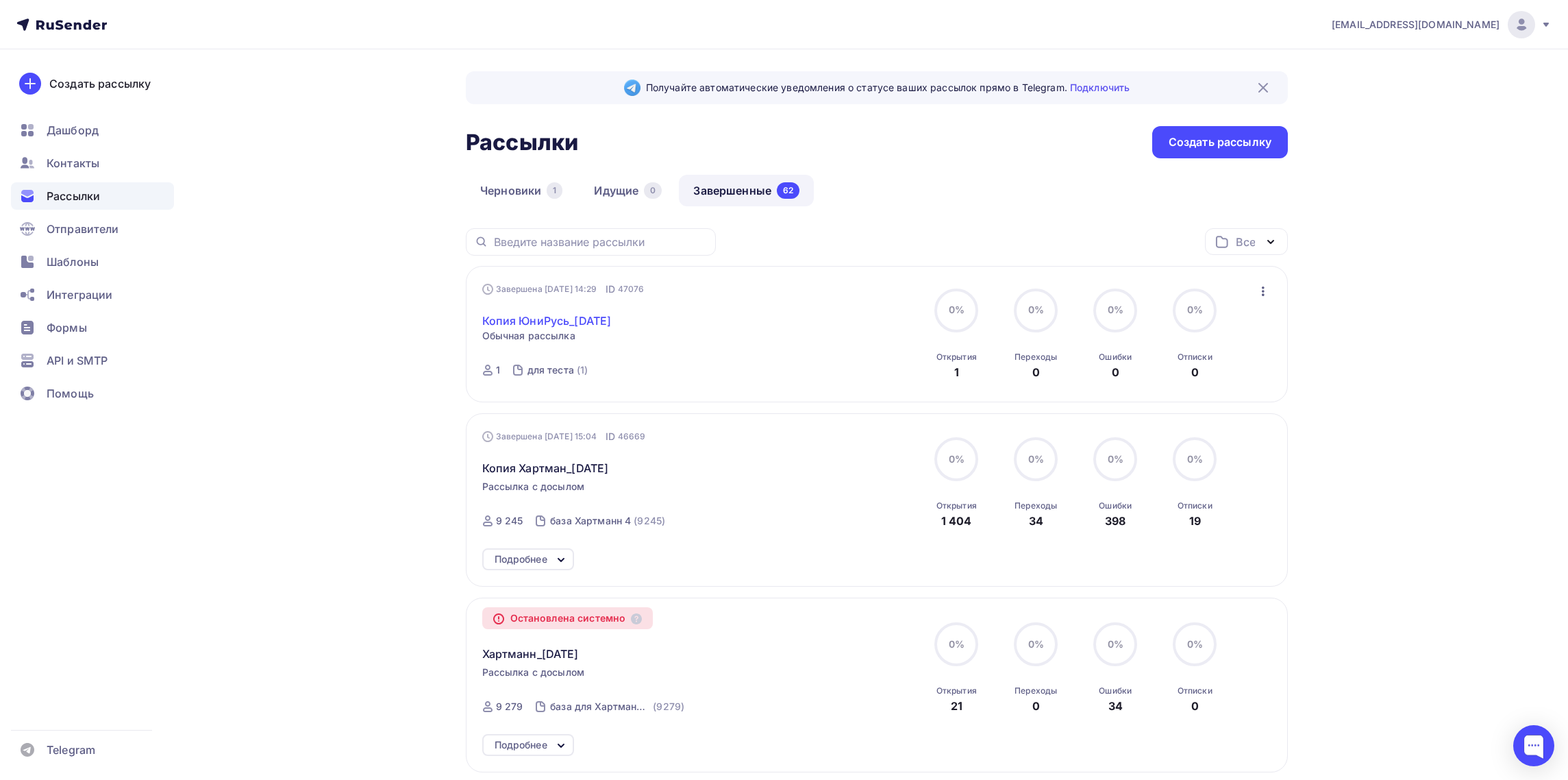
click at [527, 319] on link "Копия ЮниРусь_[DATE]" at bounding box center [546, 320] width 129 height 17
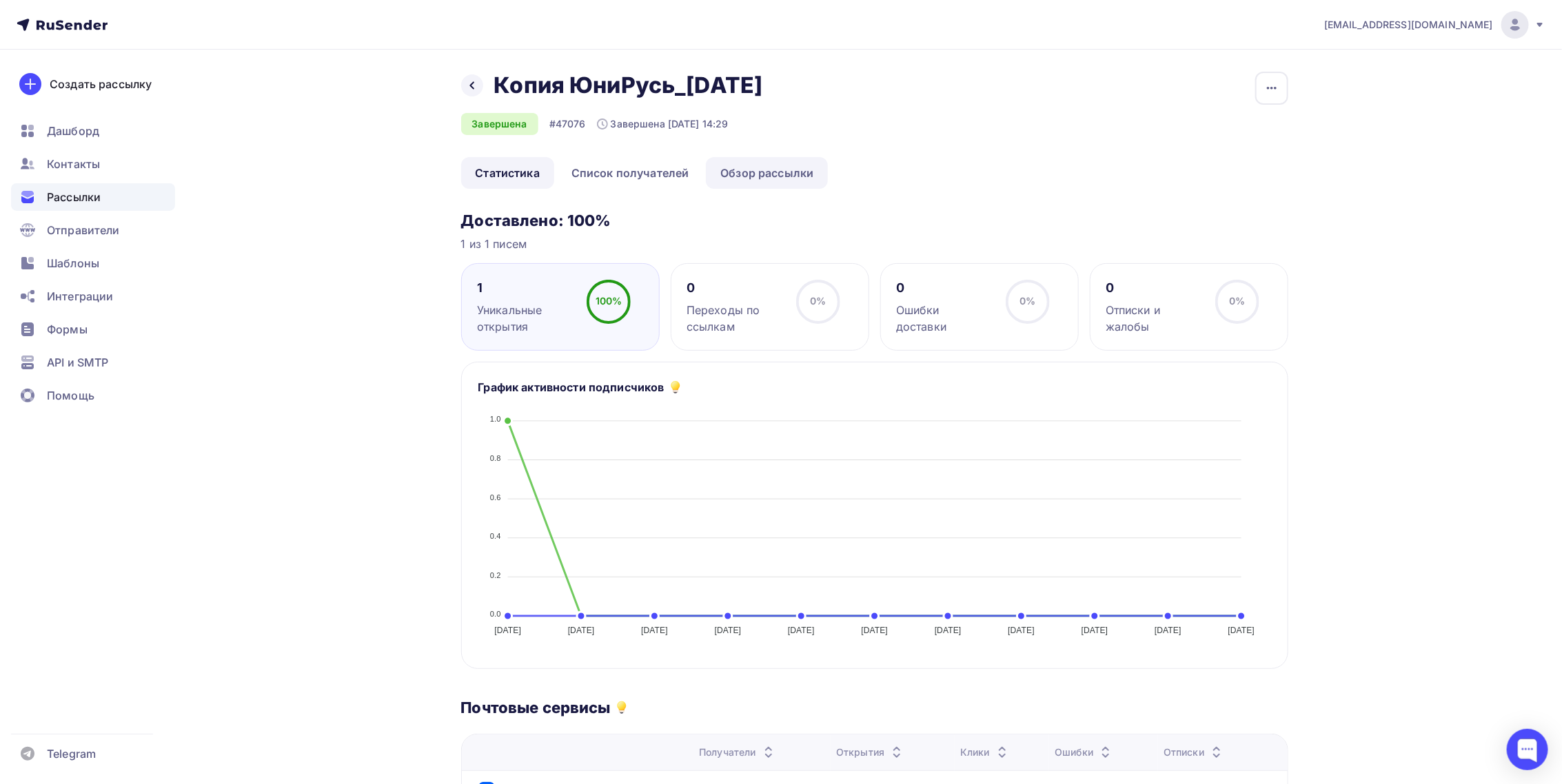
click at [781, 170] on link "Обзор рассылки" at bounding box center [766, 173] width 122 height 32
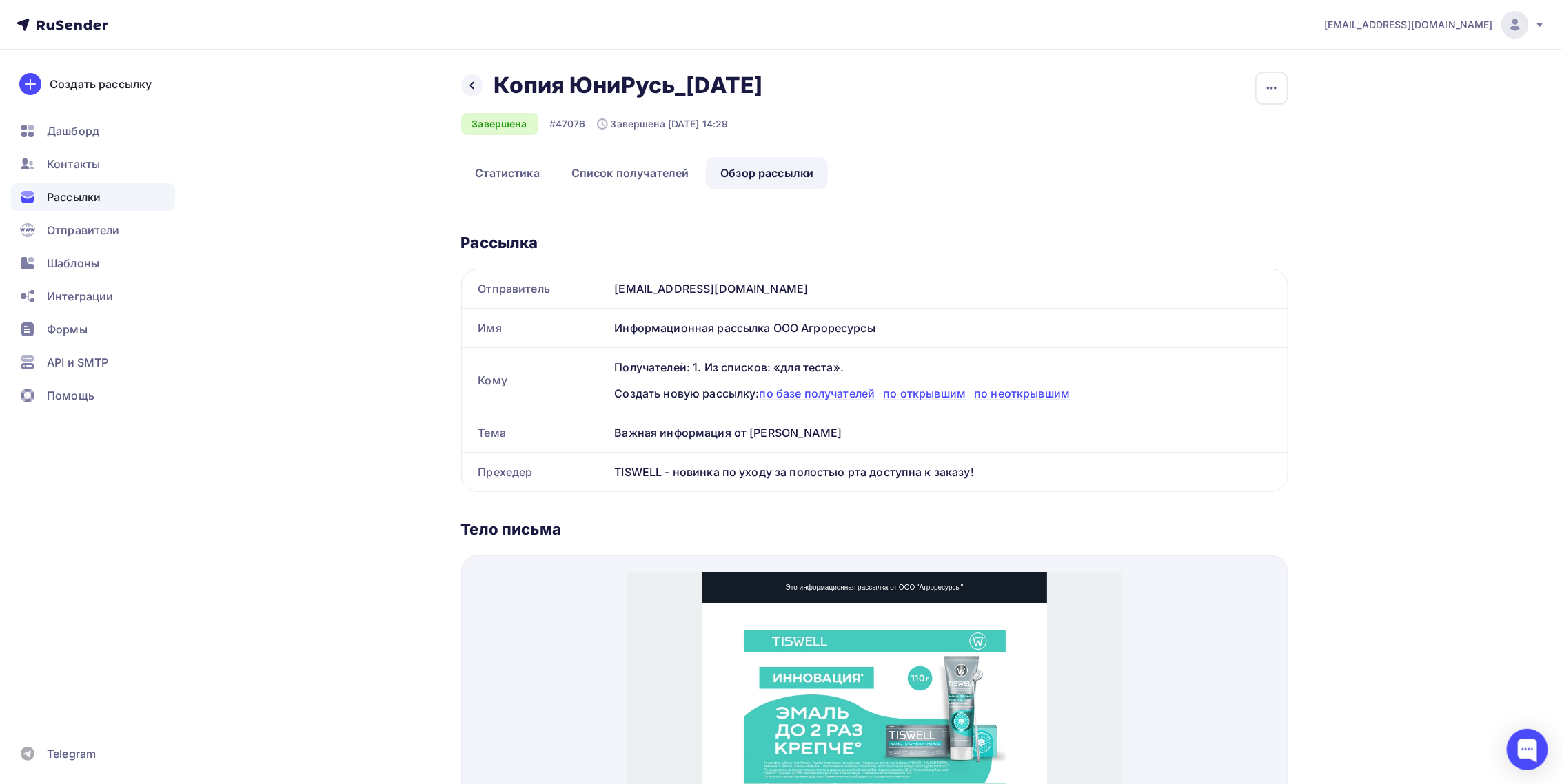
click at [73, 198] on span "Рассылки" at bounding box center [74, 197] width 54 height 17
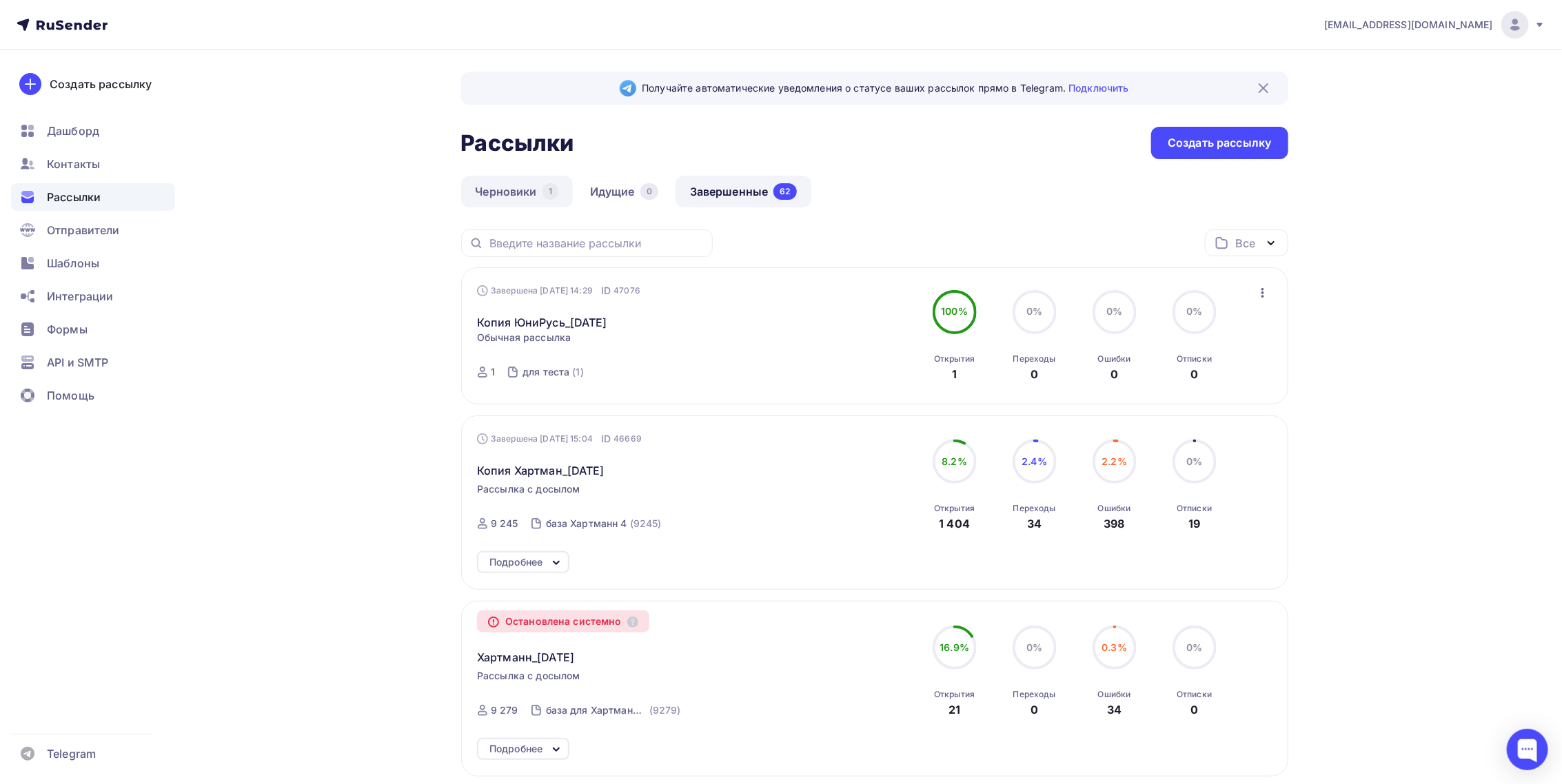
click at [505, 185] on link "Черновики 1" at bounding box center [517, 191] width 112 height 32
